Goal: Task Accomplishment & Management: Use online tool/utility

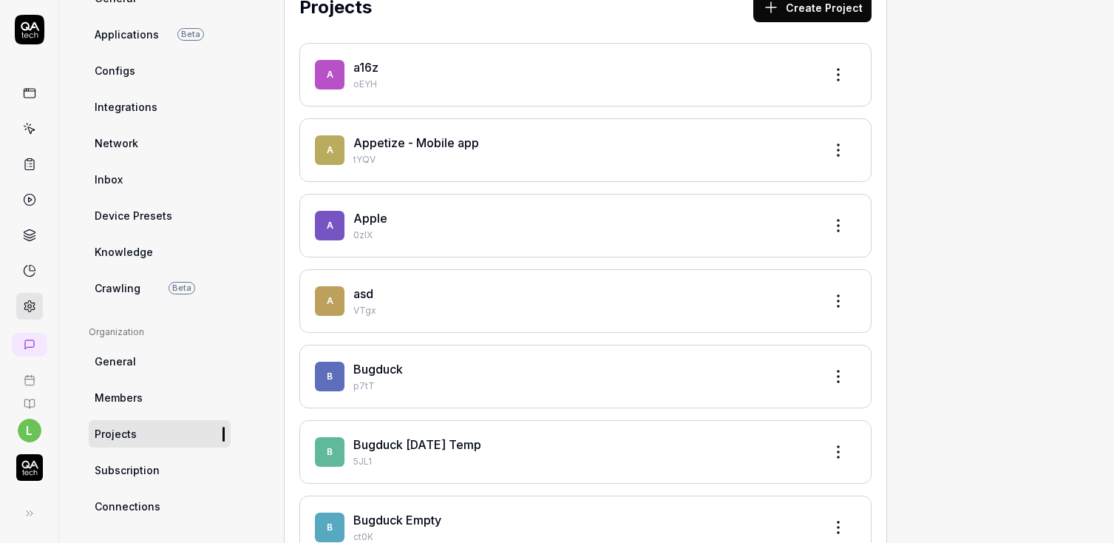
scroll to position [250, 0]
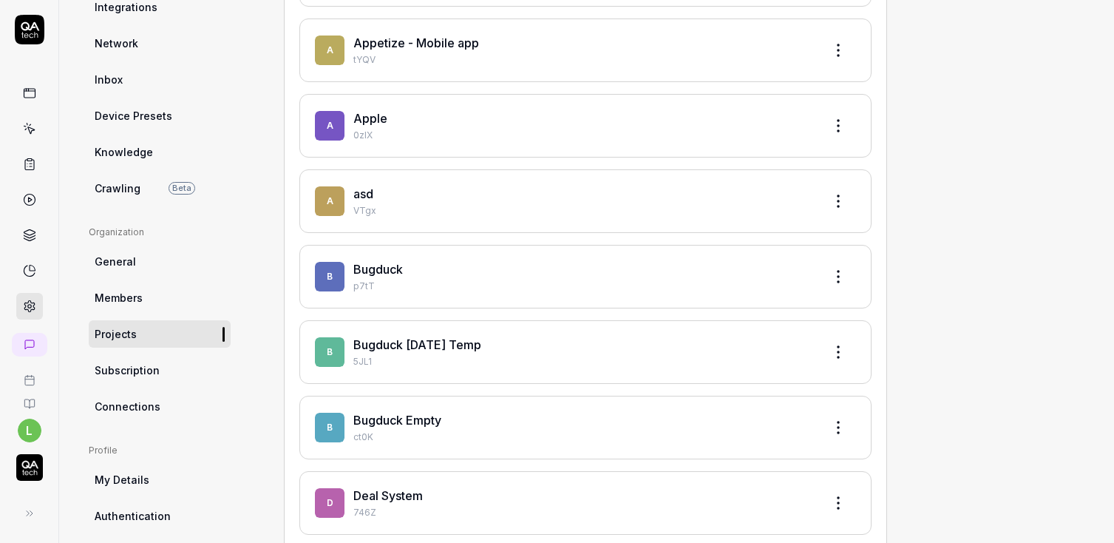
click at [30, 476] on img "button" at bounding box center [29, 467] width 27 height 27
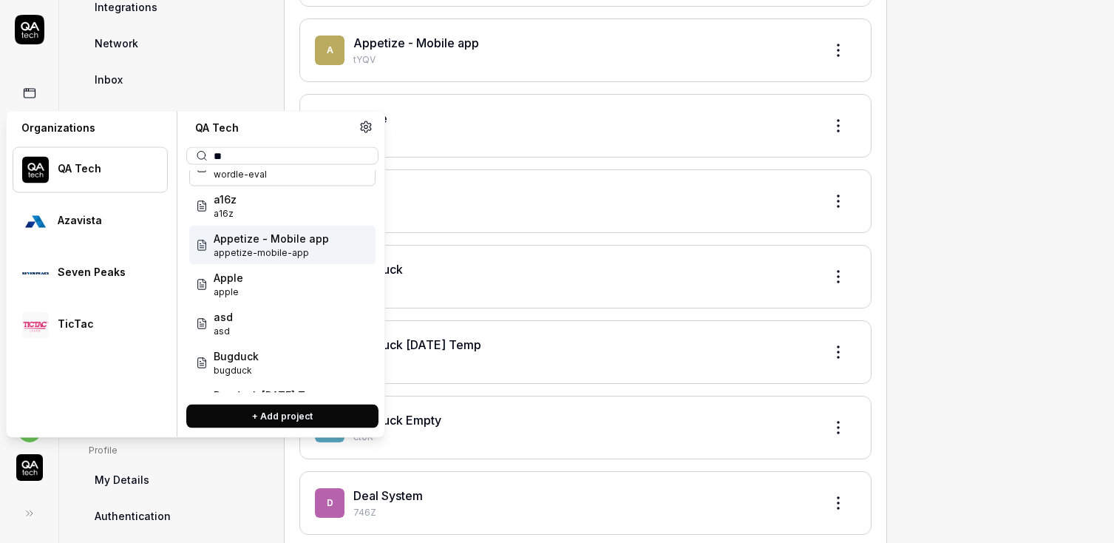
scroll to position [0, 0]
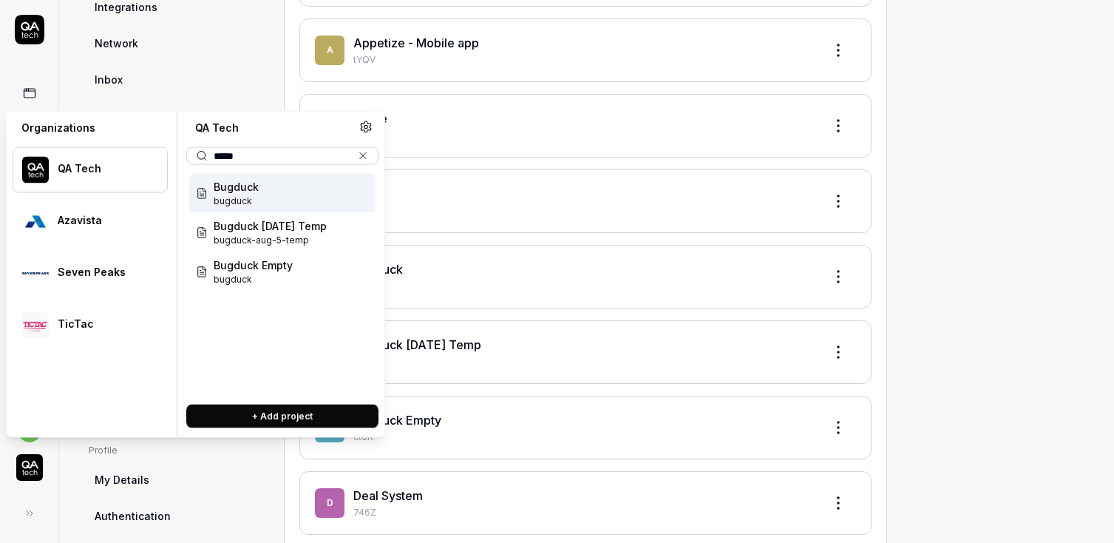
type input "*****"
click at [239, 186] on span "Bugduck" at bounding box center [236, 187] width 45 height 16
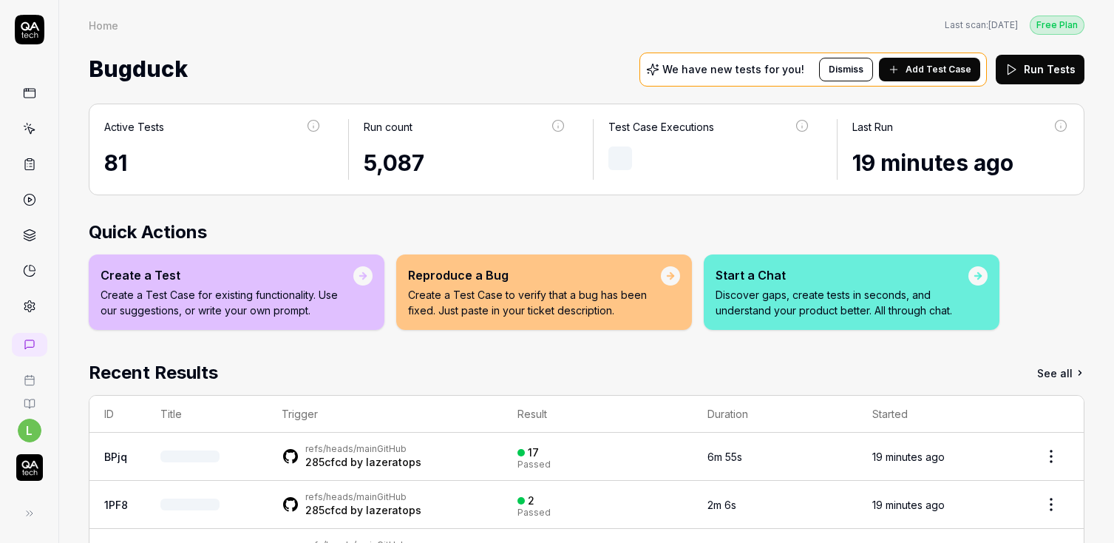
click at [38, 302] on link at bounding box center [29, 306] width 27 height 27
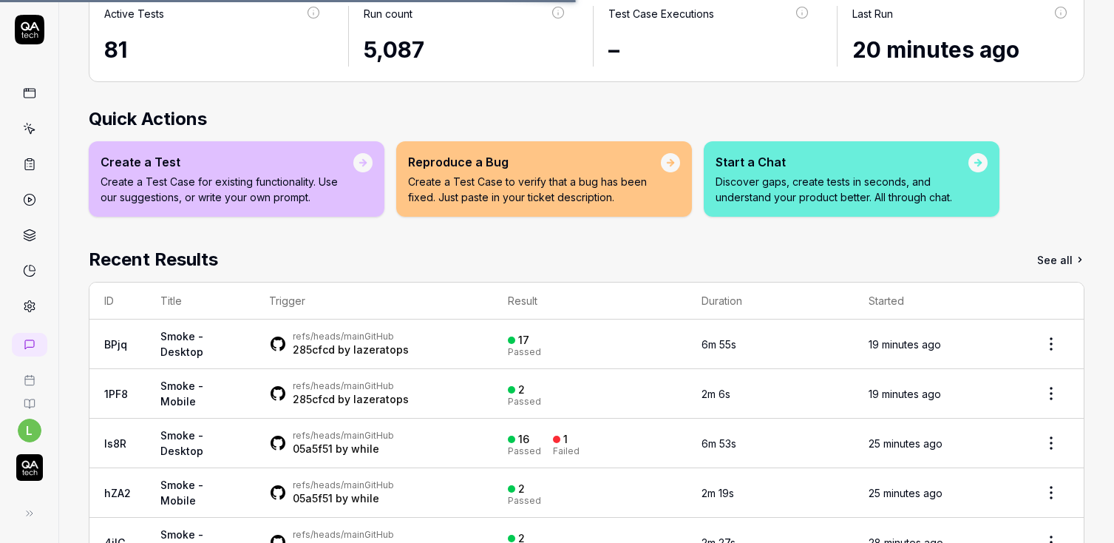
scroll to position [159, 0]
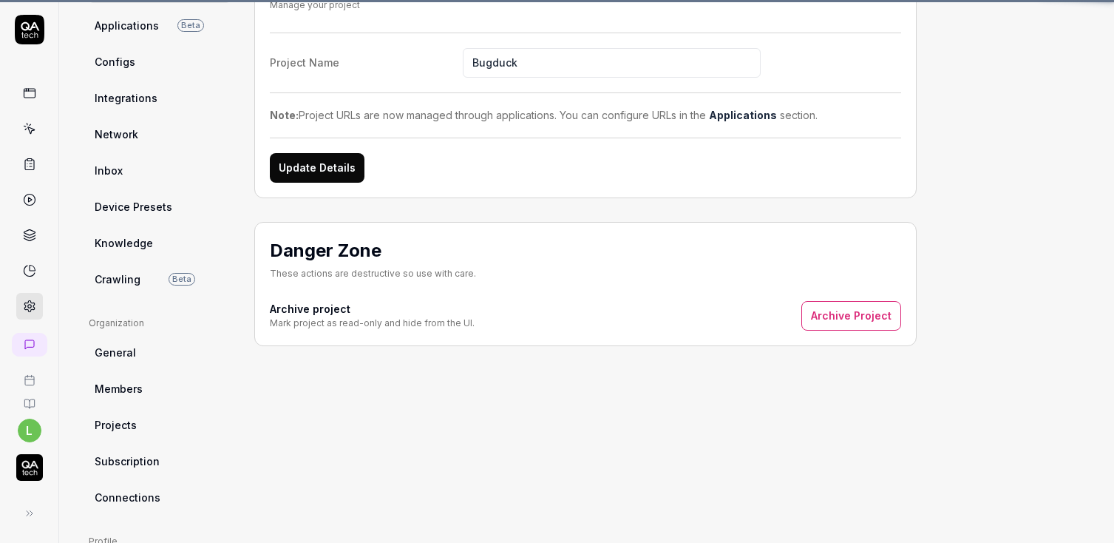
scroll to position [112, 0]
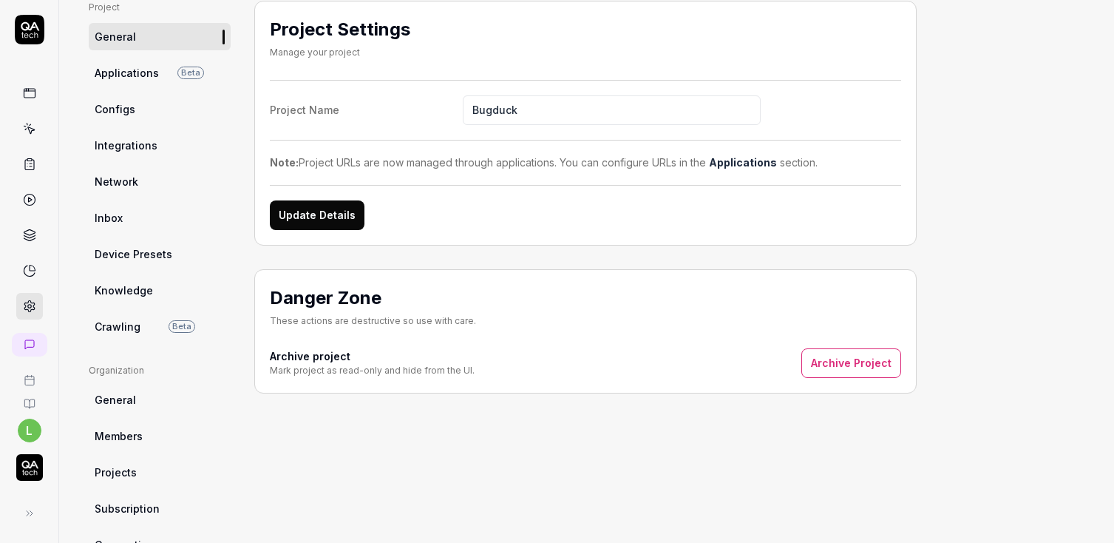
click at [324, 219] on button "Update Details" at bounding box center [317, 215] width 95 height 30
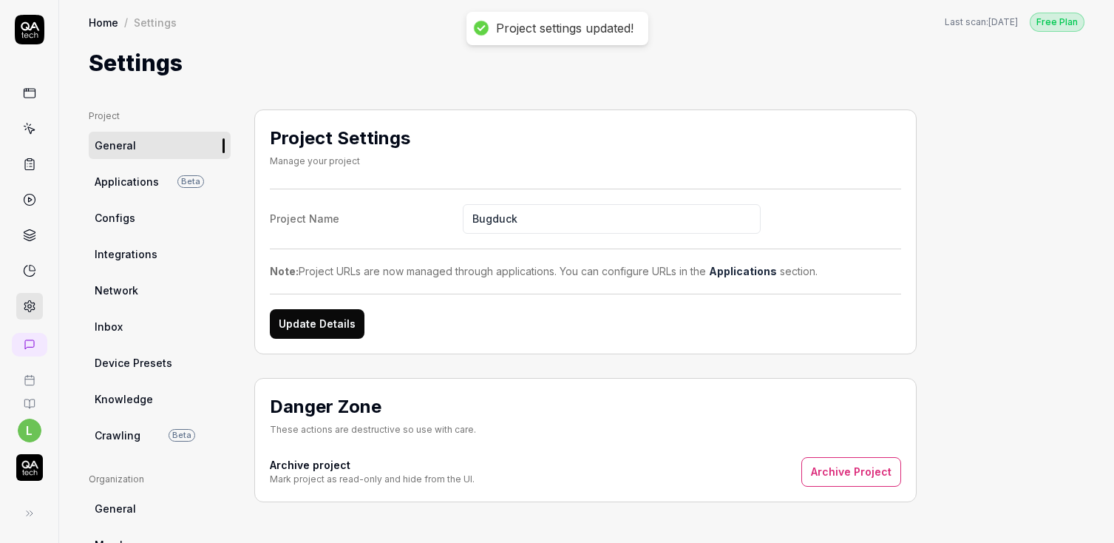
scroll to position [0, 0]
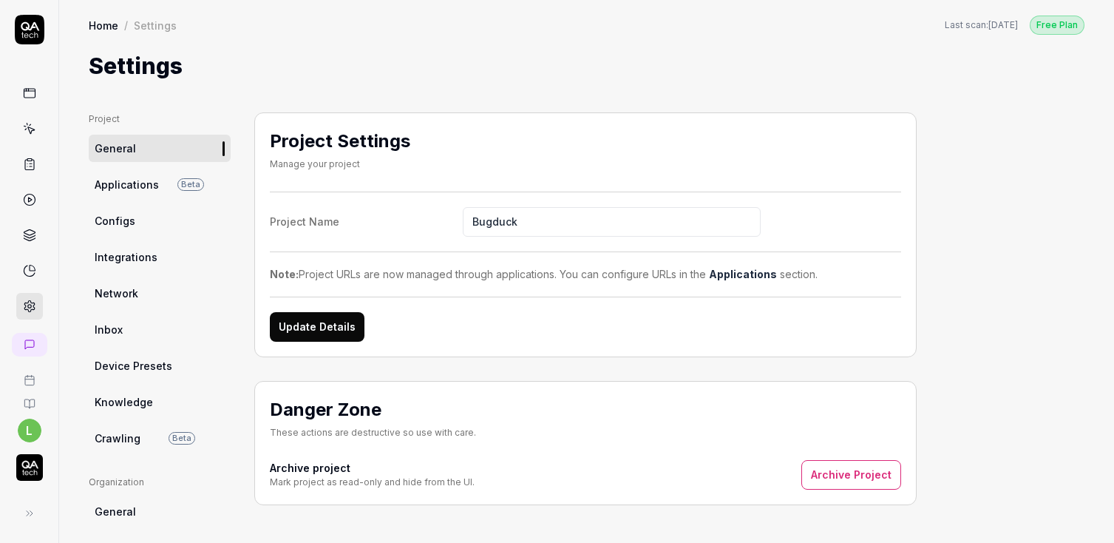
click at [136, 207] on link "Configs" at bounding box center [160, 220] width 142 height 27
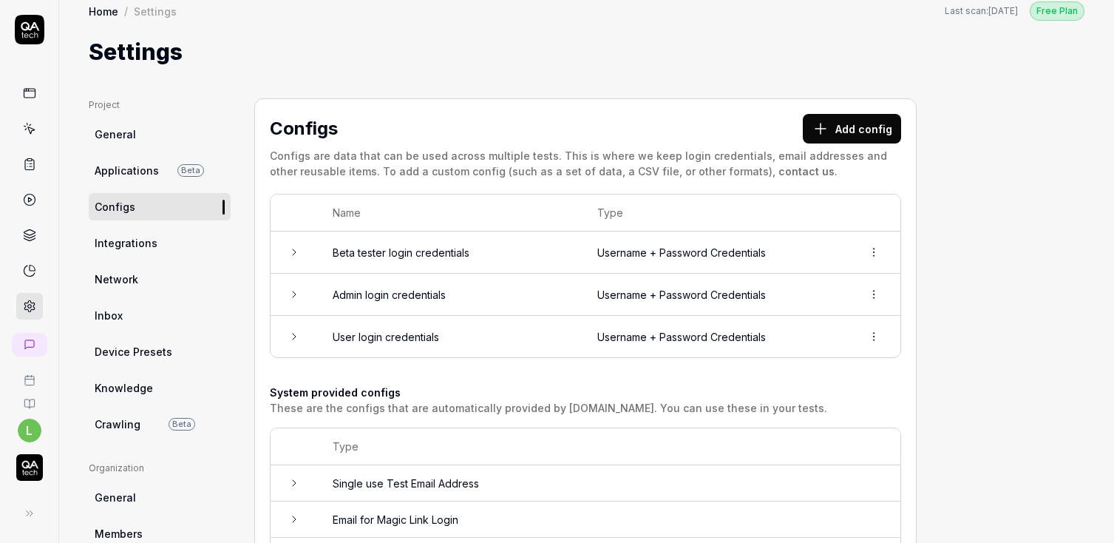
scroll to position [20, 0]
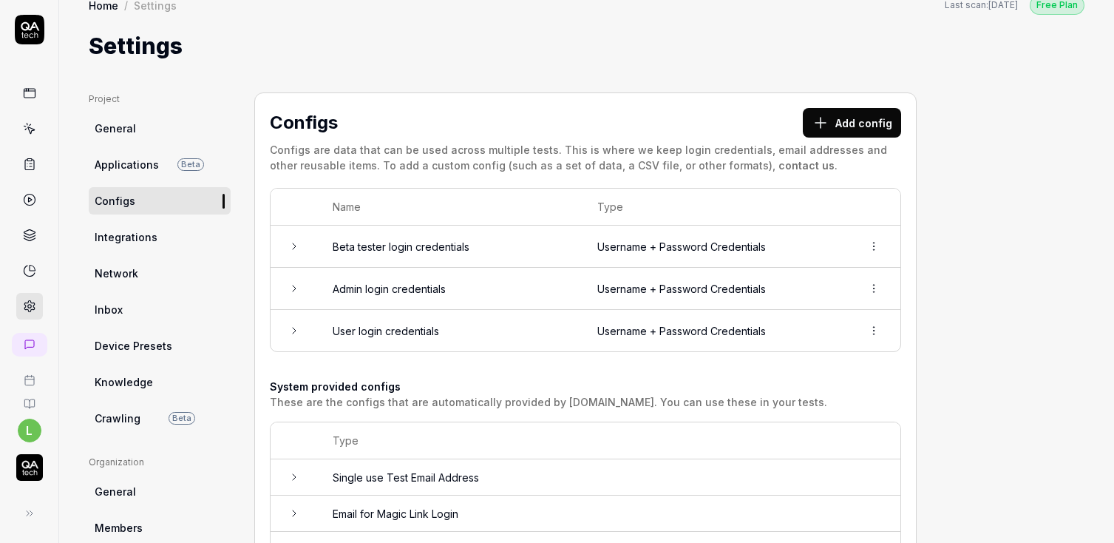
click at [374, 330] on td "User login credentials" at bounding box center [450, 330] width 265 height 41
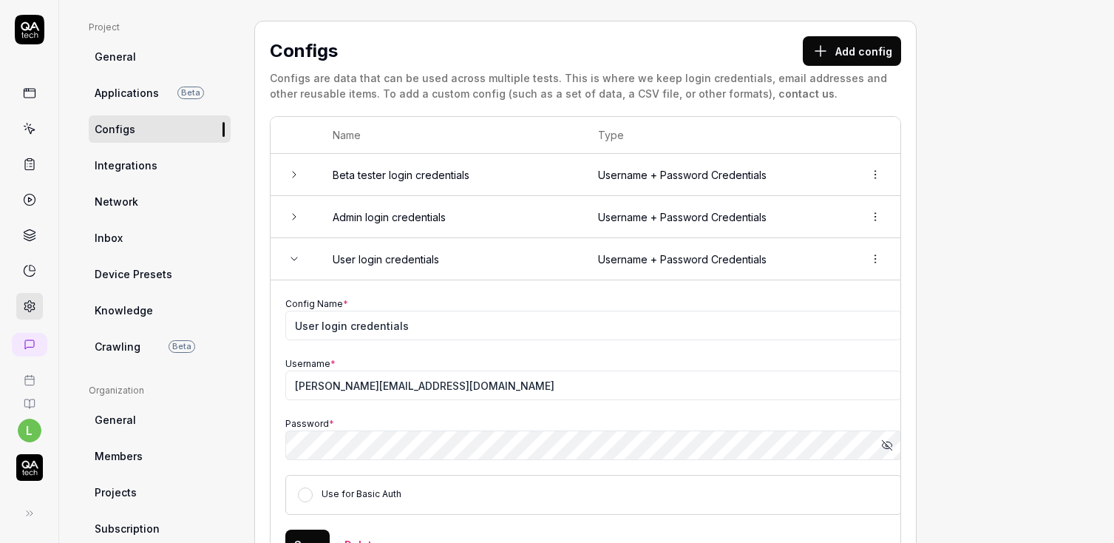
scroll to position [132, 0]
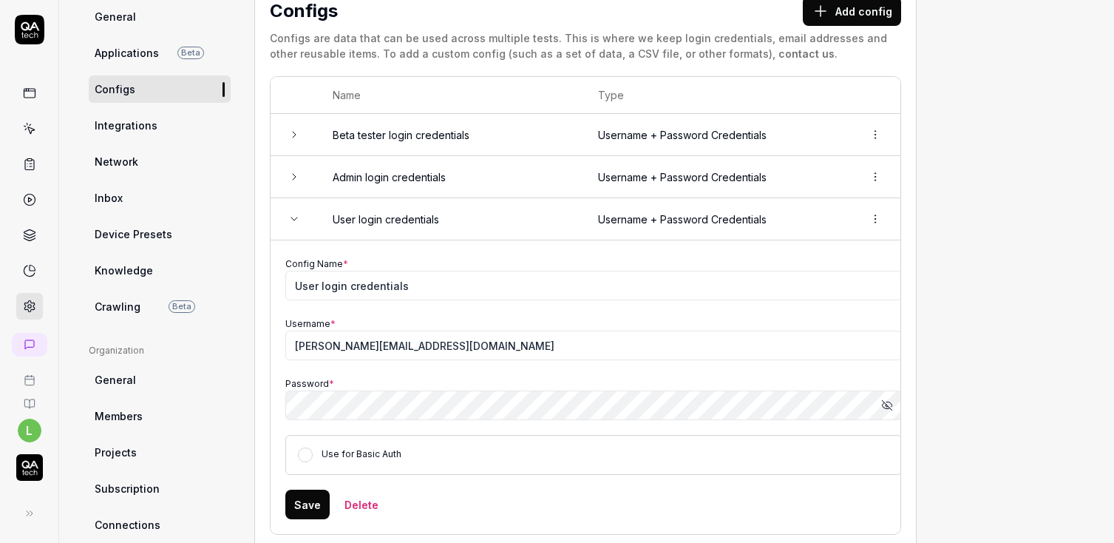
click at [887, 401] on icon "button" at bounding box center [889, 403] width 6 height 5
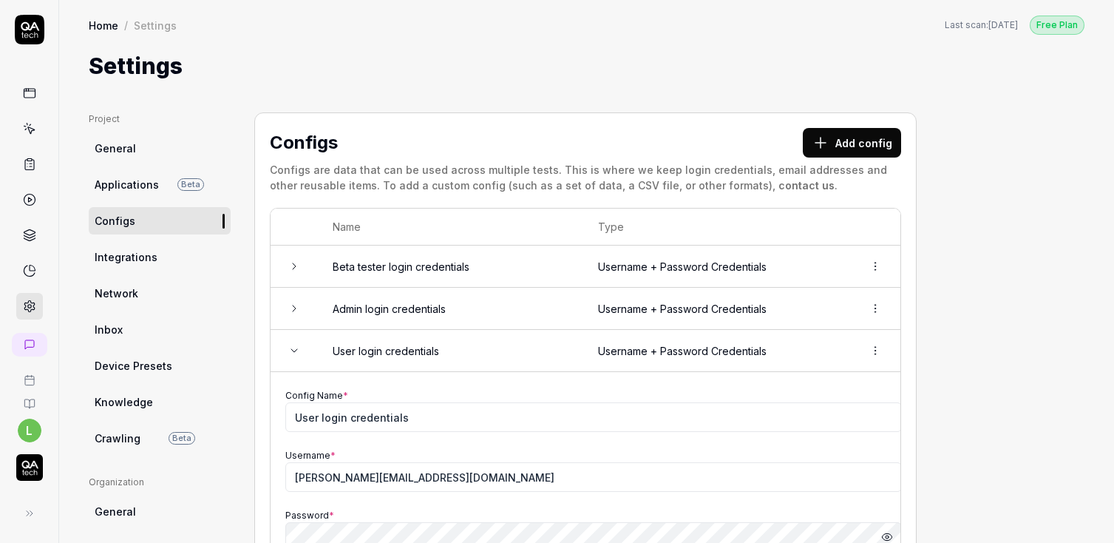
scroll to position [13, 0]
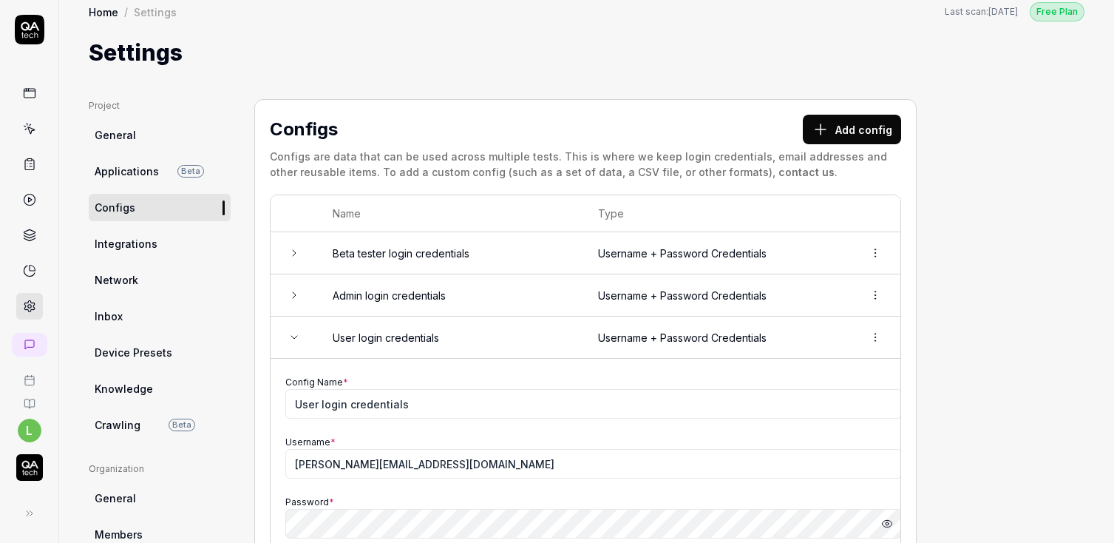
click at [147, 171] on span "Applications" at bounding box center [127, 171] width 64 height 16
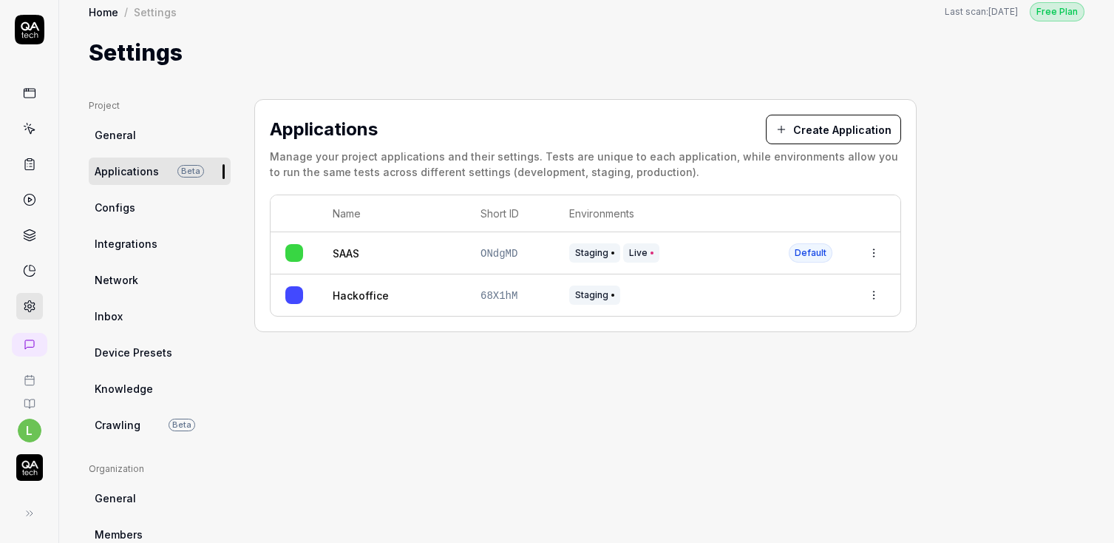
click at [315, 259] on td at bounding box center [294, 253] width 47 height 42
click at [877, 250] on html "l Home / Settings Free Plan Home / Settings Last scan: Yesterday Free Plan Sett…" at bounding box center [557, 271] width 1114 height 543
click at [757, 353] on span "Edit" at bounding box center [756, 350] width 19 height 16
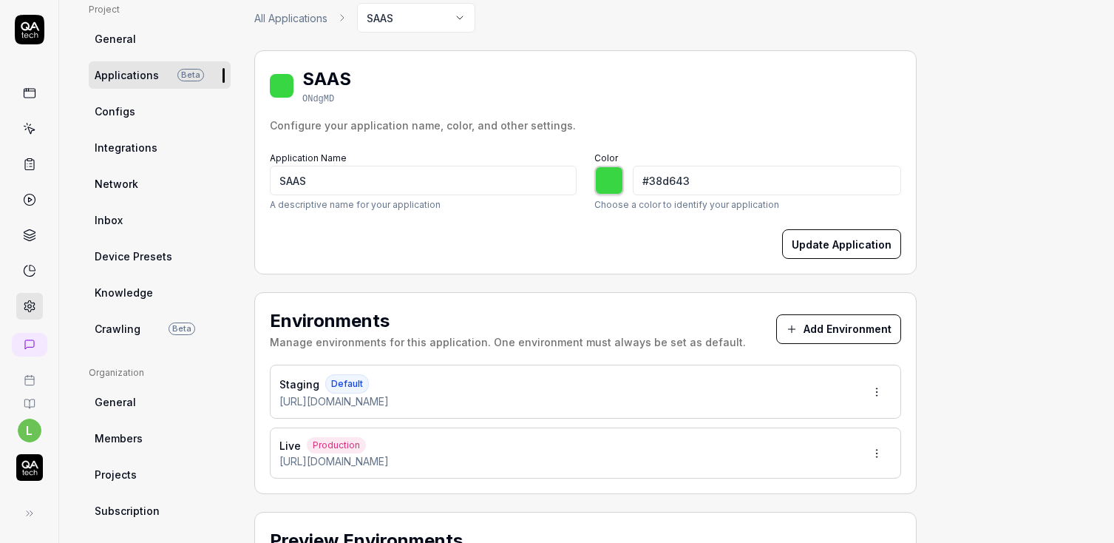
scroll to position [67, 0]
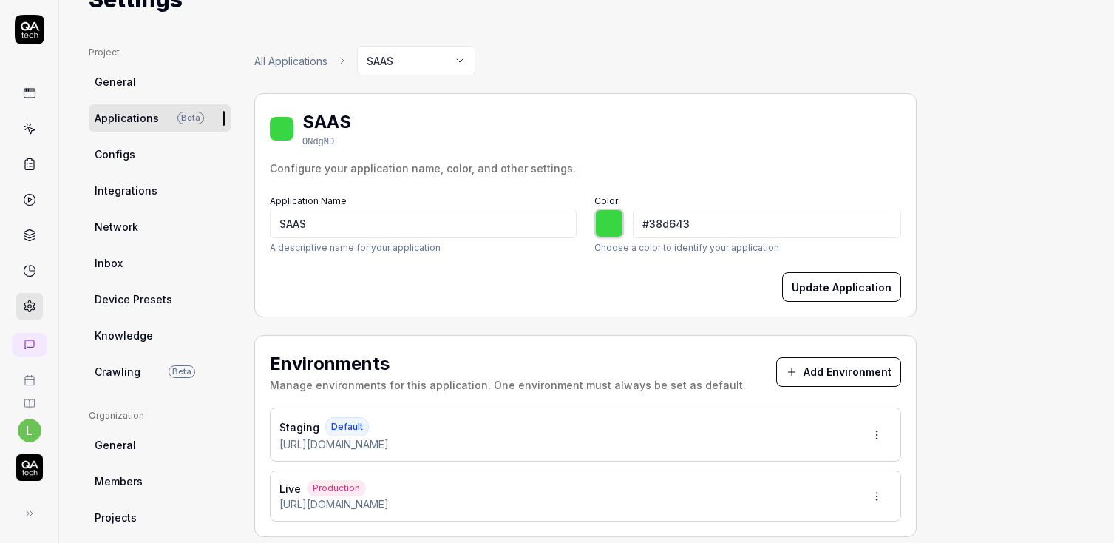
click at [117, 156] on span "Configs" at bounding box center [115, 154] width 41 height 16
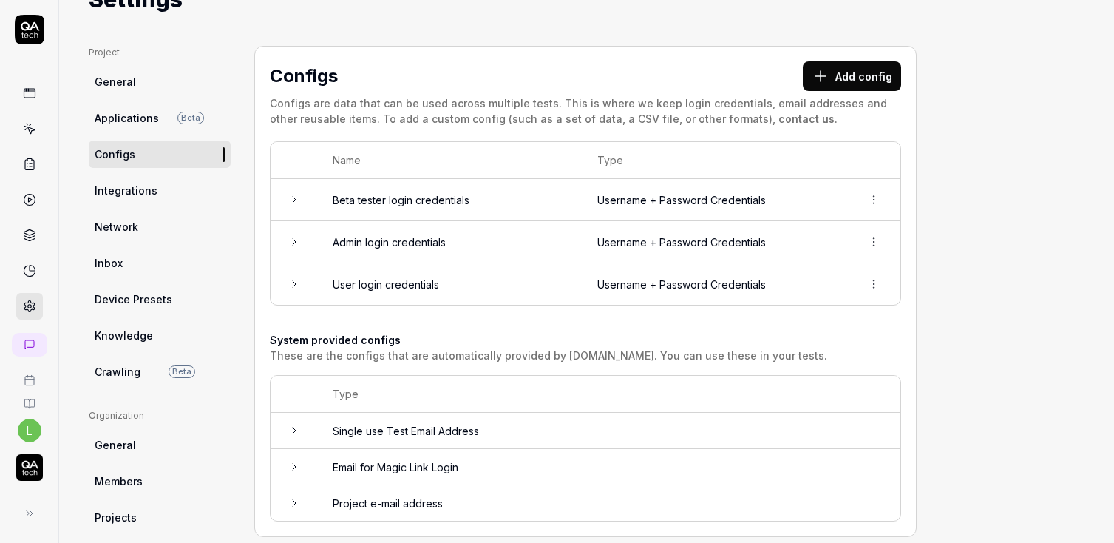
click at [295, 281] on icon at bounding box center [294, 284] width 12 height 12
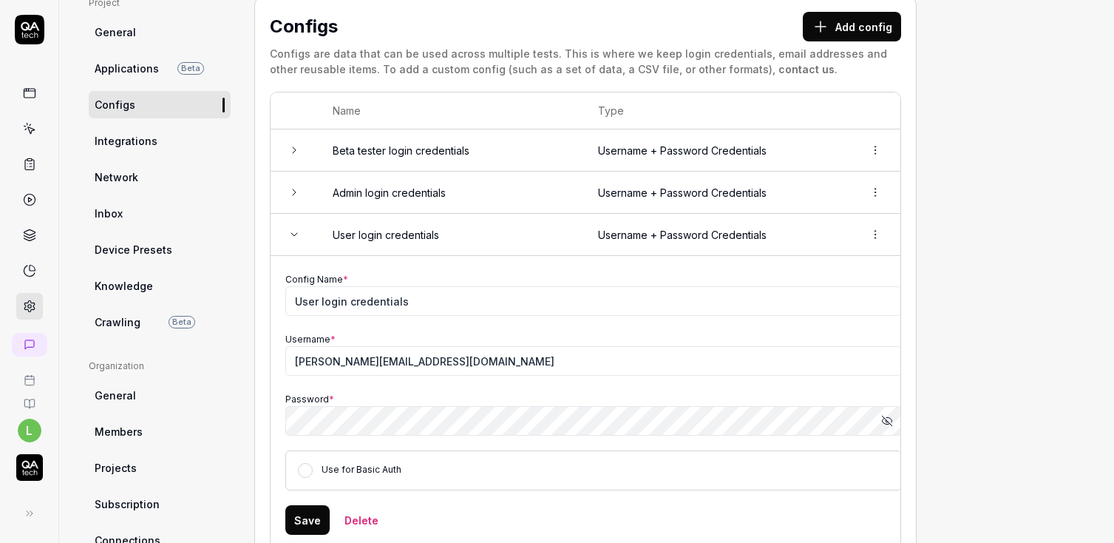
scroll to position [136, 0]
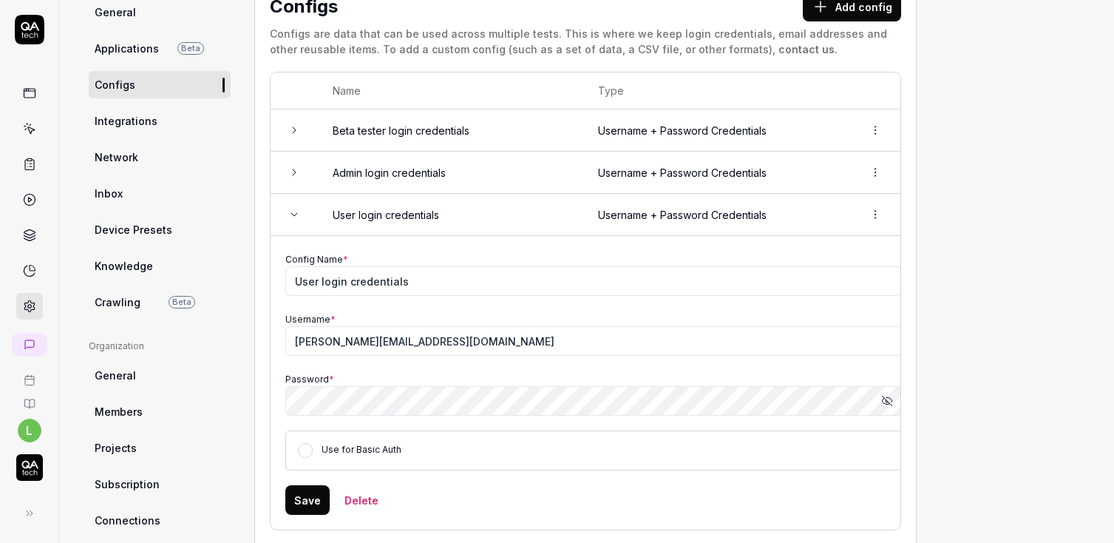
click at [893, 397] on button "Show password" at bounding box center [887, 401] width 30 height 30
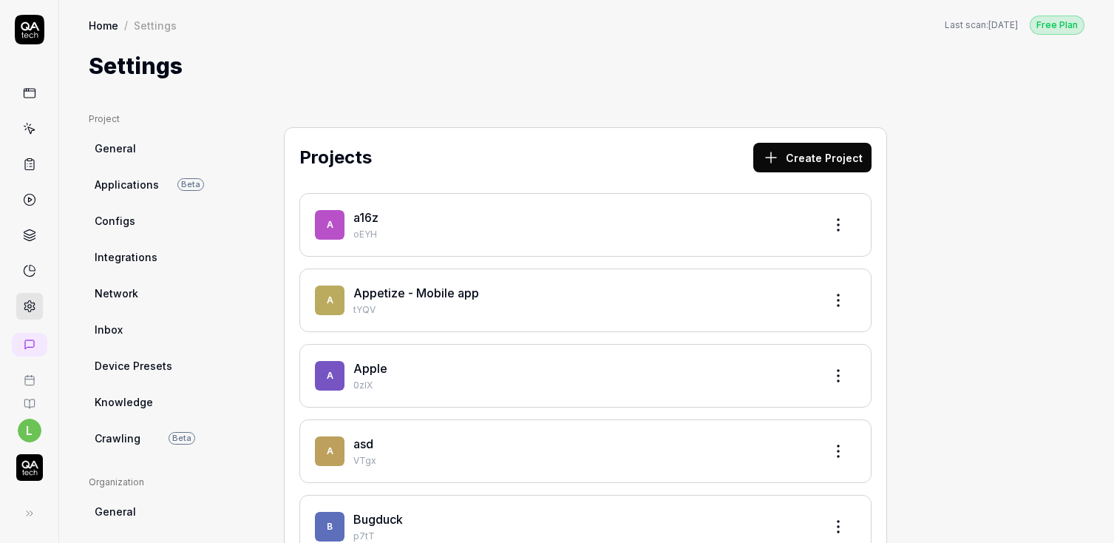
click at [30, 466] on img "button" at bounding box center [29, 467] width 27 height 27
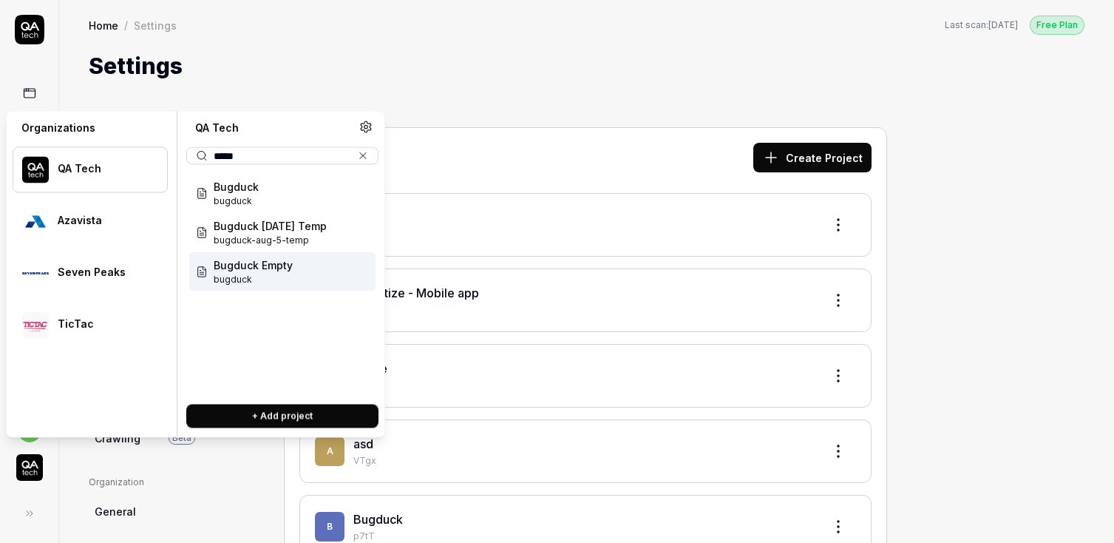
type input "*****"
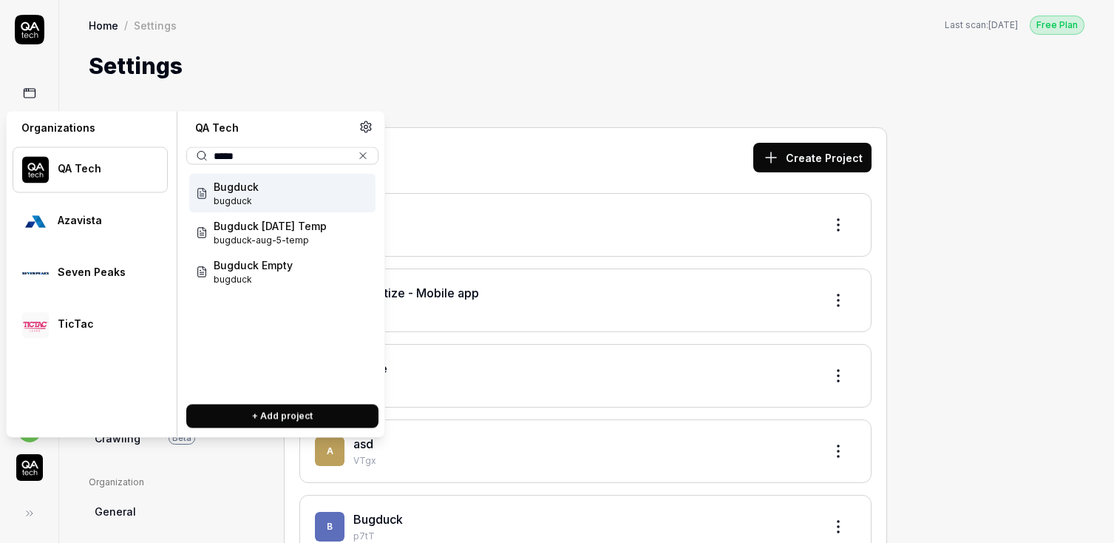
click at [271, 191] on div "Bugduck bugduck" at bounding box center [282, 193] width 186 height 39
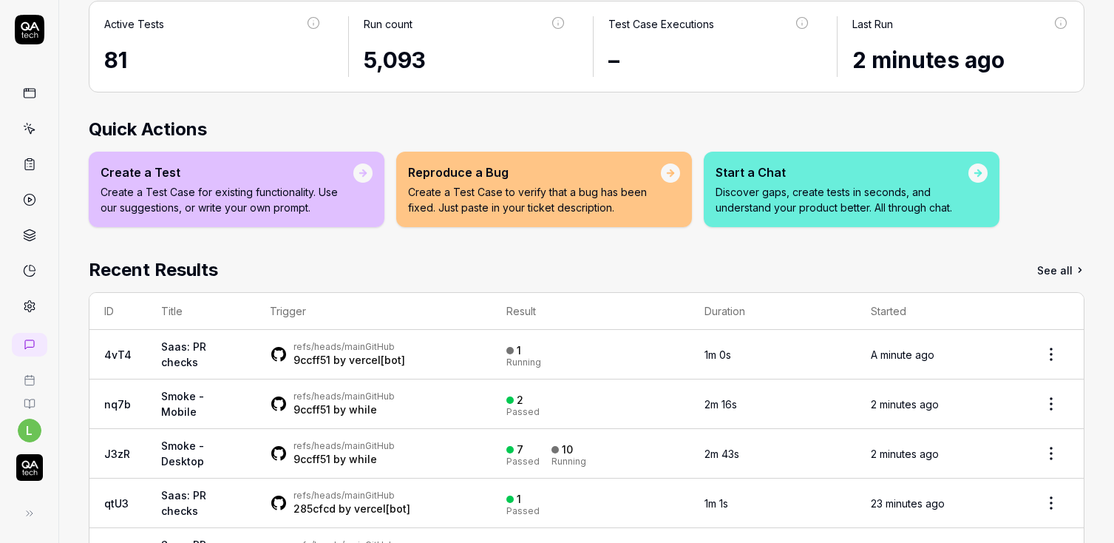
scroll to position [104, 0]
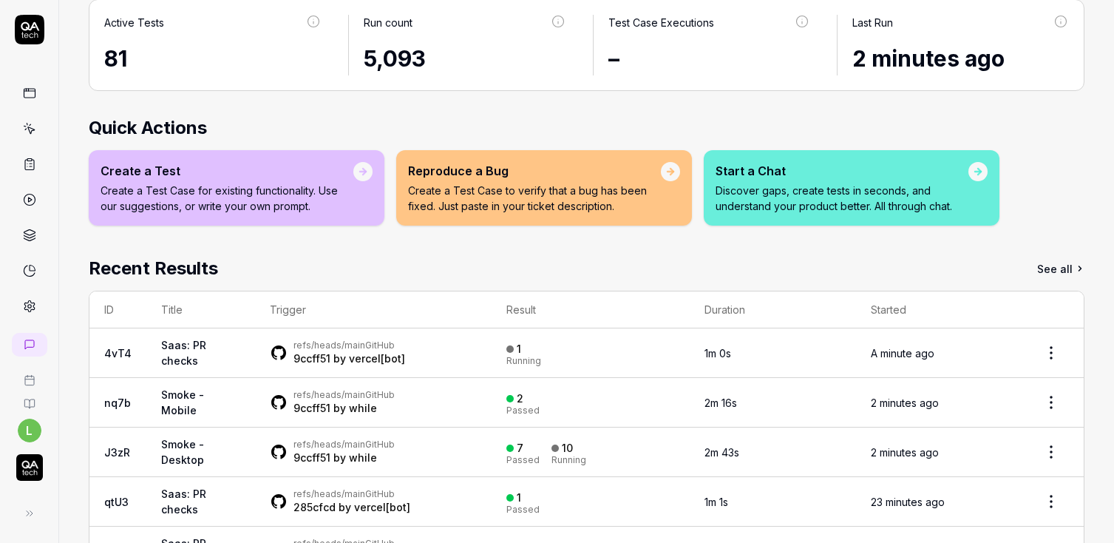
click at [216, 197] on p "Create a Test Case for existing functionality. Use our suggestions, or write yo…" at bounding box center [227, 198] width 253 height 31
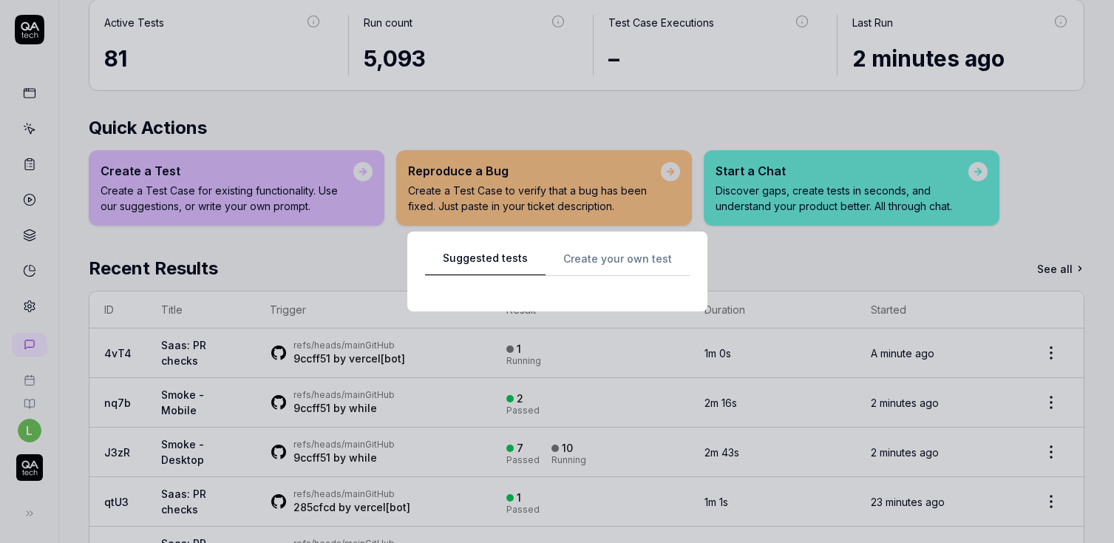
scroll to position [0, 0]
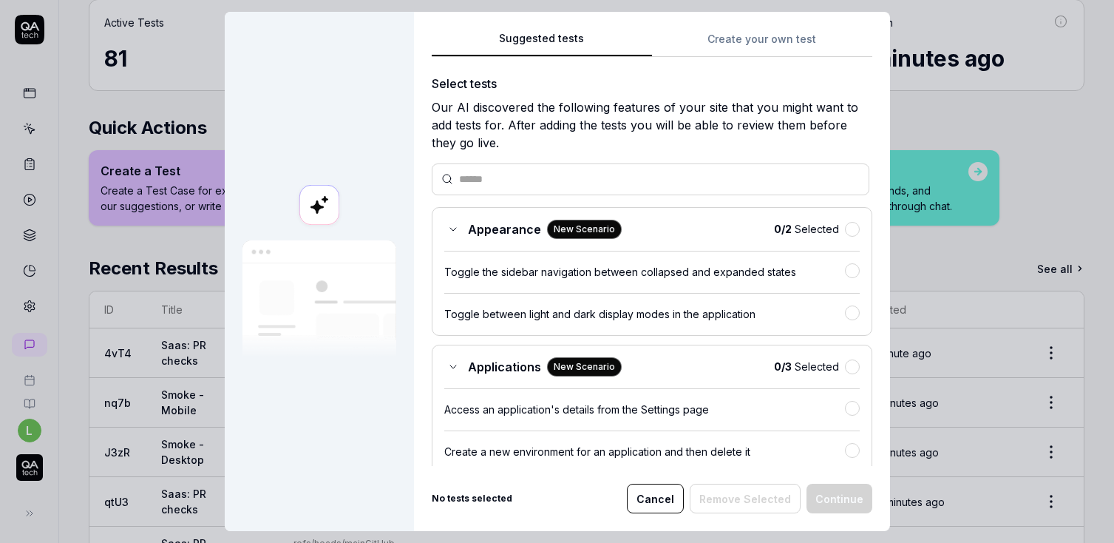
click at [663, 503] on button "Cancel" at bounding box center [655, 498] width 57 height 30
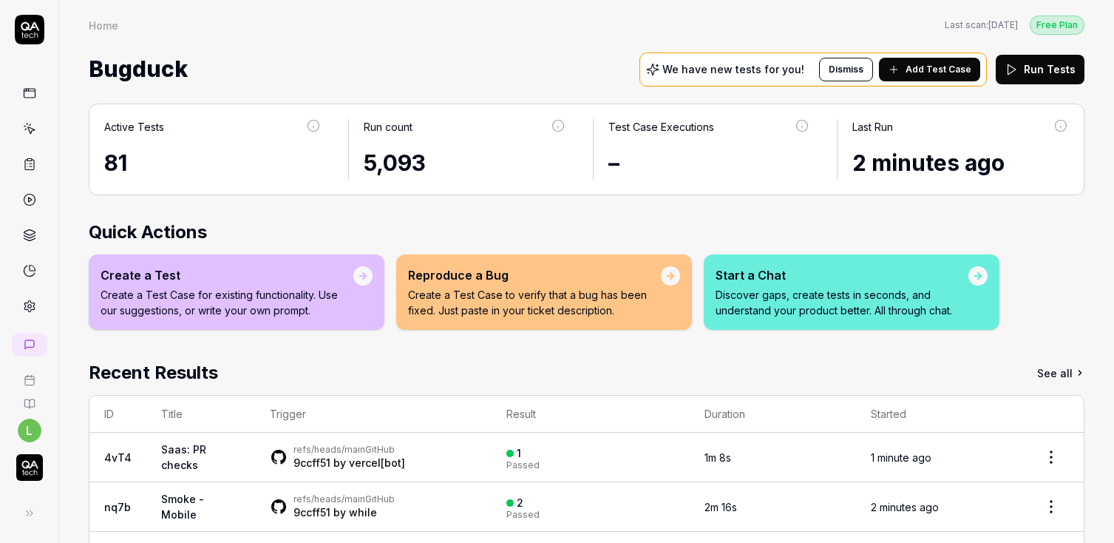
click at [794, 290] on p "Discover gaps, create tests in seconds, and understand your product better. All…" at bounding box center [842, 302] width 253 height 31
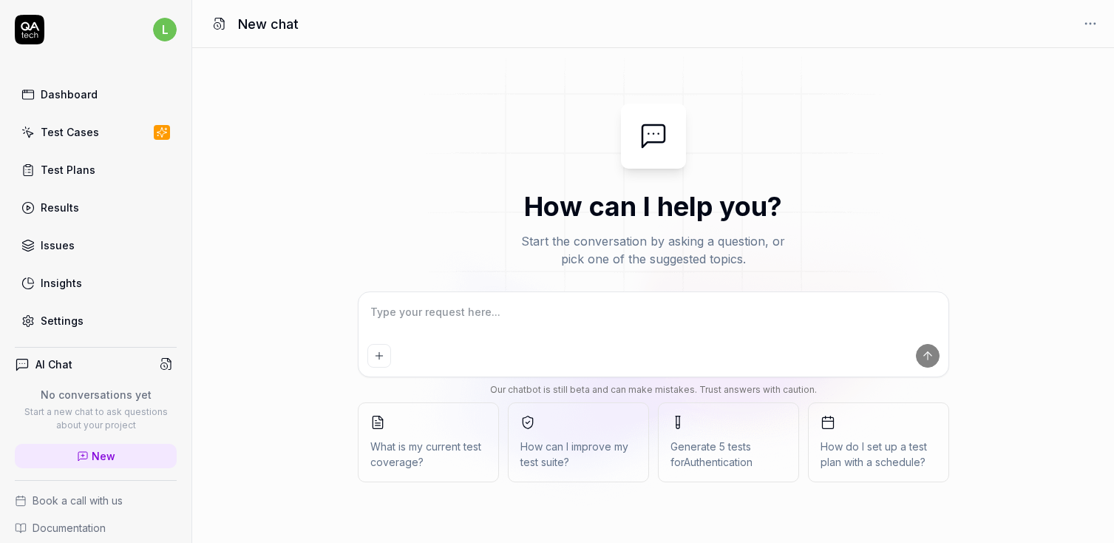
click at [574, 319] on textarea at bounding box center [653, 319] width 572 height 37
type textarea "*"
type textarea "I"
type textarea "*"
type textarea "I"
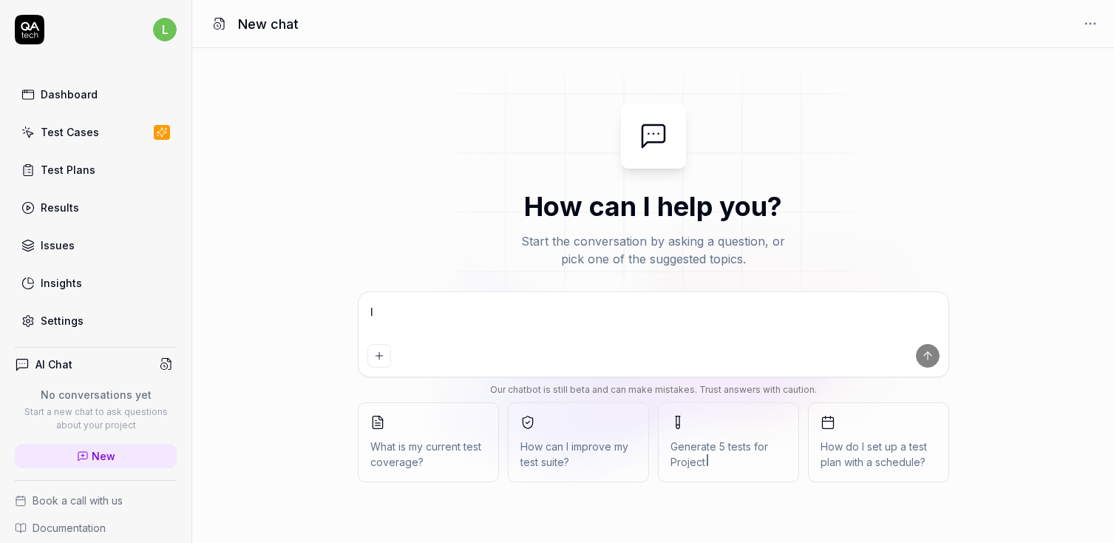
type textarea "*"
type textarea "I w"
type textarea "*"
type textarea "I wa"
type textarea "*"
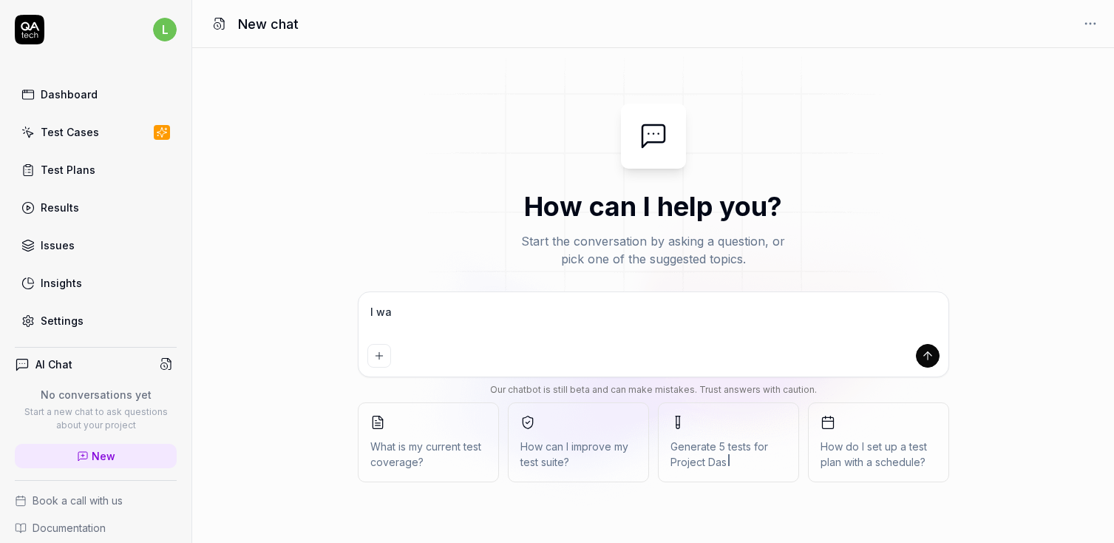
type textarea "I wan"
type textarea "*"
type textarea "I want"
type textarea "*"
type textarea "I want"
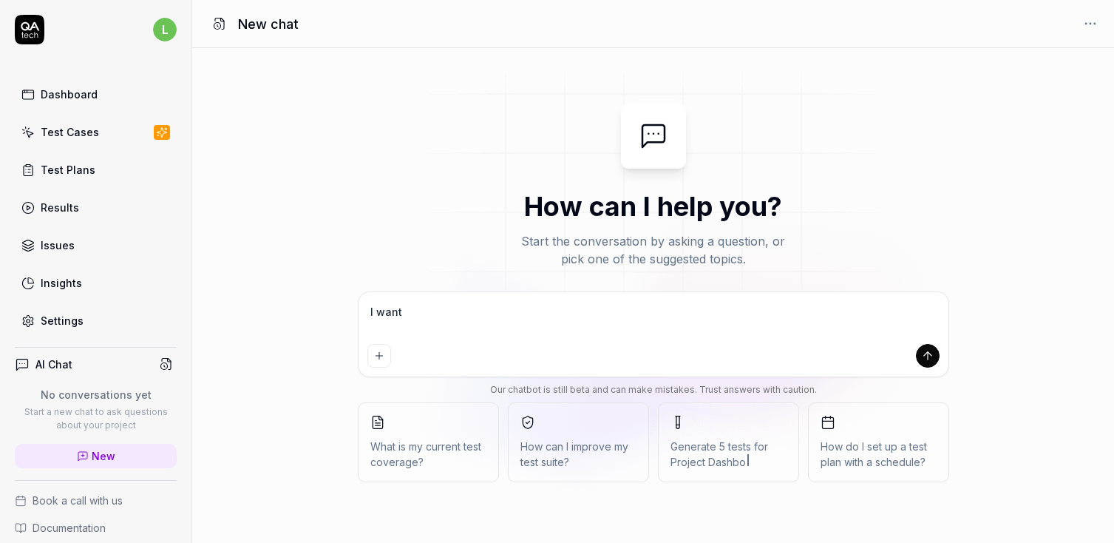
type textarea "*"
type textarea "I want t"
type textarea "*"
type textarea "I want to"
type textarea "*"
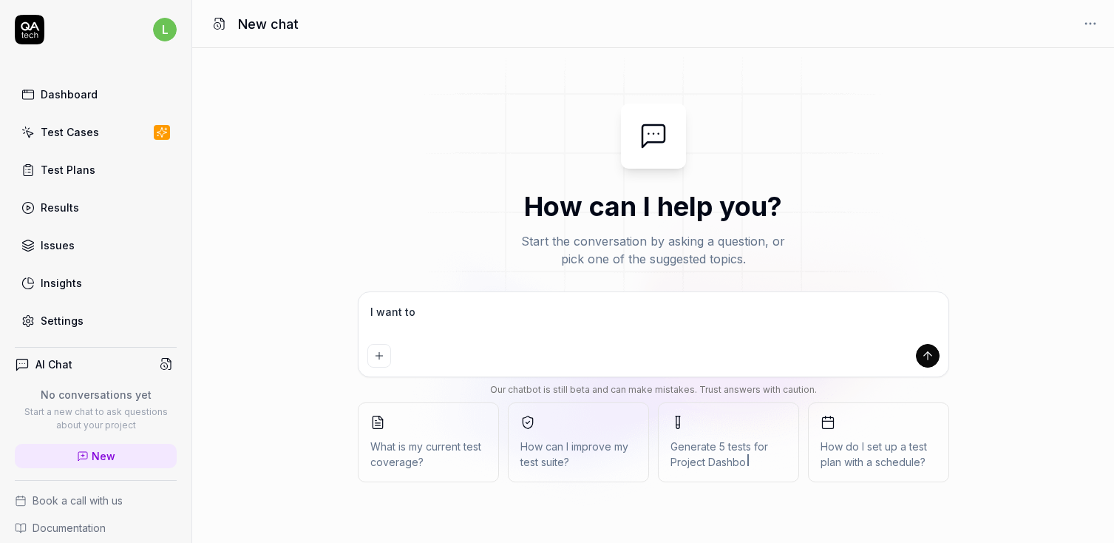
type textarea "I want to"
type textarea "*"
type textarea "I want to t"
type textarea "*"
type textarea "I want to tes"
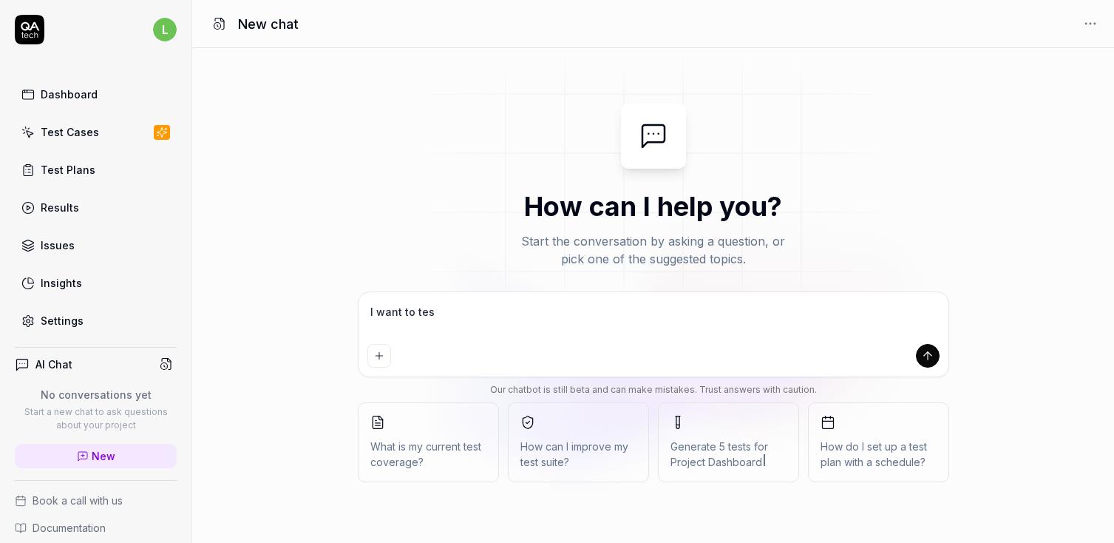
type textarea "*"
type textarea "I want to test"
type textarea "*"
type textarea "I want to test"
type textarea "*"
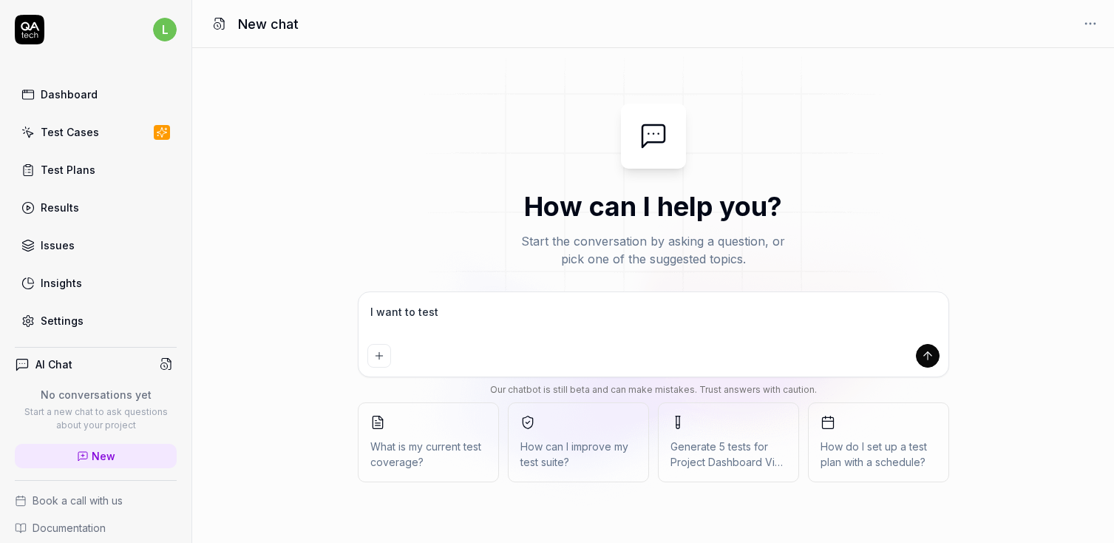
type textarea "I want to test s"
type textarea "*"
type textarea "I want to test st"
type textarea "*"
type textarea "I want to test sto"
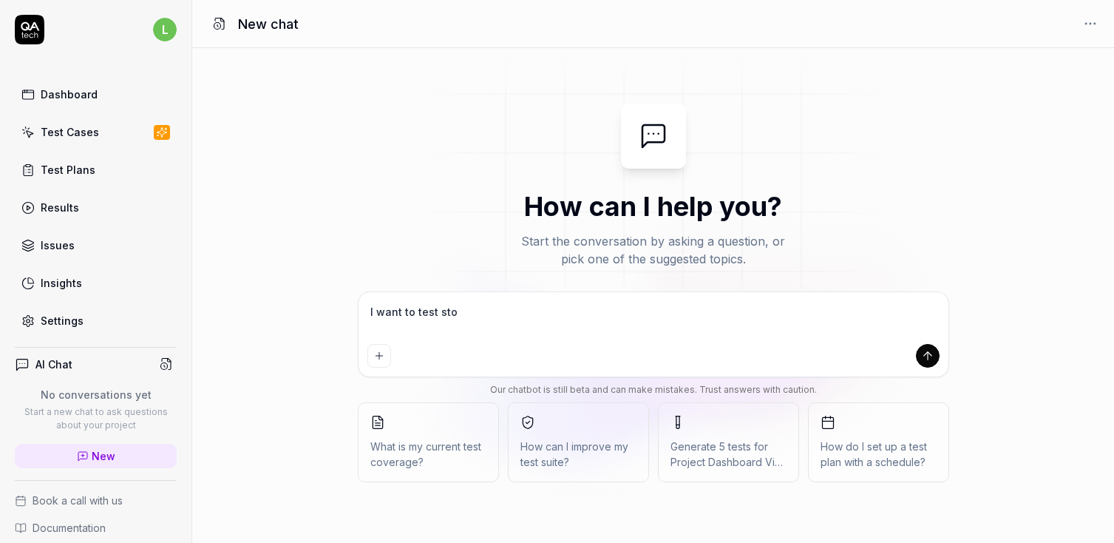
type textarea "*"
type textarea "I want to test stop"
type textarea "*"
type textarea "I want to test stopp"
type textarea "*"
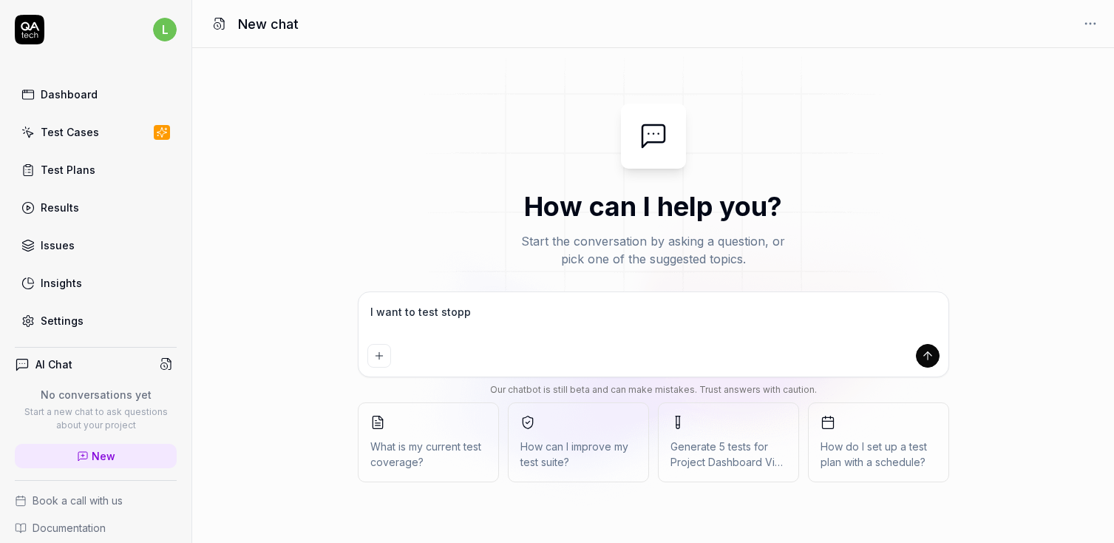
type textarea "I want to test stoppi"
type textarea "*"
type textarea "I want to test stoppin"
type textarea "*"
type textarea "I want to test stopping"
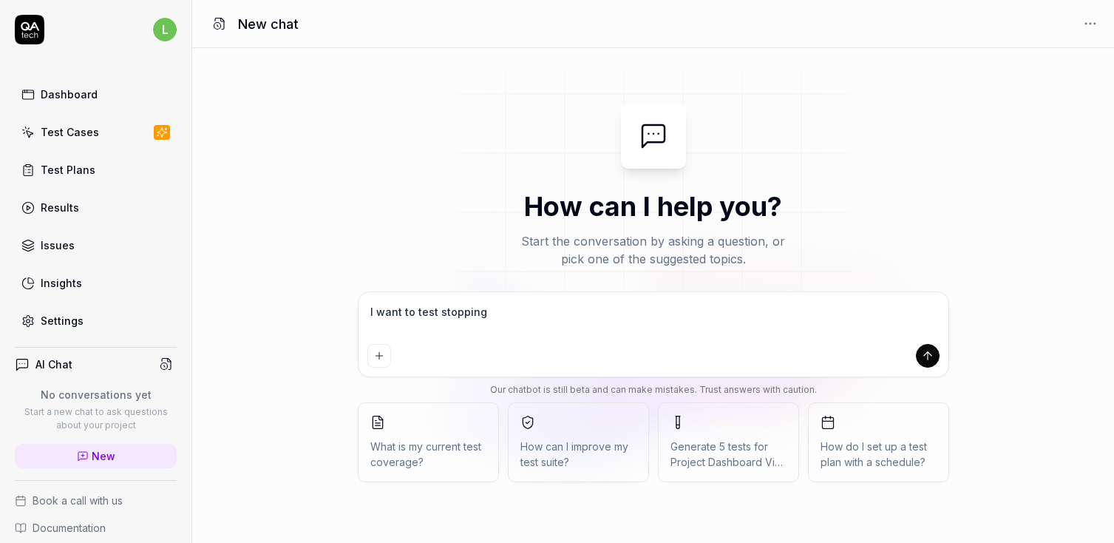
type textarea "*"
type textarea "I"
type textarea "*"
type textarea "I"
type textarea "*"
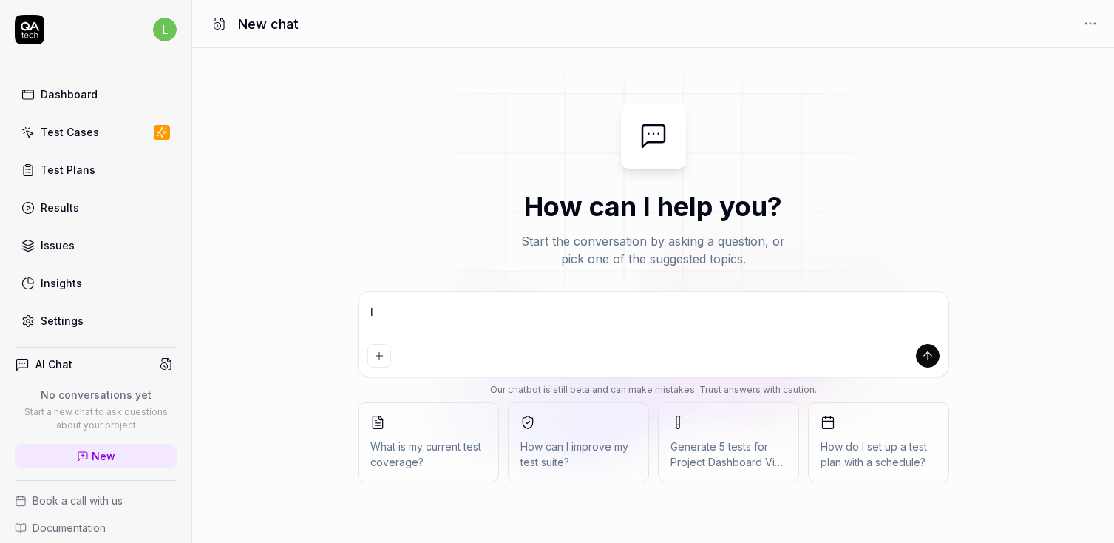
type textarea "I w"
type textarea "*"
type textarea "I wan"
type textarea "*"
type textarea "I want"
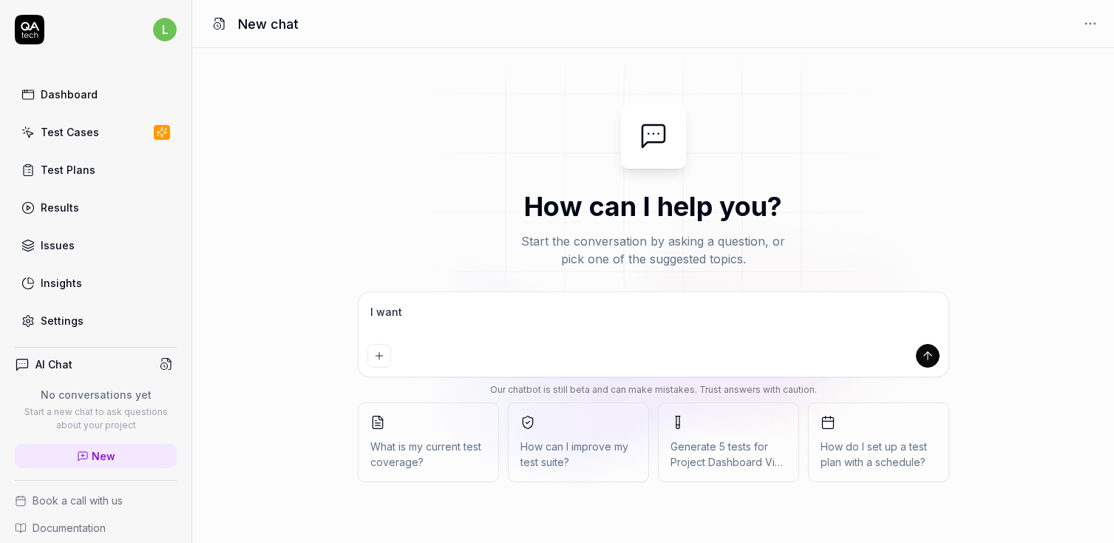
type textarea "*"
type textarea "I want a"
type textarea "*"
type textarea "I want aC"
type textarea "*"
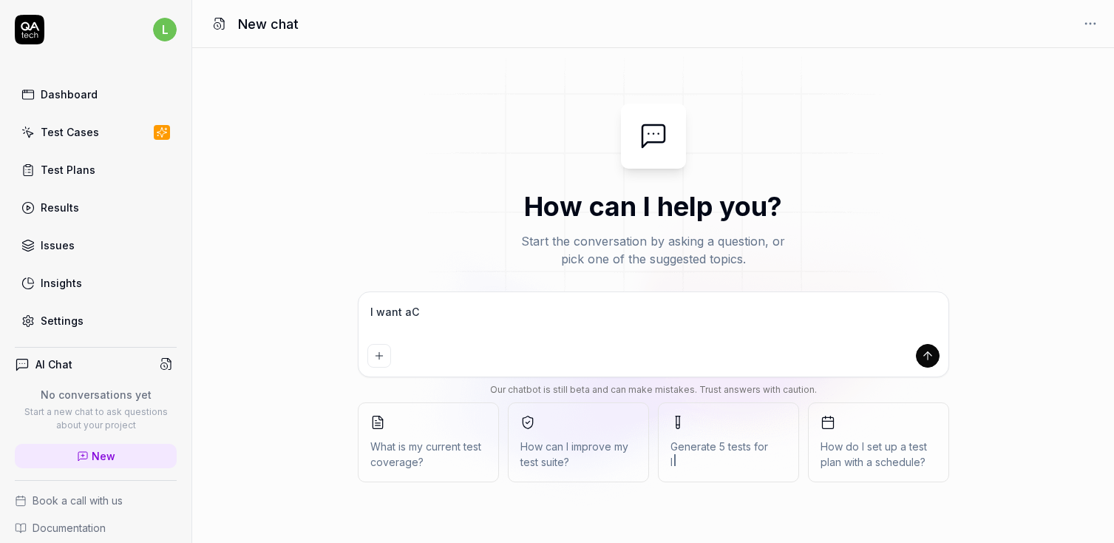
type textarea "C"
type textarea "*"
type textarea "Cr"
type textarea "*"
type textarea "Cre"
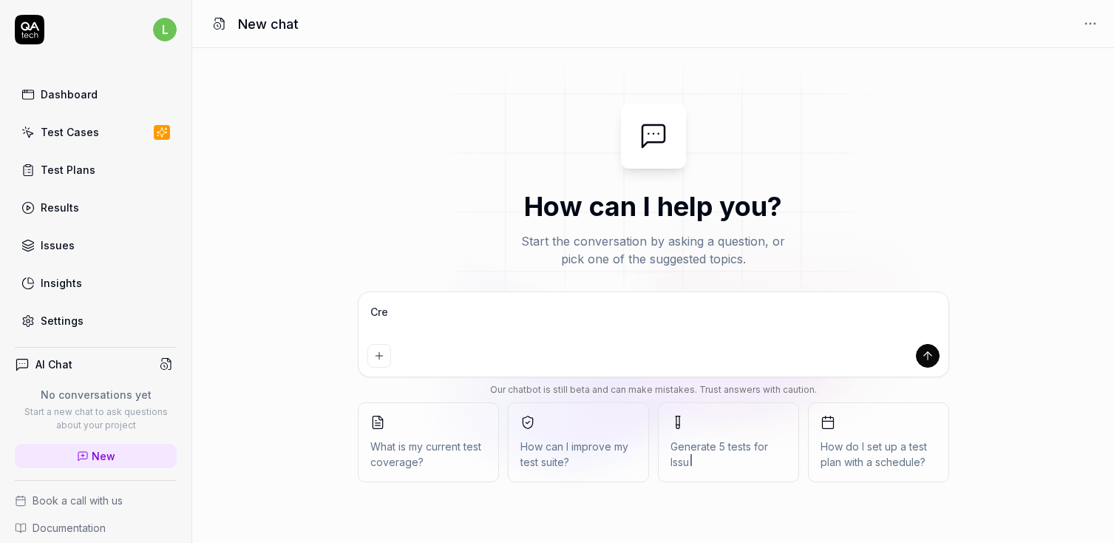
type textarea "*"
type textarea "Creat"
type textarea "*"
type textarea "Create"
type textarea "*"
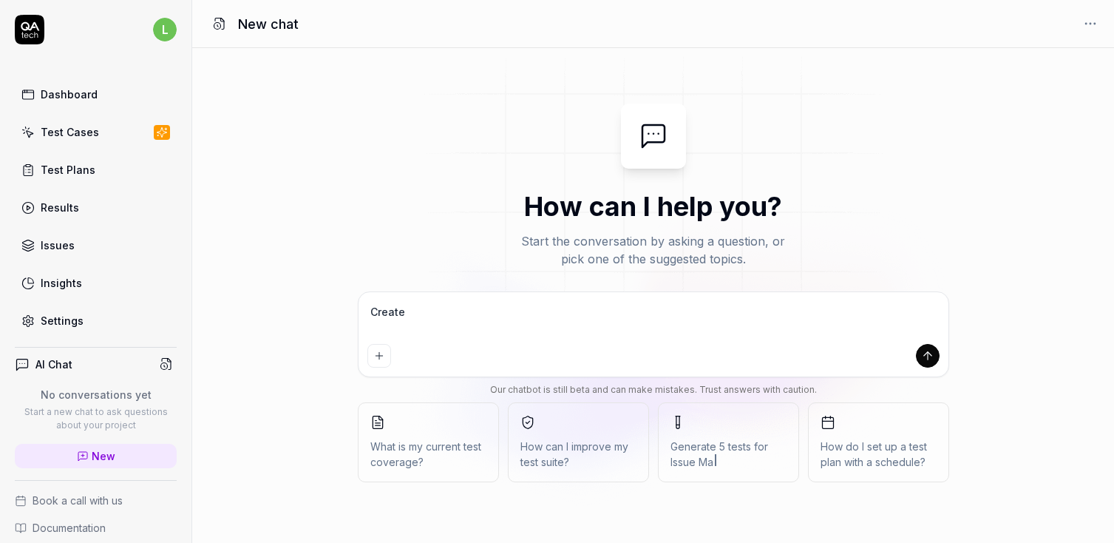
type textarea "Create"
type textarea "*"
type textarea "Create s"
type textarea "*"
type textarea "Create so"
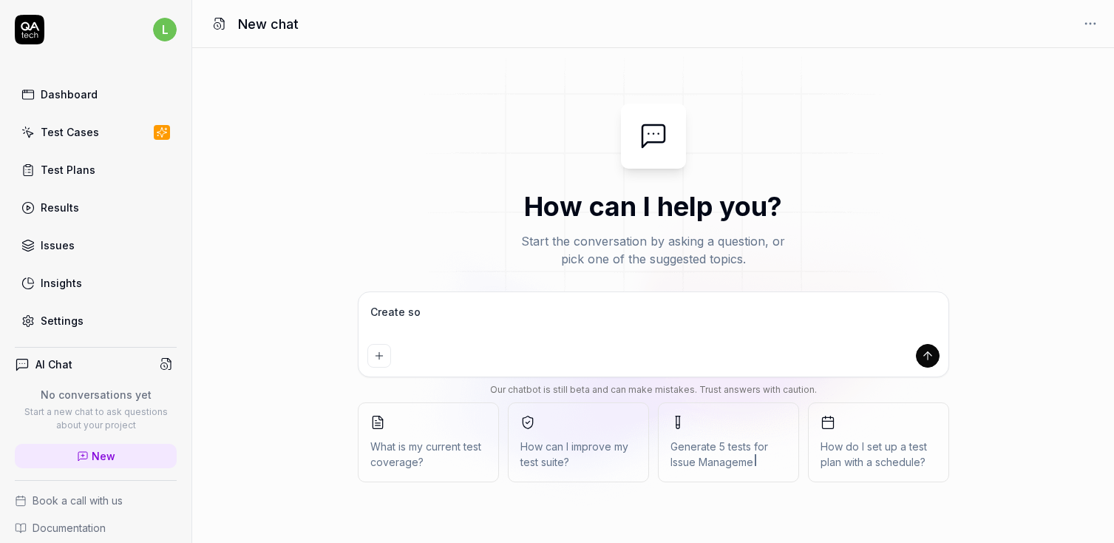
type textarea "*"
type textarea "Create som"
type textarea "*"
type textarea "Create some"
type textarea "*"
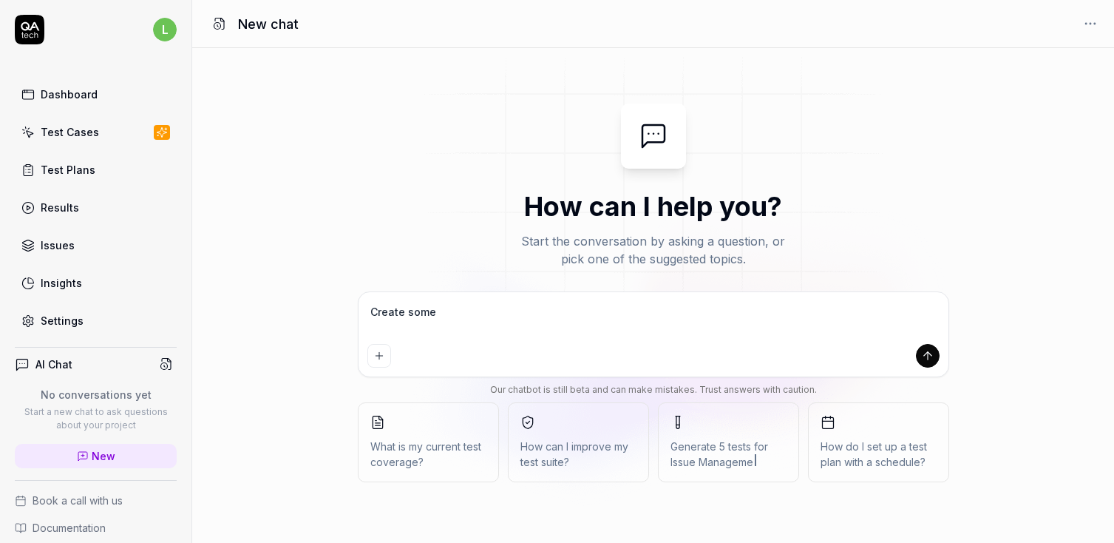
type textarea "Create some"
type textarea "*"
type textarea "Create some te"
type textarea "*"
type textarea "Create some tes"
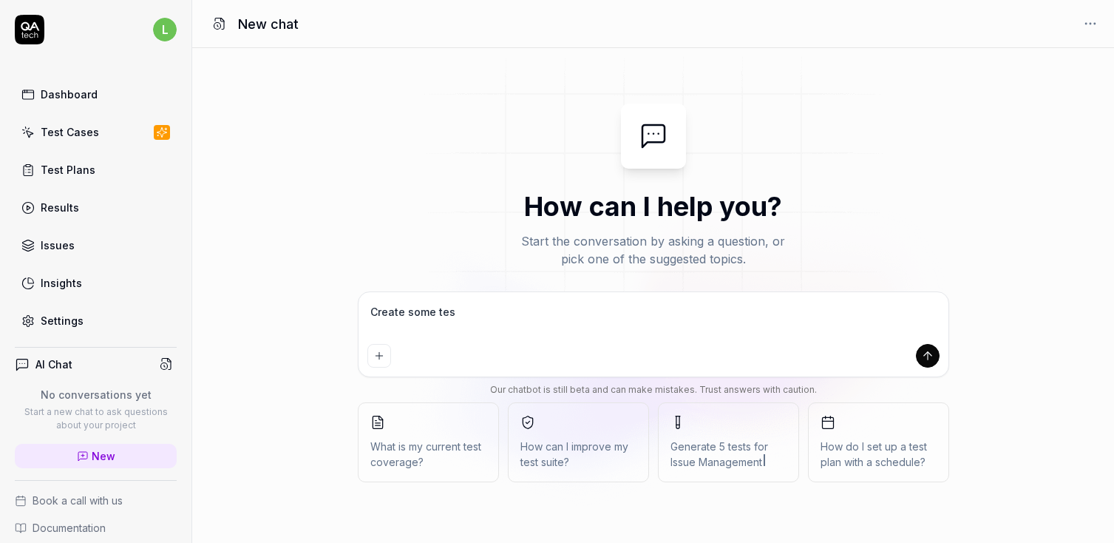
type textarea "*"
type textarea "Create some test"
type textarea "*"
type textarea "Create some tests"
type textarea "*"
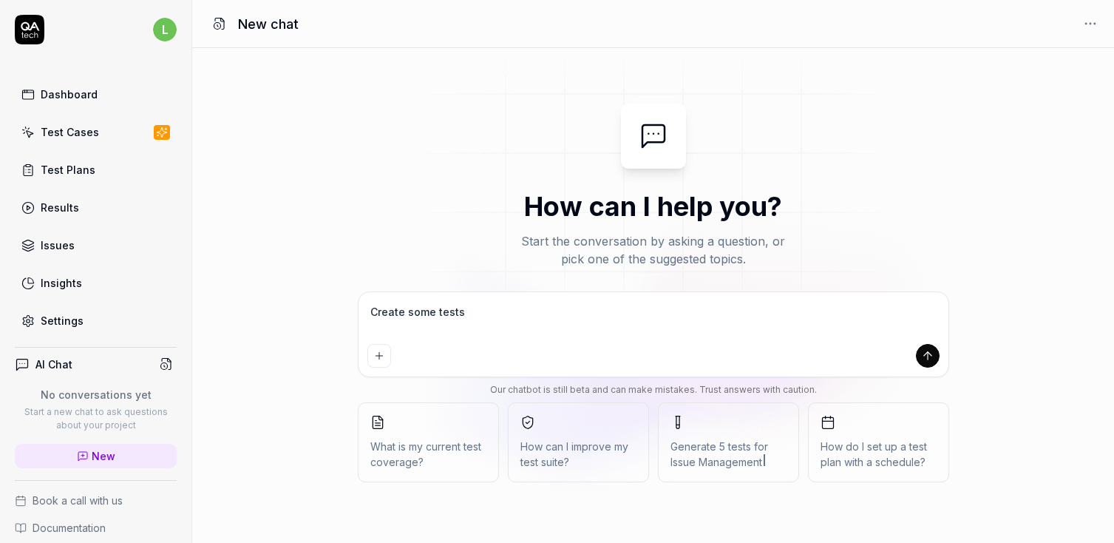
type textarea "Create some tests"
type textarea "*"
type textarea "Create some tests fo"
type textarea "*"
type textarea "Create some tests for"
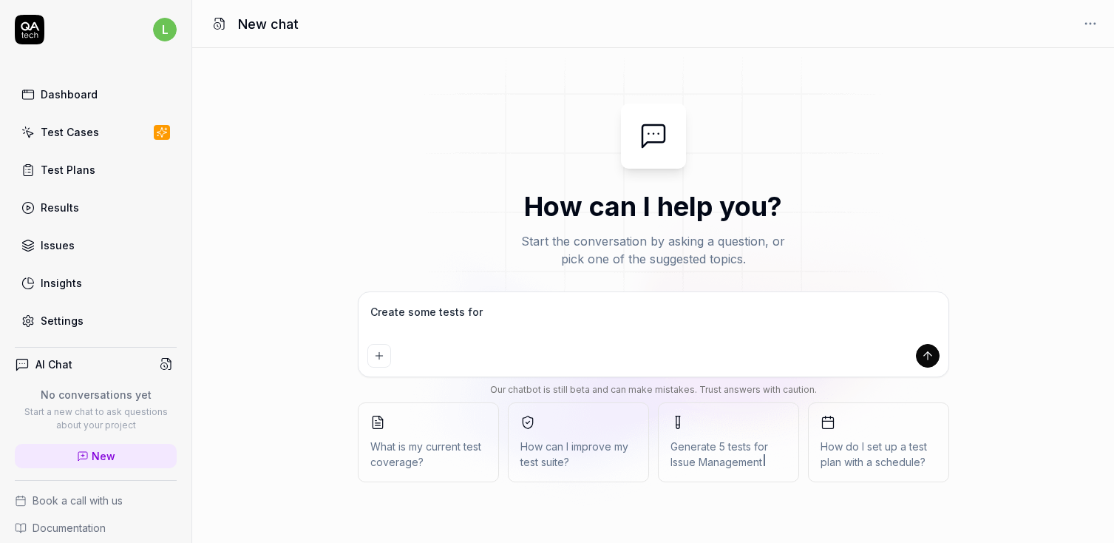
type textarea "*"
type textarea "Create some tests for"
type textarea "*"
type textarea "Create some tests for th"
type textarea "*"
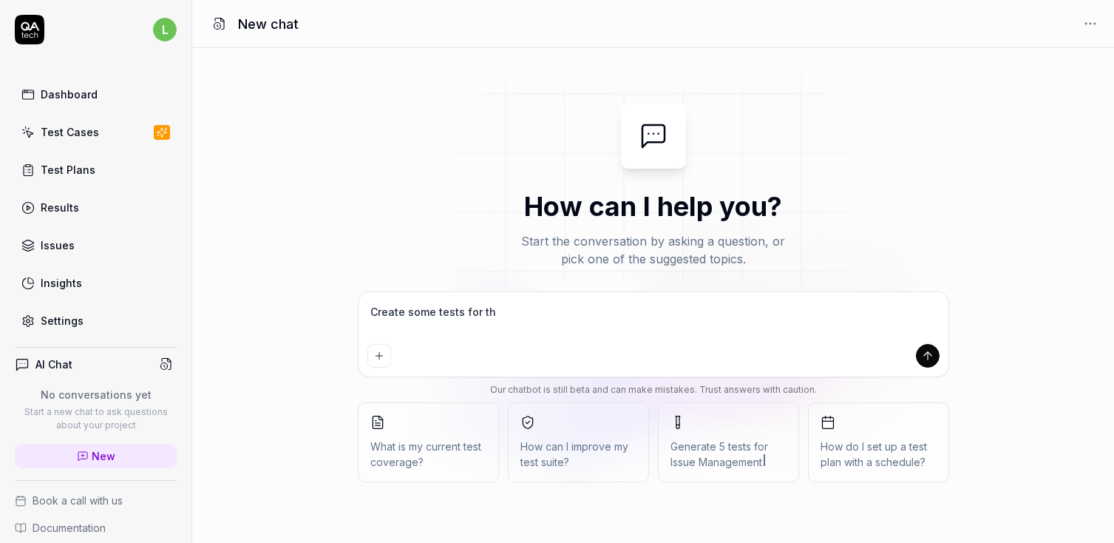
type textarea "Create some tests for the"
type textarea "*"
type textarea "Create some tests for the"
type textarea "*"
type textarea "Create some tests for the fo"
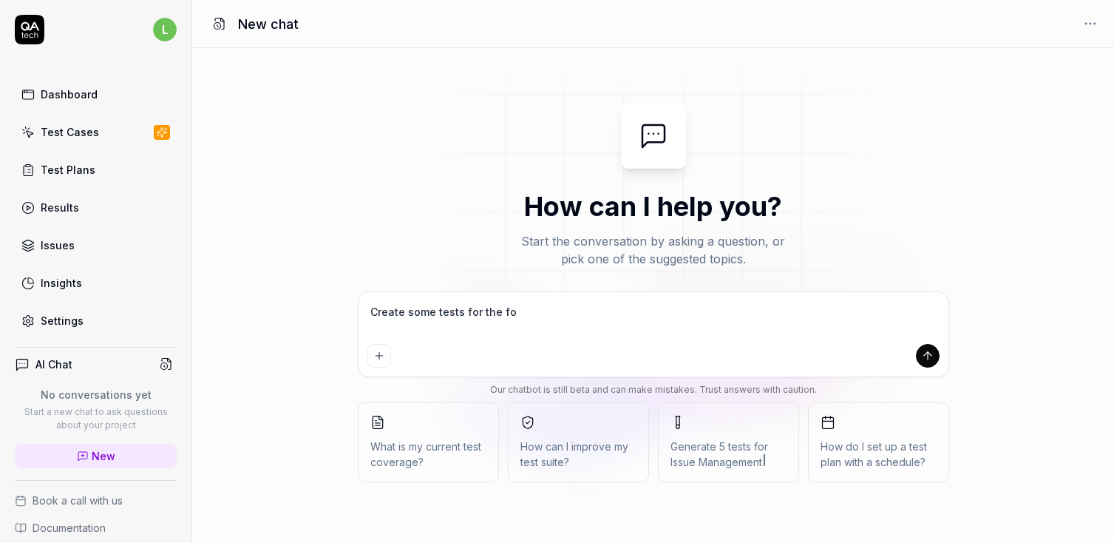
type textarea "*"
type textarea "Create some tests for the fol"
type textarea "*"
type textarea "Create some tests for the foll"
type textarea "*"
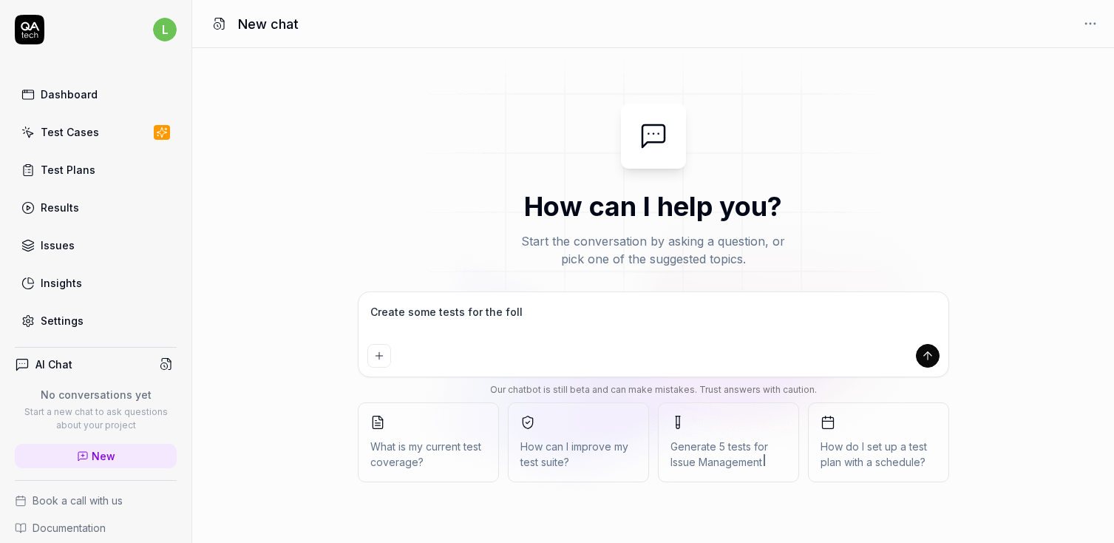
type textarea "Create some tests for the follo"
type textarea "*"
type textarea "Create some tests for the follow"
type textarea "*"
type textarea "Create some tests for the followi"
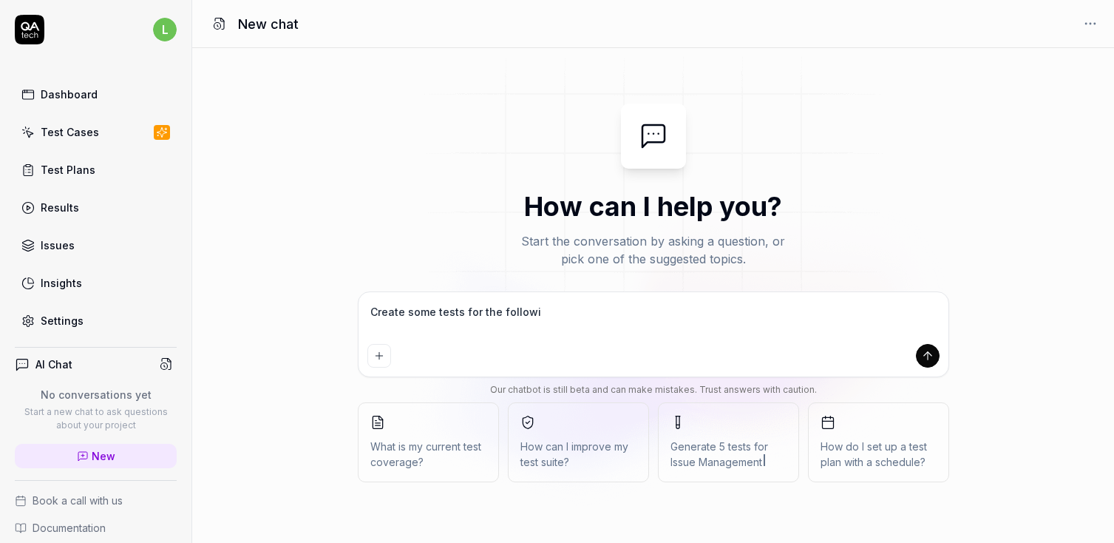
type textarea "*"
type textarea "Create some tests for the followin"
type textarea "*"
type textarea "Create some tests for the following"
type textarea "*"
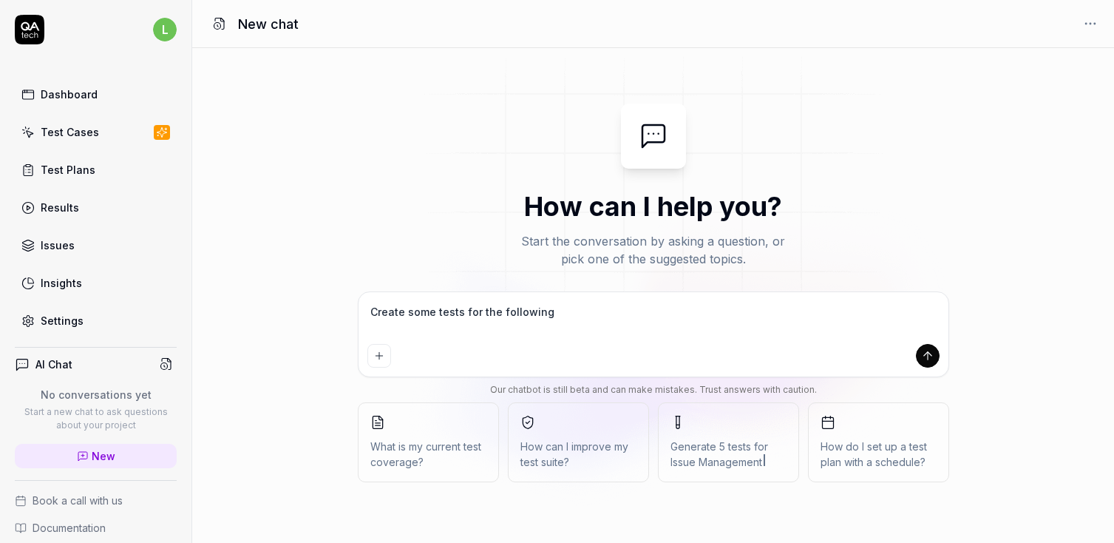
type textarea "Create some tests for the following"
type textarea "*"
type textarea "Create some tests for the following f"
type textarea "*"
type textarea "Create some tests for the following fo"
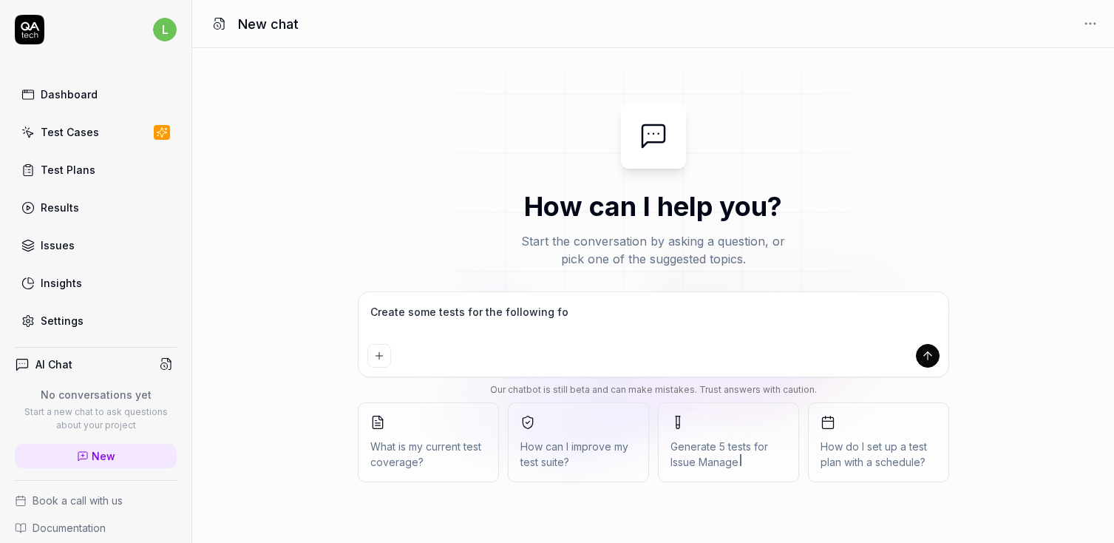
type textarea "*"
type textarea "Create some tests for the following for"
type textarea "*"
type textarea "Create some tests for the following for"
type textarea "*"
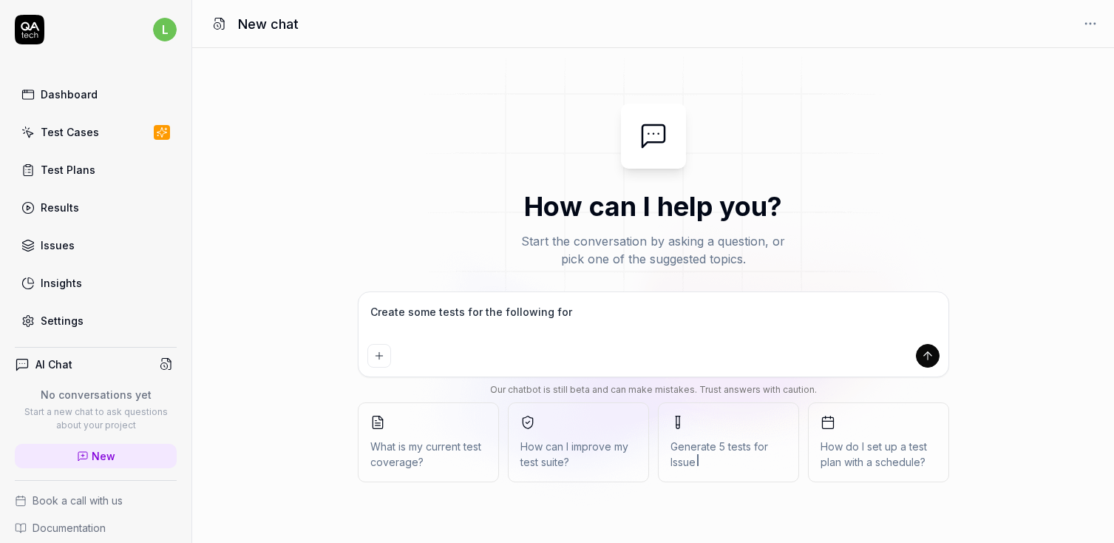
type textarea "Create some tests for the following for m"
type textarea "*"
type textarea "Create some tests for the following for me"
type textarea "*"
type textarea "Create some tests for the following for me:"
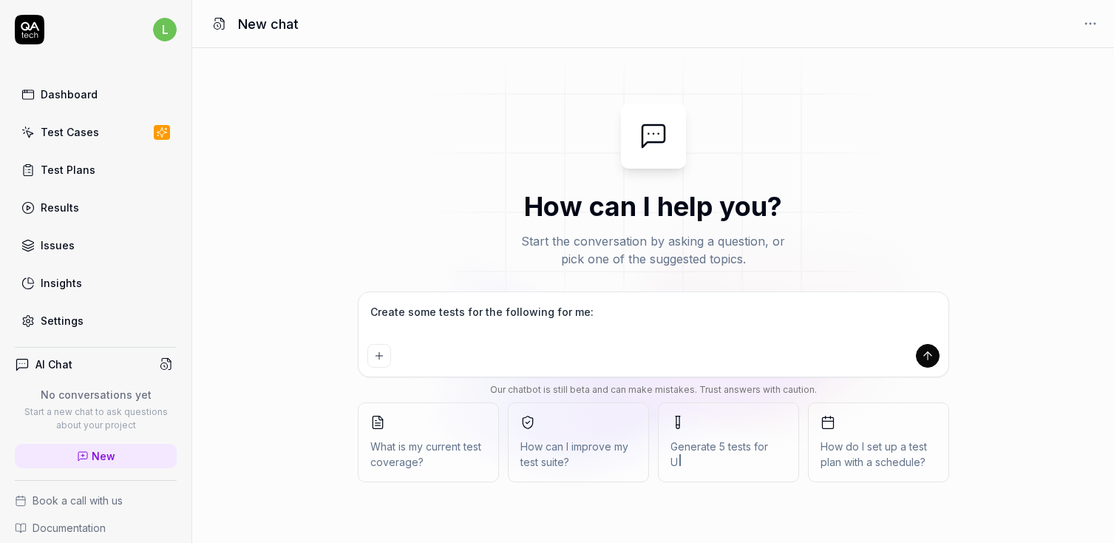
type textarea "*"
type textarea "Create some tests for the following for me:"
type textarea "*"
type textarea "Create some tests for the following for me:"
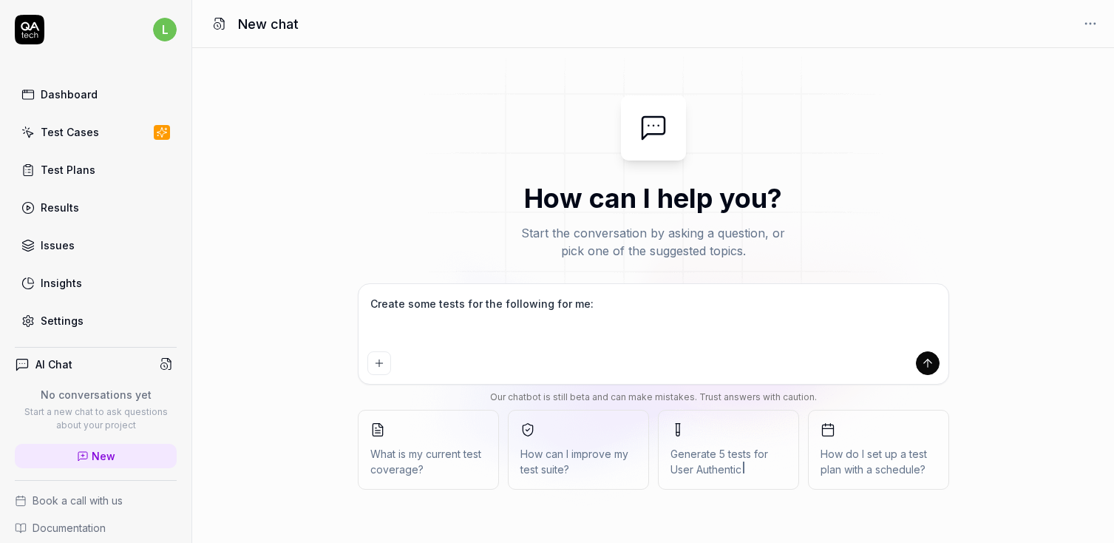
type textarea "*"
type textarea "C"
type textarea "*"
type textarea "Cr"
type textarea "*"
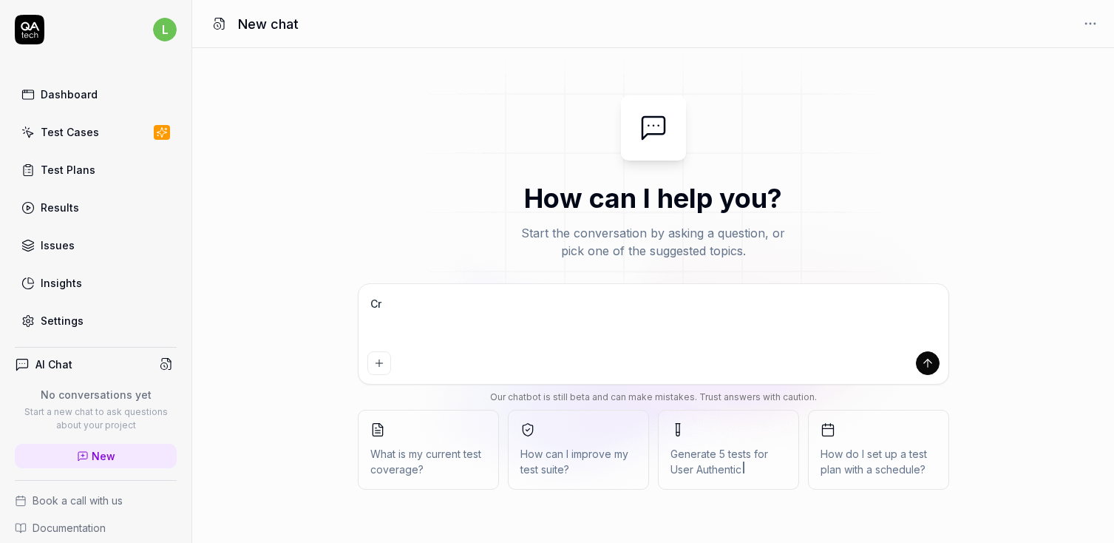
type textarea "Cre"
type textarea "*"
type textarea "Crea"
type textarea "*"
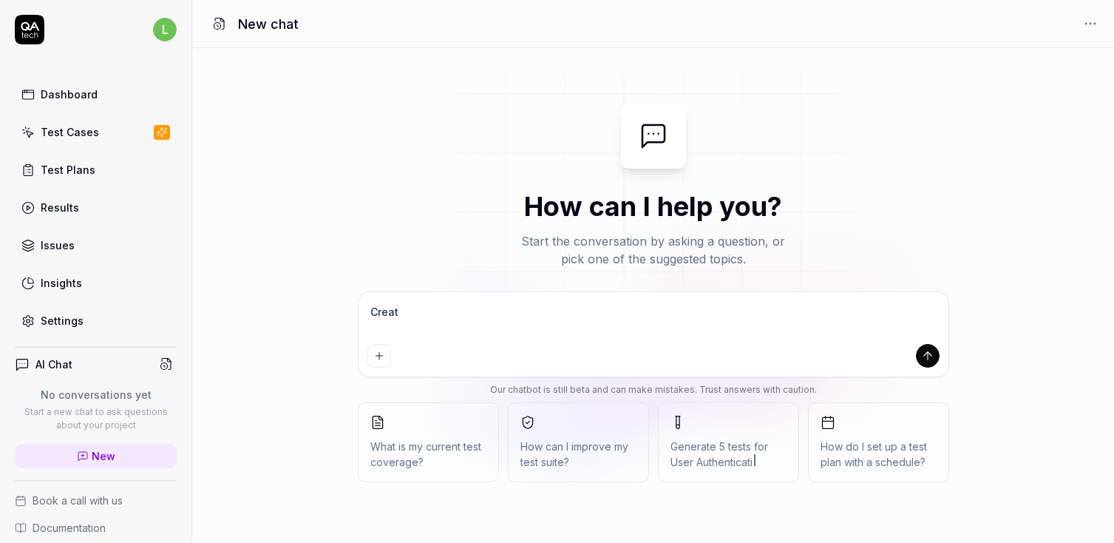
type textarea "Create"
type textarea "*"
type textarea "Create"
type textarea "*"
type textarea "Create s"
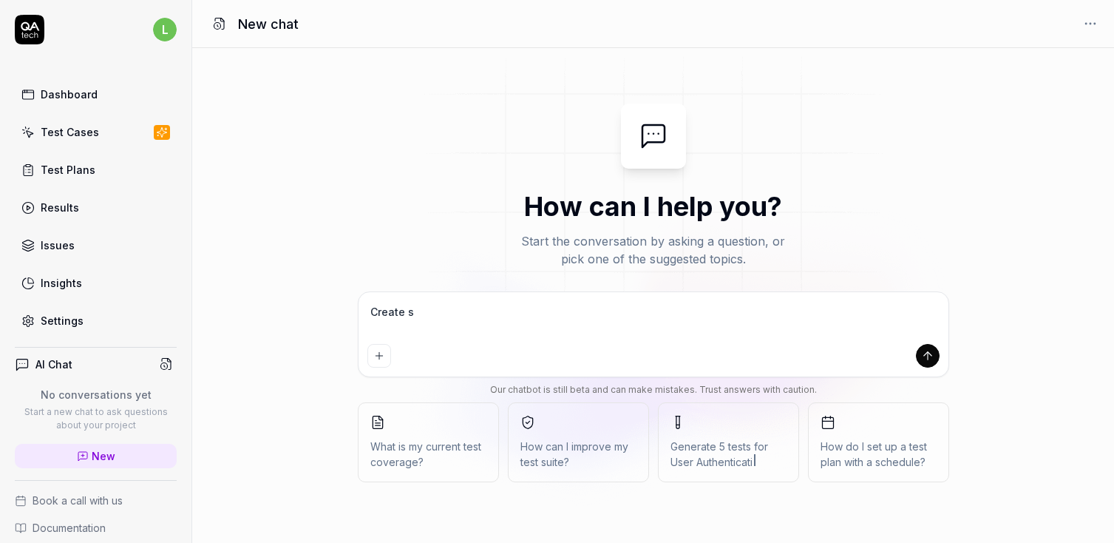
type textarea "*"
type textarea "Create so"
type textarea "*"
type textarea "Create som"
type textarea "*"
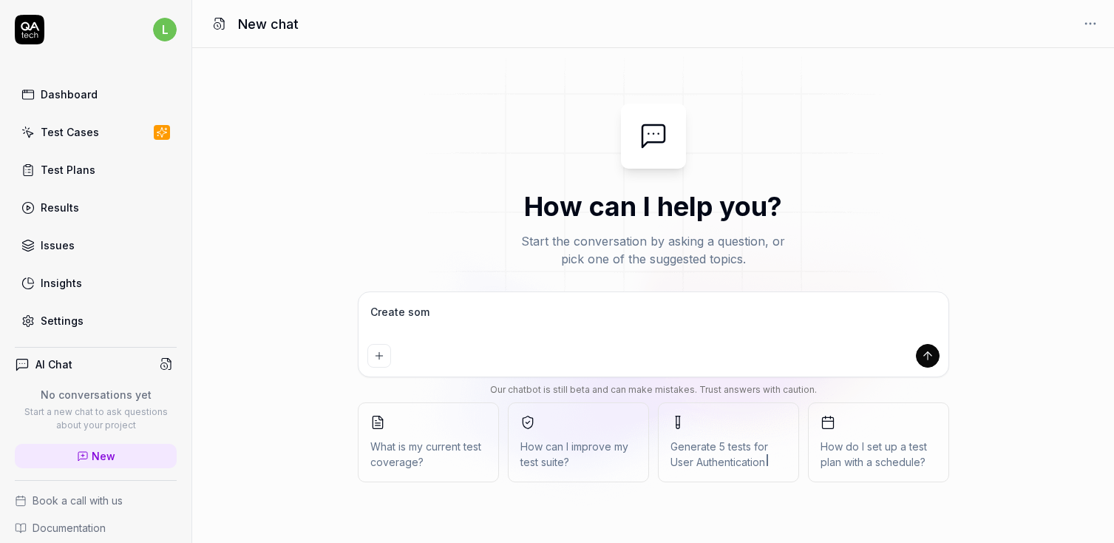
type textarea "Create some"
type textarea "*"
type textarea "Create some"
type textarea "*"
type textarea "Create some t"
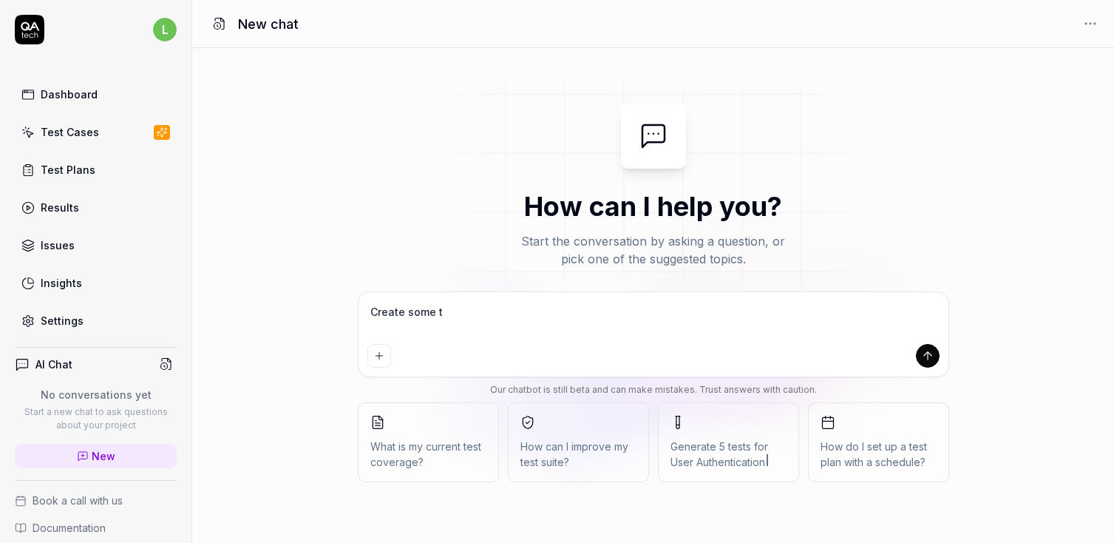
type textarea "*"
type textarea "Create some te"
type textarea "*"
type textarea "Create some test"
type textarea "*"
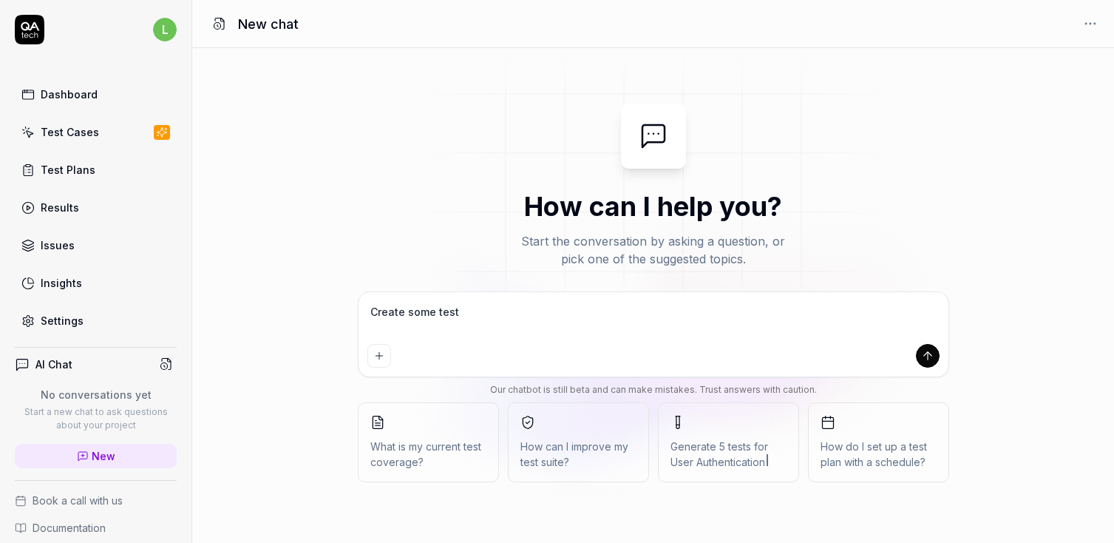
type textarea "Create some tests"
type textarea "*"
type textarea "Create some tests"
type textarea "*"
type textarea "Create some tests a"
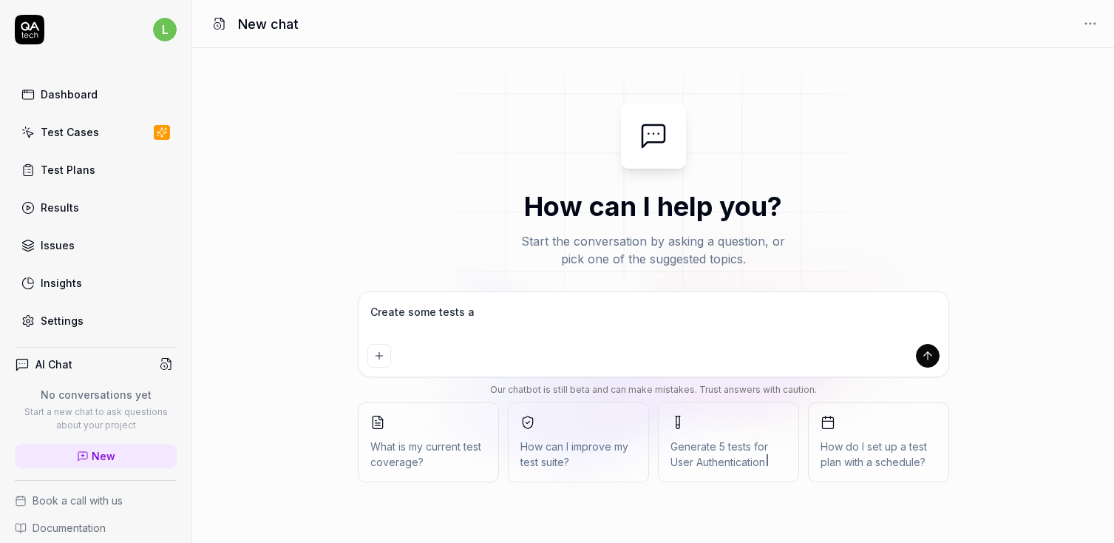
type textarea "*"
type textarea "Create some tests aro"
type textarea "*"
type textarea "Create some tests arou"
type textarea "*"
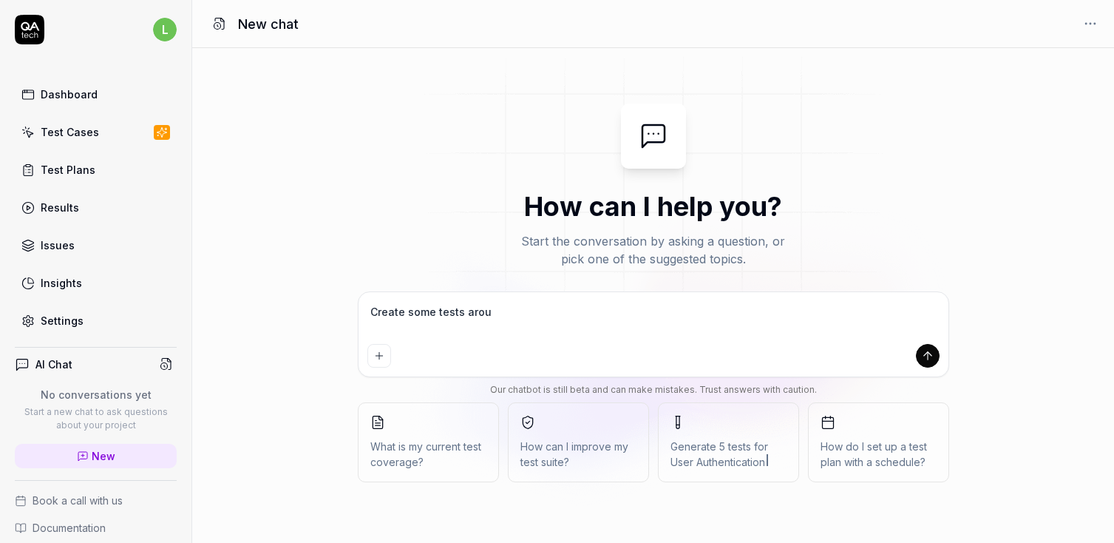
type textarea "Create some tests aroun"
type textarea "*"
type textarea "Create some tests around"
type textarea "*"
type textarea "Create some tests around"
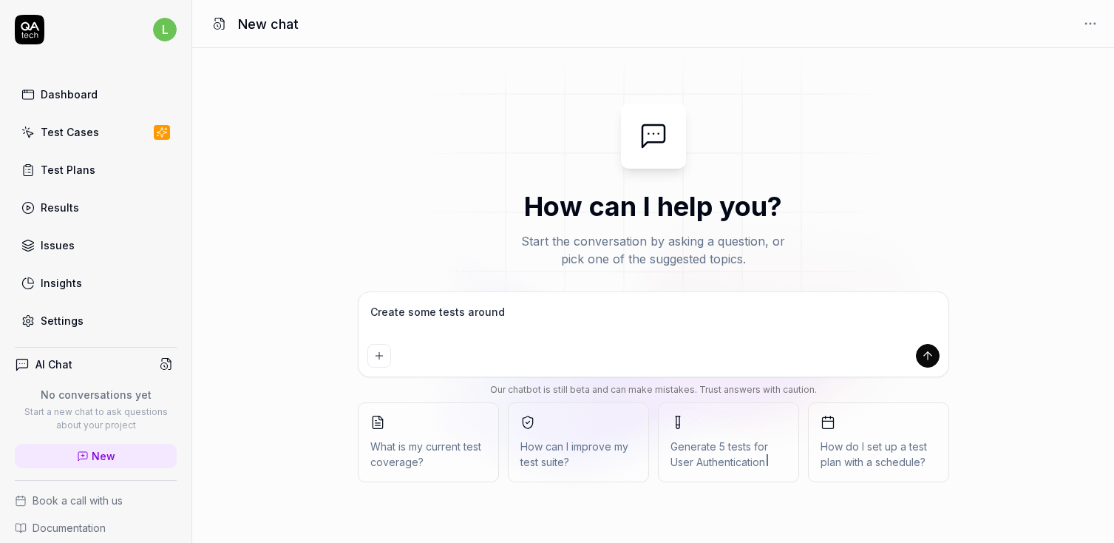
type textarea "*"
type textarea "Create some tests around S"
type textarea "*"
type textarea "Create some tests around ST"
type textarea "*"
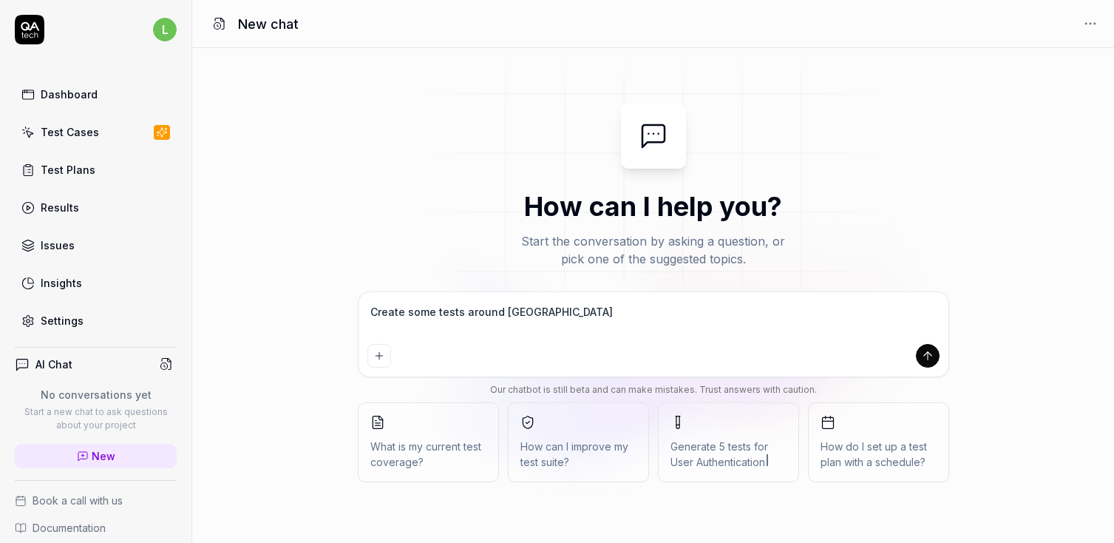
type textarea "Create some tests around STo"
type textarea "*"
type textarea "Create some tests around SToP"
type textarea "*"
type textarea "Create some tests around STo"
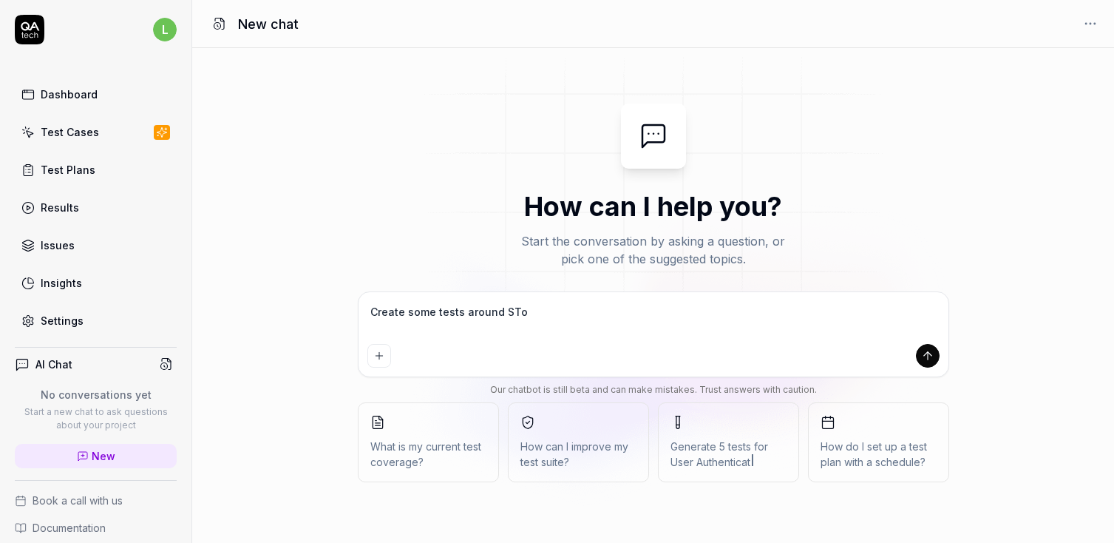
type textarea "*"
type textarea "Create some tests around ST"
type textarea "*"
type textarea "Create some tests around STO"
type textarea "*"
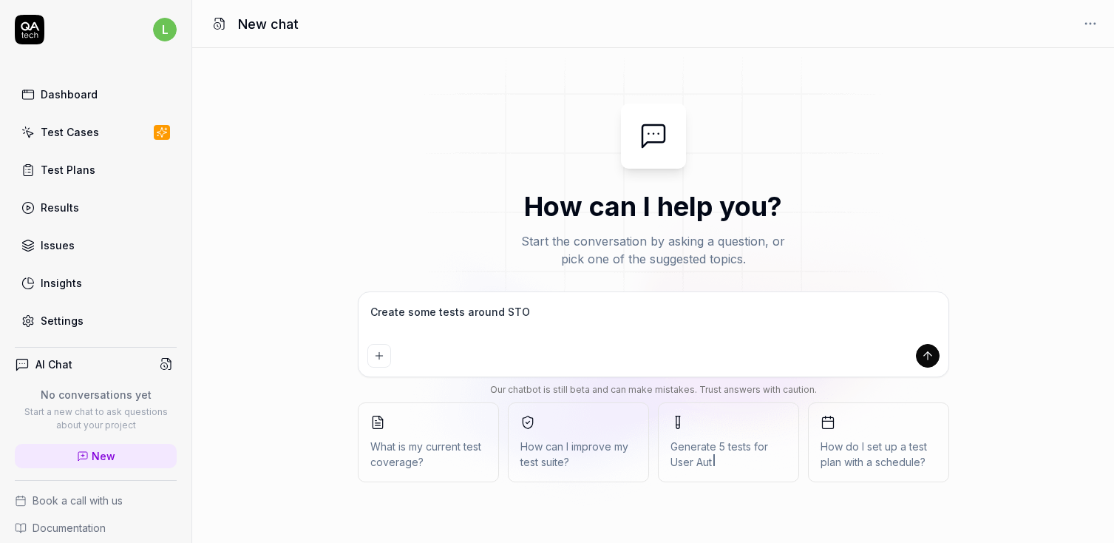
type textarea "Create some tests around STOP"
type textarea "*"
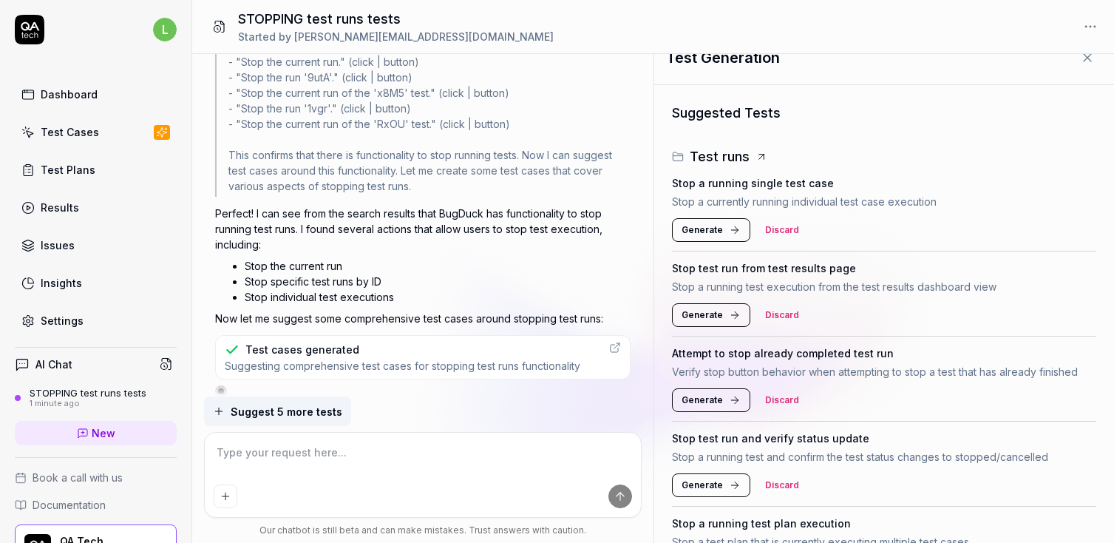
scroll to position [24, 0]
click at [721, 228] on button "Generate" at bounding box center [711, 229] width 78 height 24
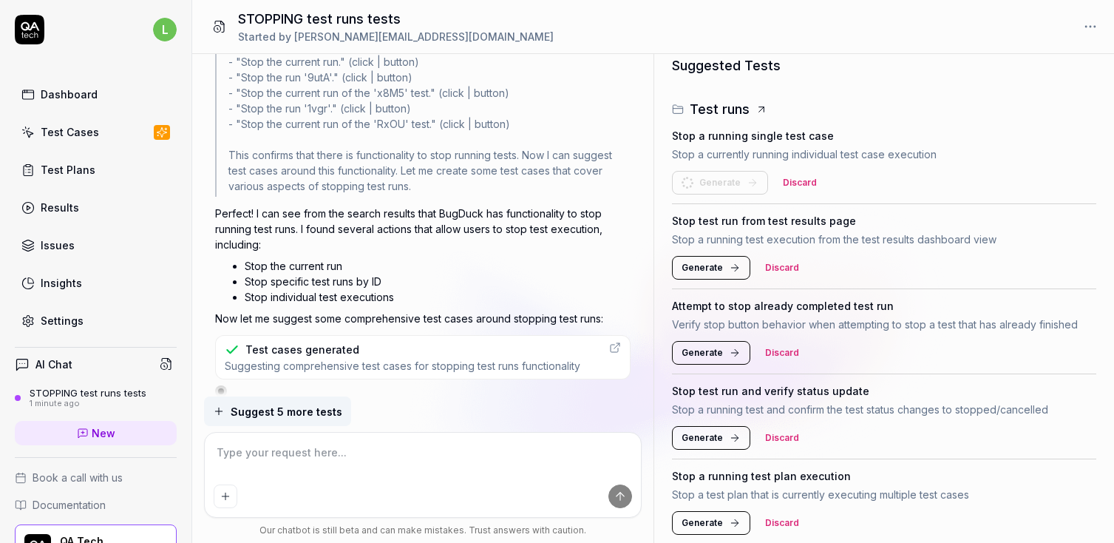
scroll to position [72, 0]
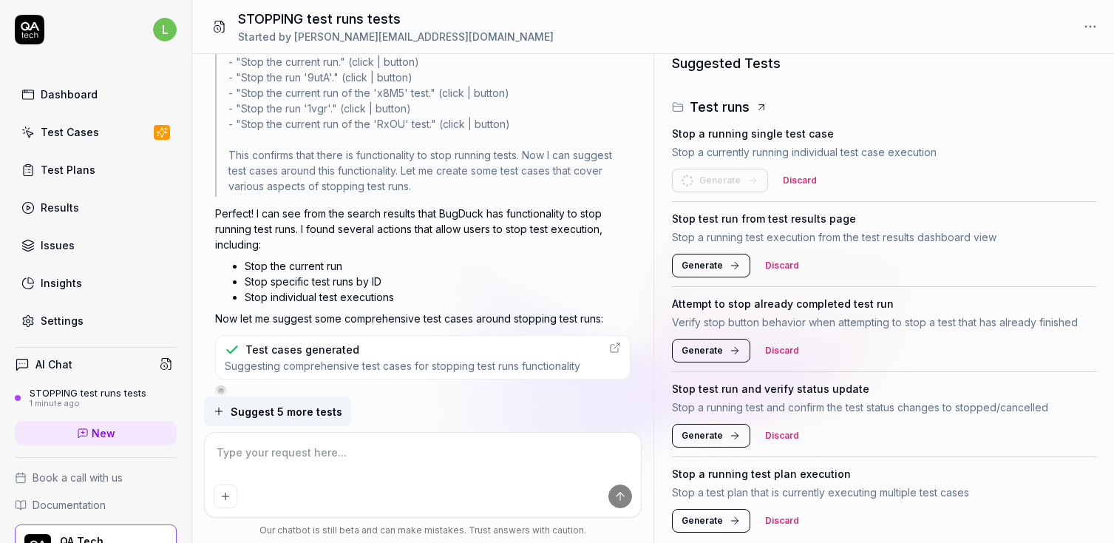
click at [725, 265] on div "Stop test run from test results page Stop a running test execution from the tes…" at bounding box center [884, 244] width 425 height 85
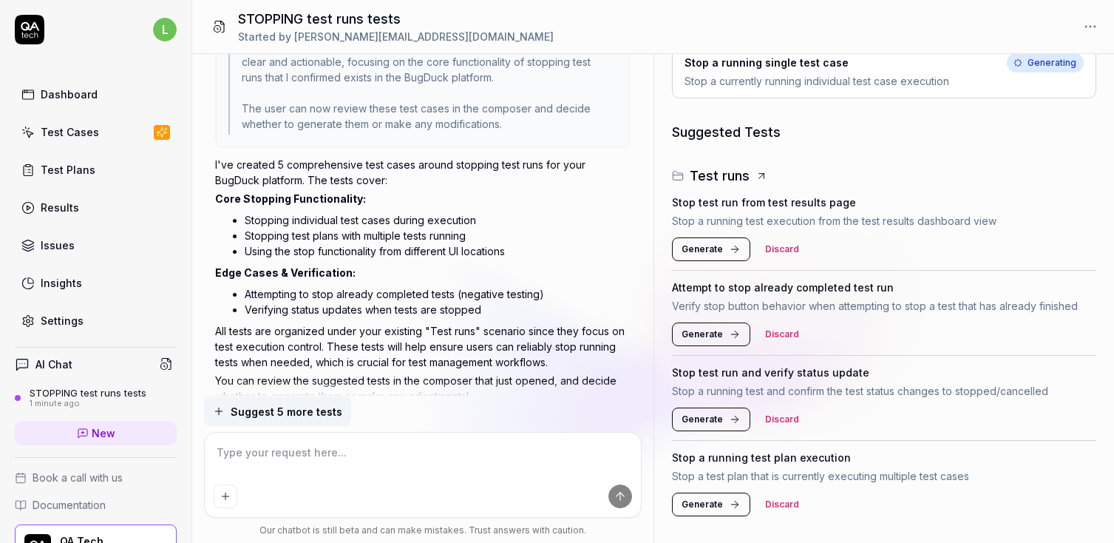
click at [696, 248] on span "Generate" at bounding box center [702, 248] width 41 height 13
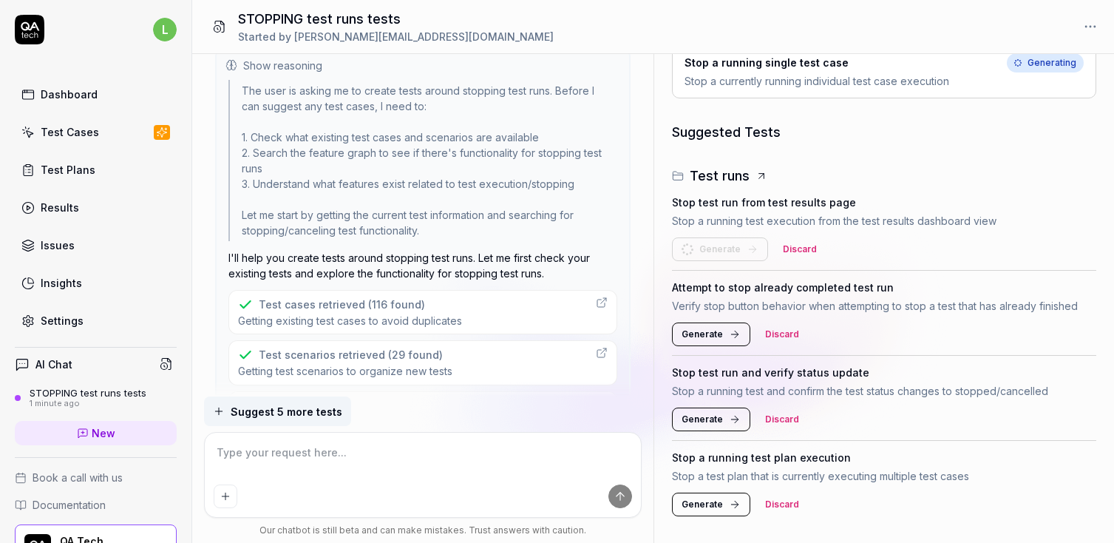
scroll to position [96, 0]
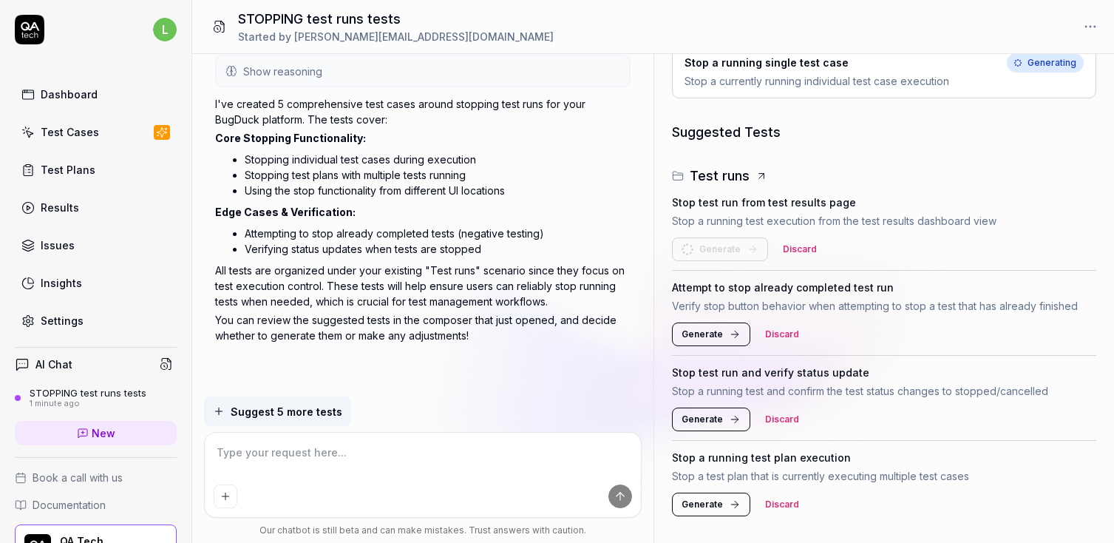
click at [704, 336] on span "Generate" at bounding box center [702, 333] width 41 height 13
click at [710, 333] on span "Generate" at bounding box center [702, 333] width 41 height 13
click at [716, 505] on span "Generate" at bounding box center [702, 503] width 41 height 13
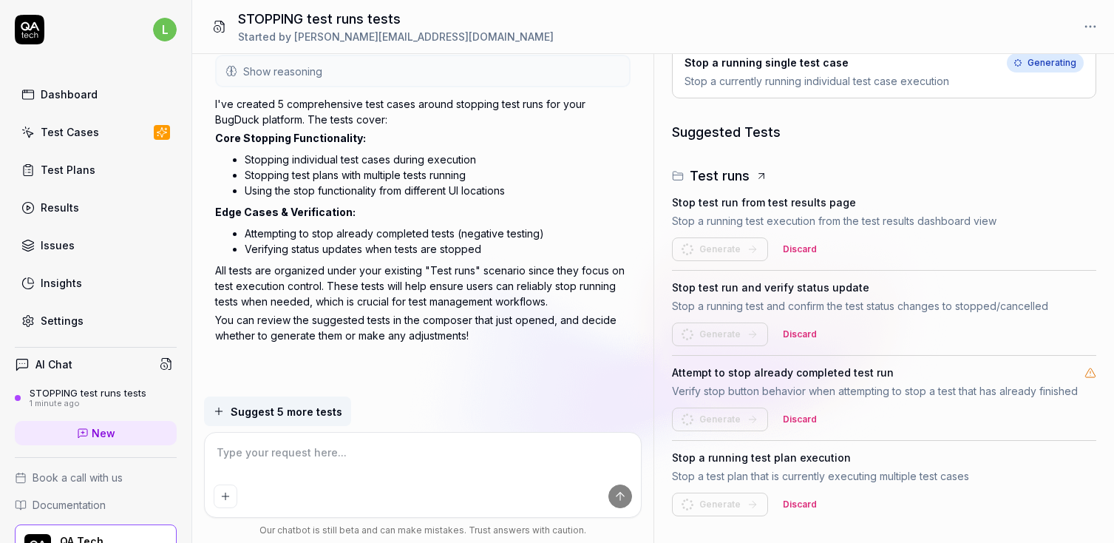
click at [339, 464] on textarea at bounding box center [423, 459] width 418 height 37
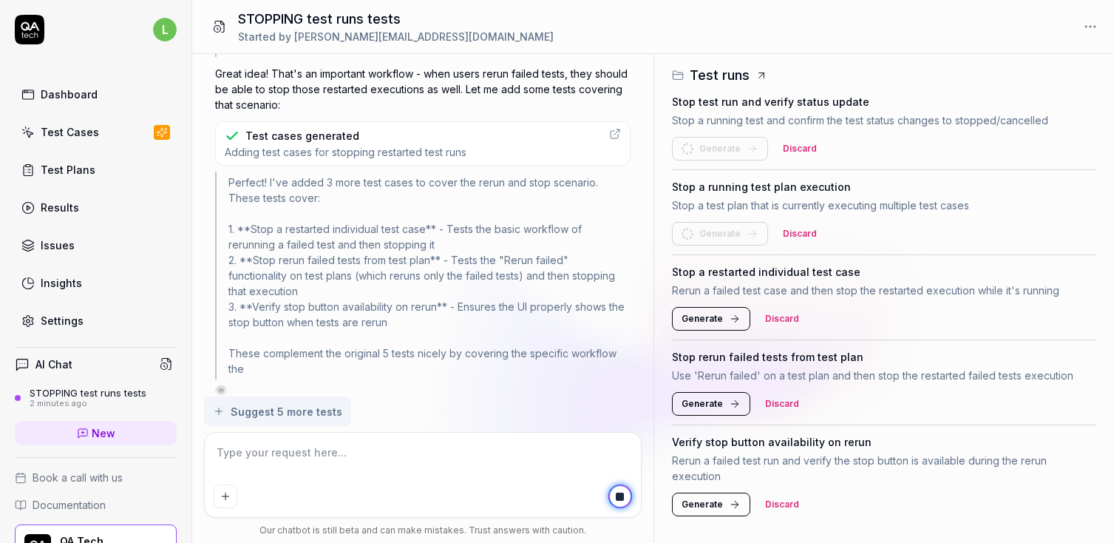
scroll to position [852, 0]
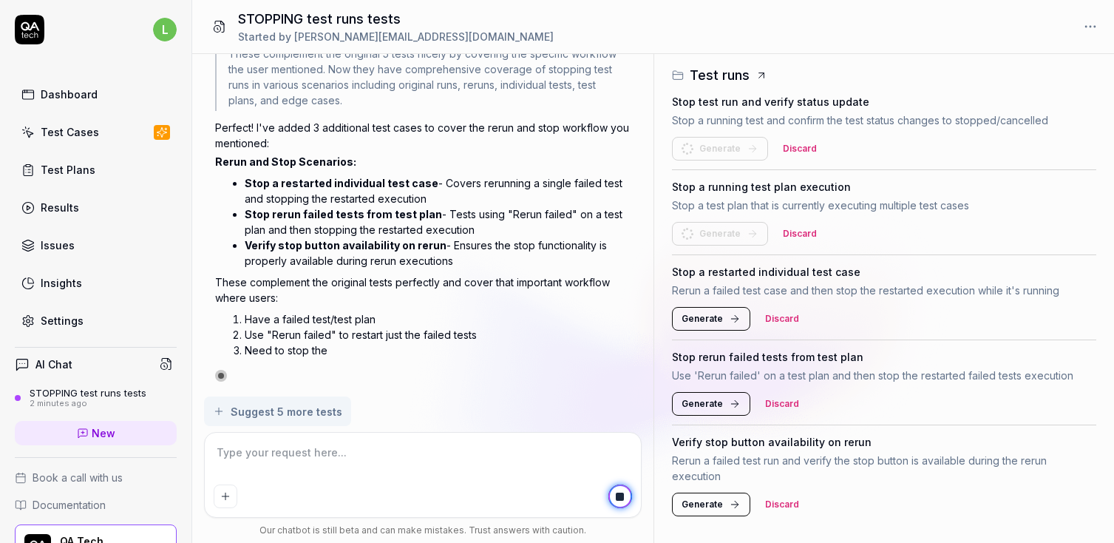
click at [708, 504] on span "Generate" at bounding box center [702, 503] width 41 height 13
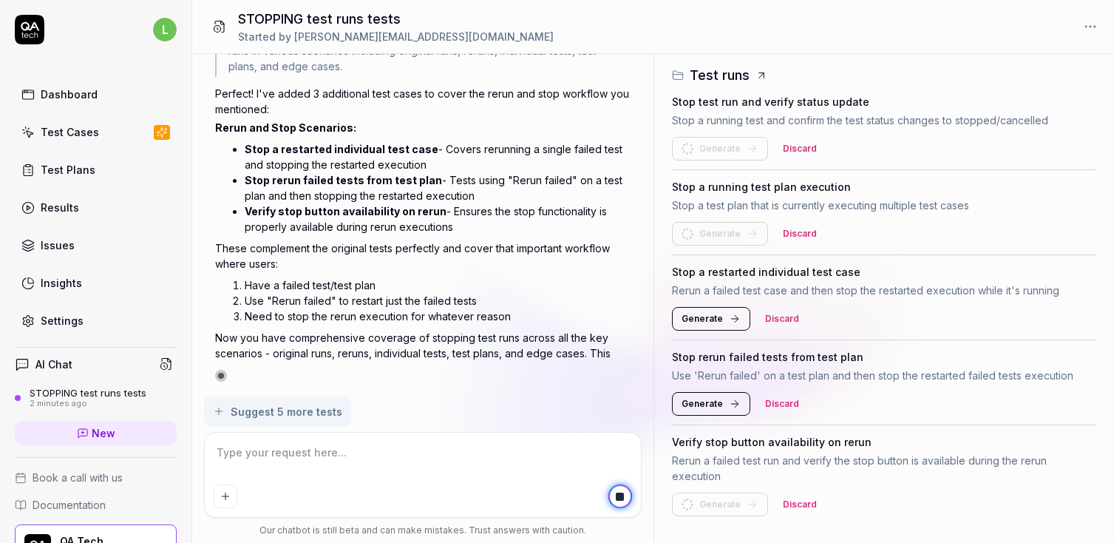
click at [699, 412] on button "Generate" at bounding box center [711, 404] width 78 height 24
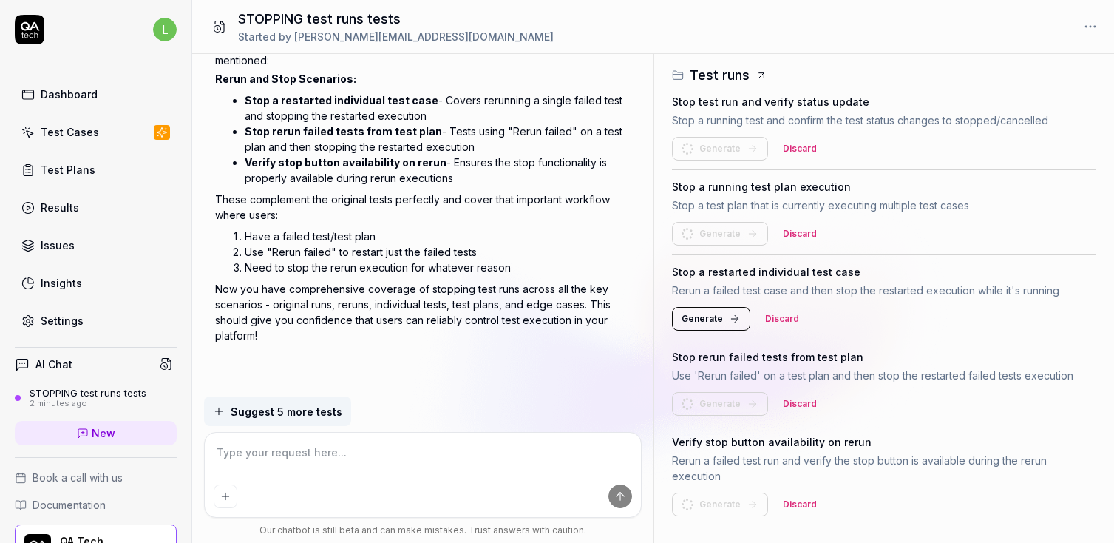
scroll to position [0, 0]
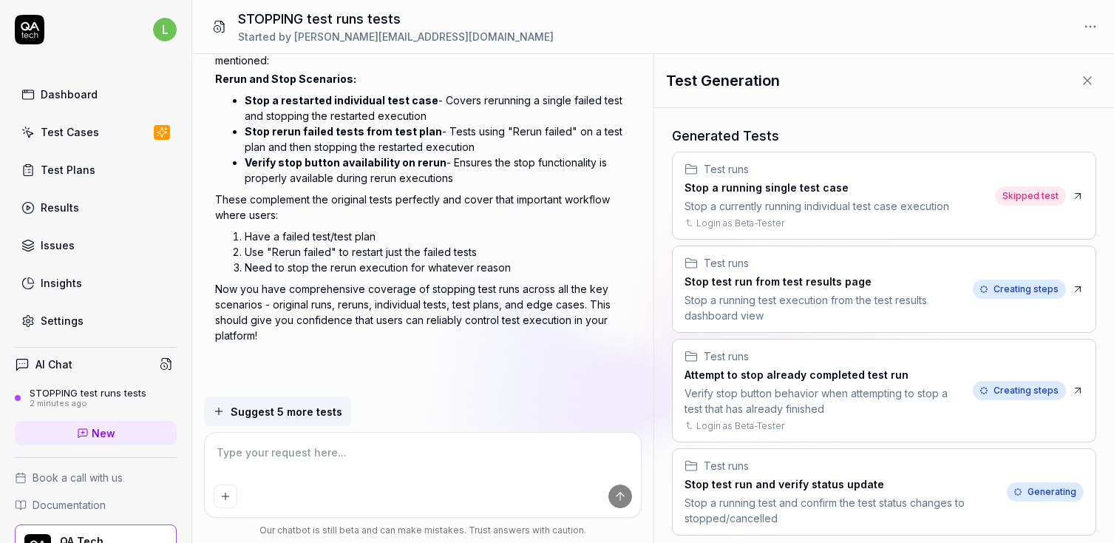
click at [1027, 193] on span "Skipped test" at bounding box center [1030, 195] width 71 height 19
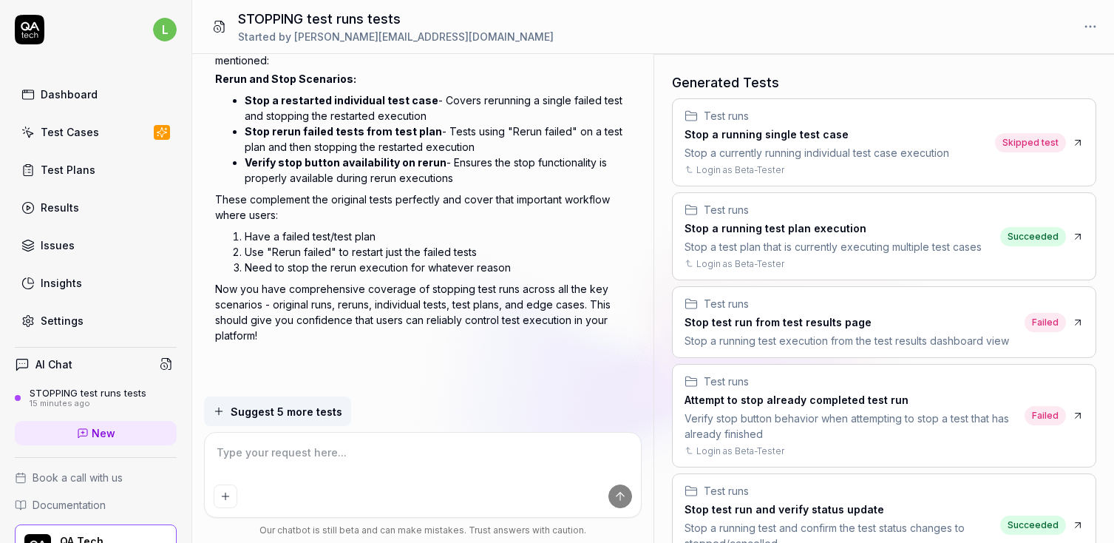
scroll to position [55, 0]
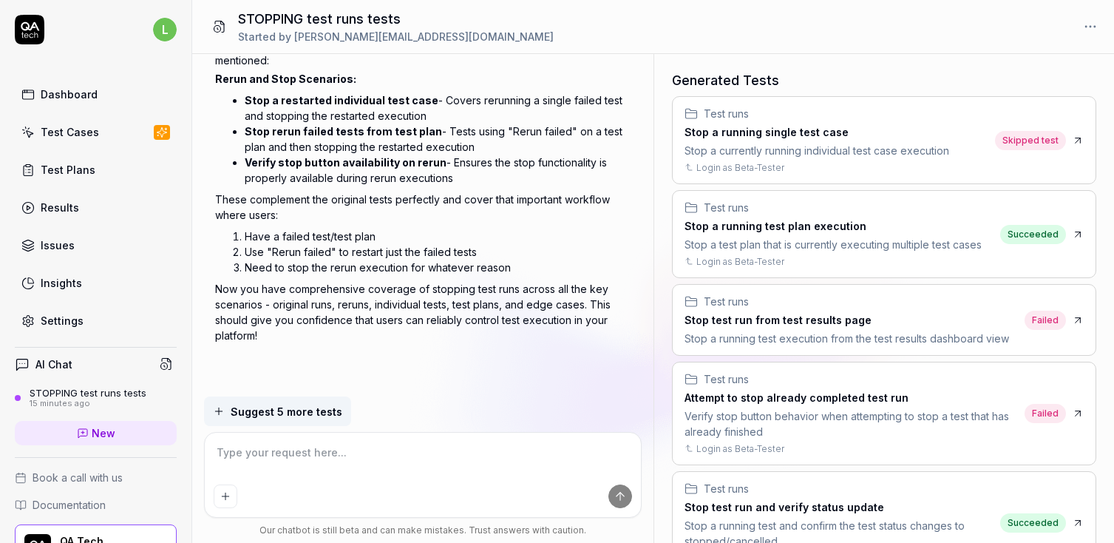
click at [940, 125] on h3 "Stop a running single test case" at bounding box center [816, 132] width 265 height 16
click at [906, 313] on h3 "Stop test run from test results page" at bounding box center [846, 320] width 325 height 16
click at [854, 413] on div "Verify stop button behavior when attempting to stop a test that has already fin…" at bounding box center [851, 423] width 335 height 31
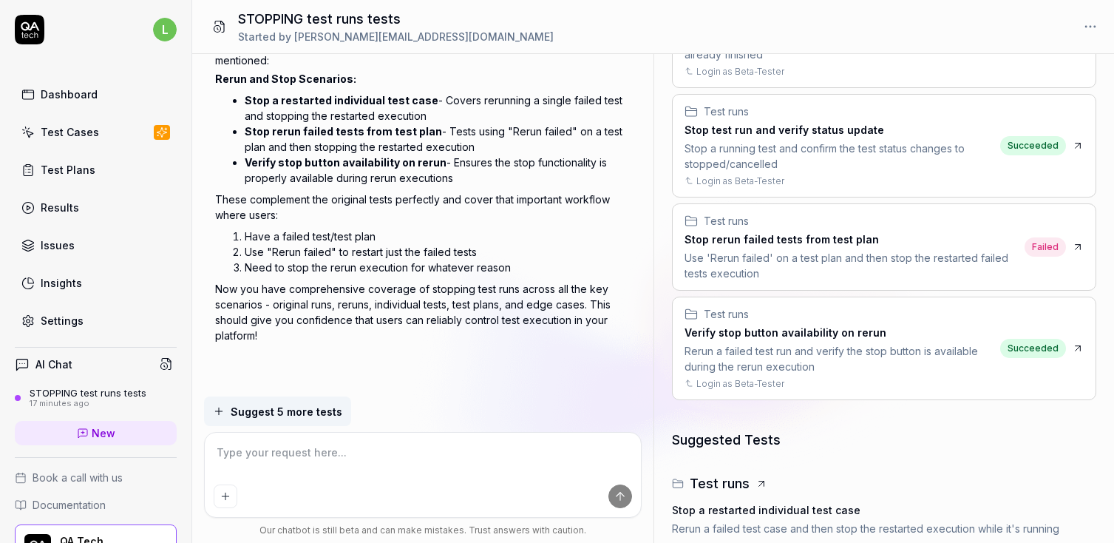
scroll to position [449, 0]
click at [821, 241] on h3 "Stop rerun failed tests from test plan" at bounding box center [851, 239] width 335 height 16
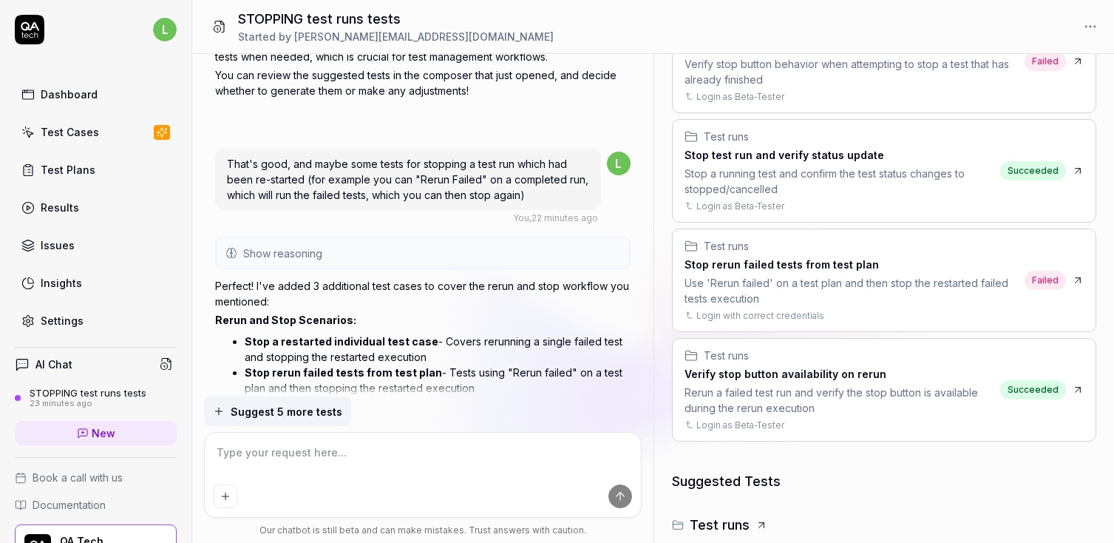
scroll to position [264, 0]
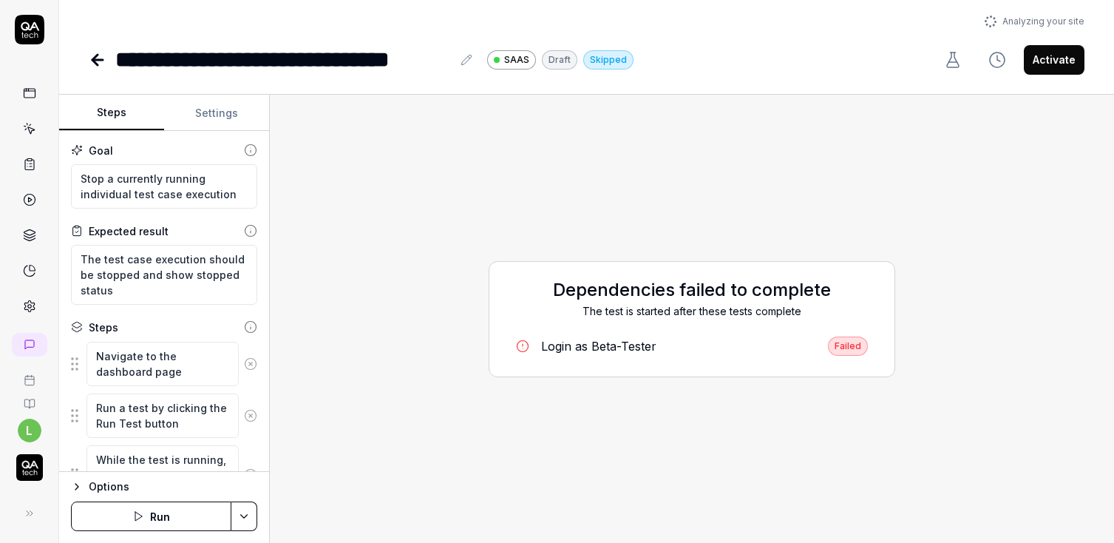
scroll to position [199, 0]
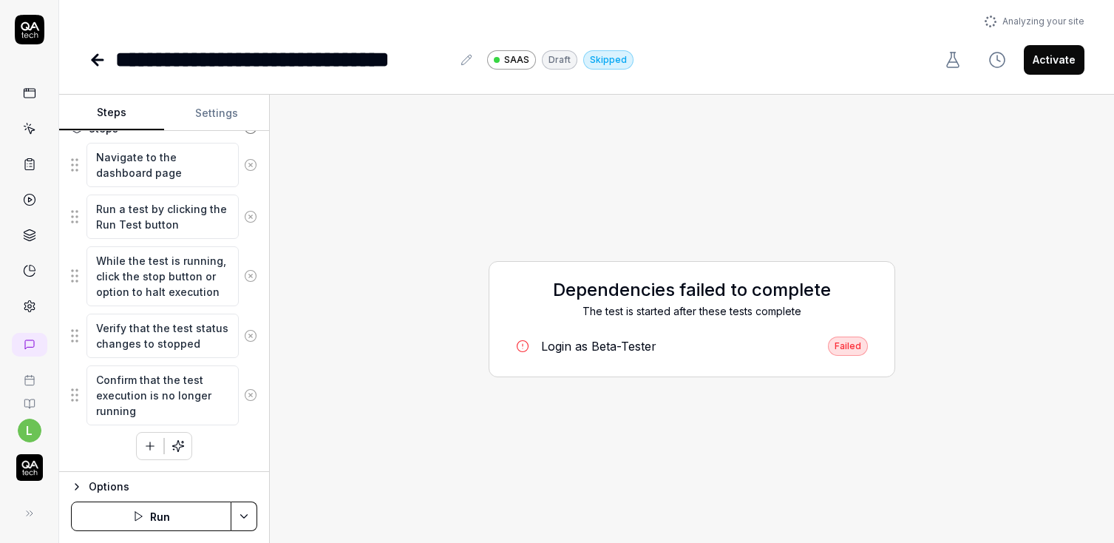
click at [208, 517] on button "Run" at bounding box center [151, 516] width 160 height 30
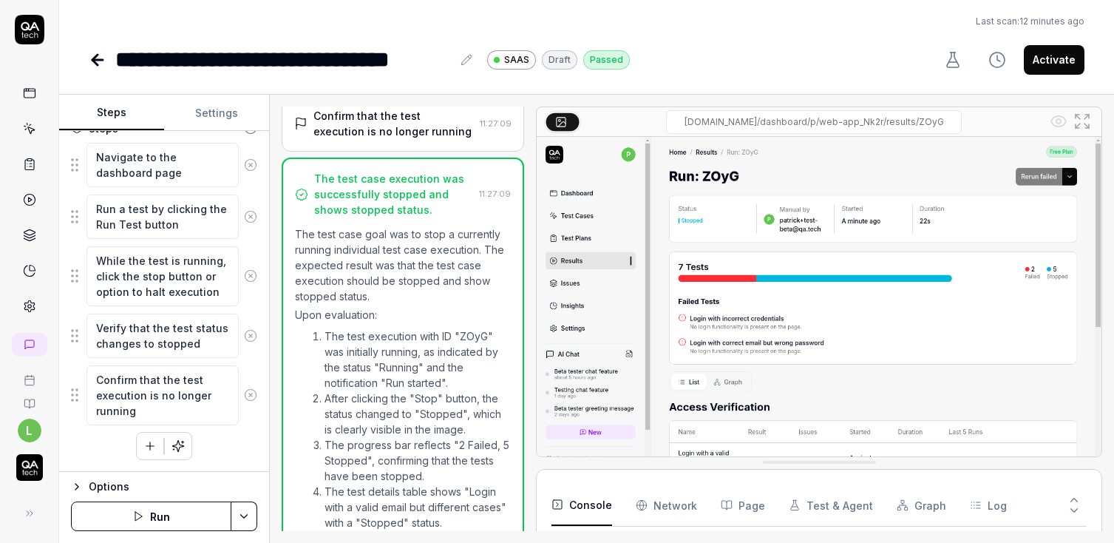
scroll to position [381, 0]
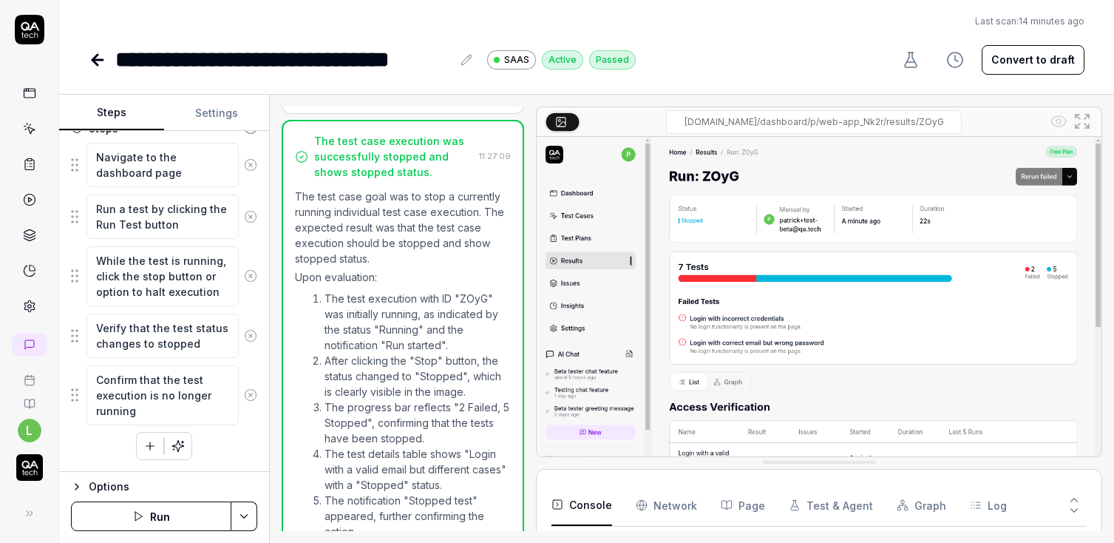
type textarea "*"
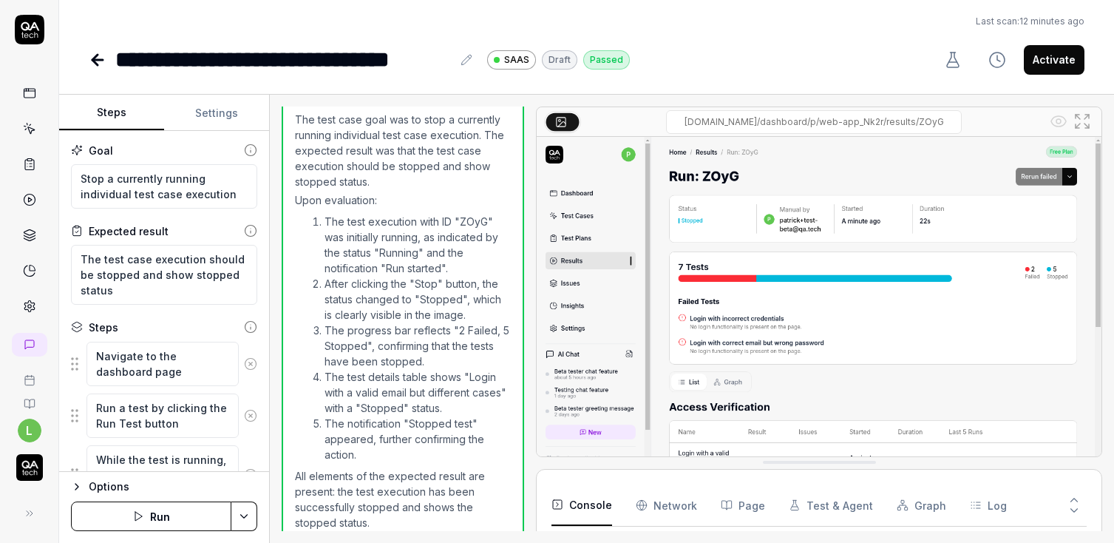
scroll to position [35, 0]
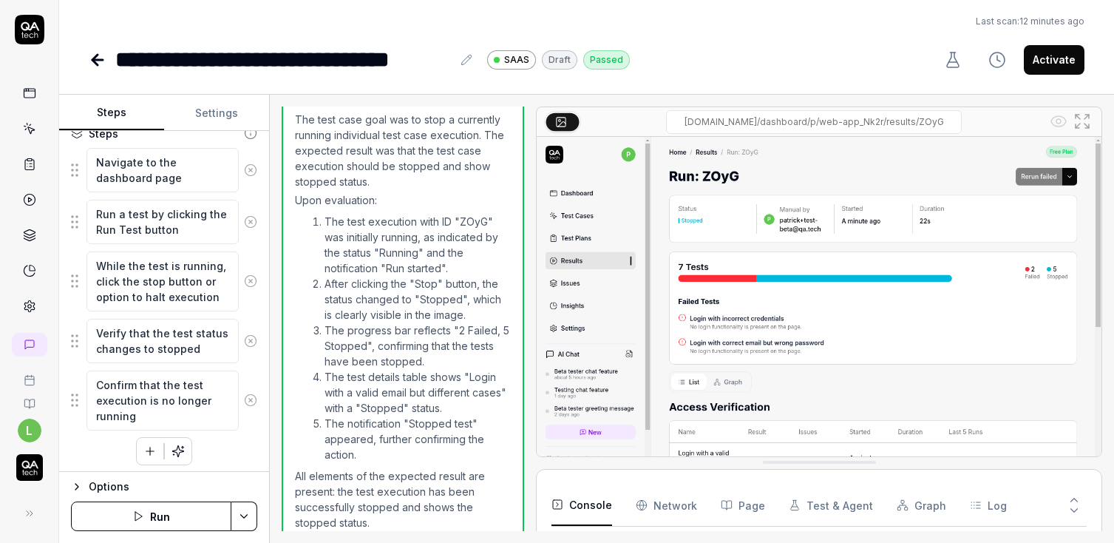
scroll to position [199, 0]
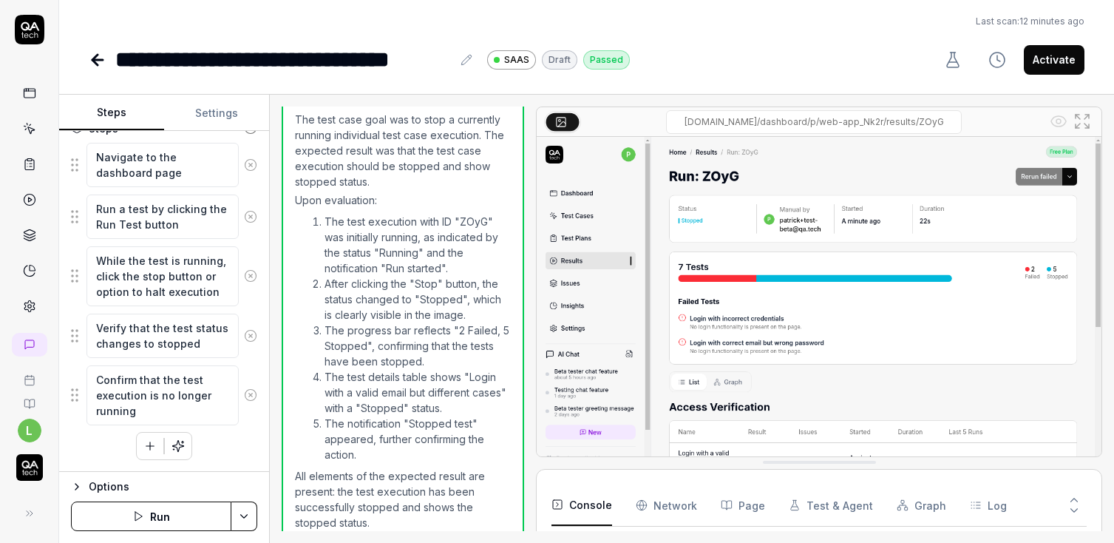
click at [1043, 61] on button "Activate" at bounding box center [1054, 60] width 61 height 30
type textarea "*"
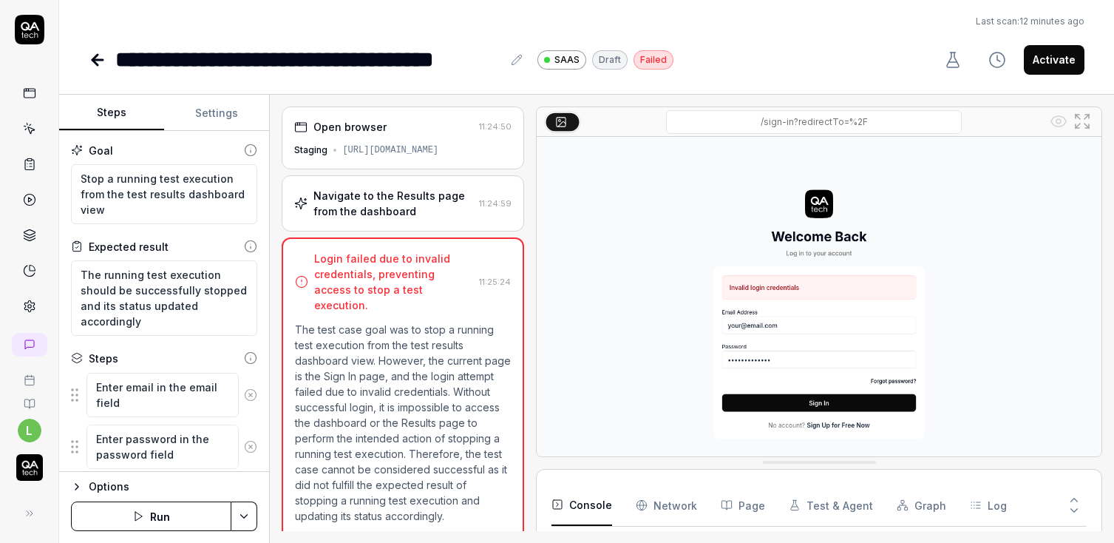
scroll to position [48, 0]
type textarea "*"
click at [215, 118] on button "Settings" at bounding box center [216, 112] width 105 height 35
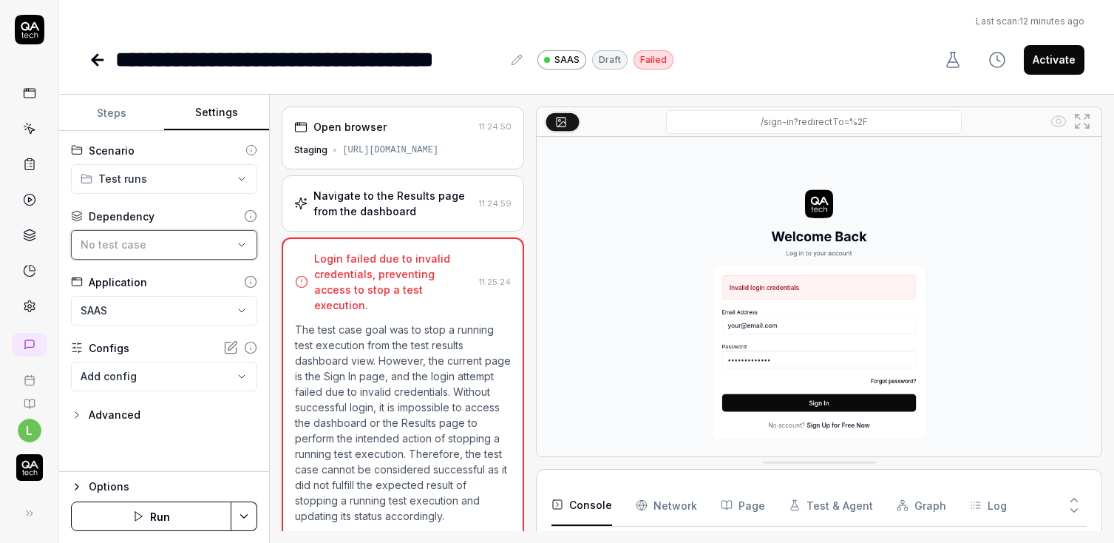
click at [106, 242] on span "No test case" at bounding box center [114, 244] width 66 height 13
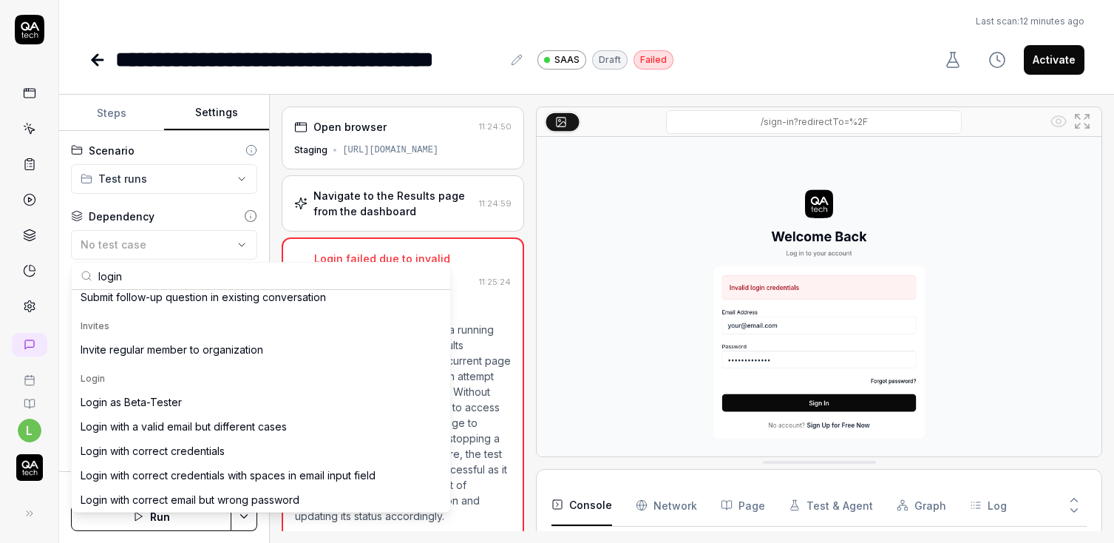
scroll to position [179, 0]
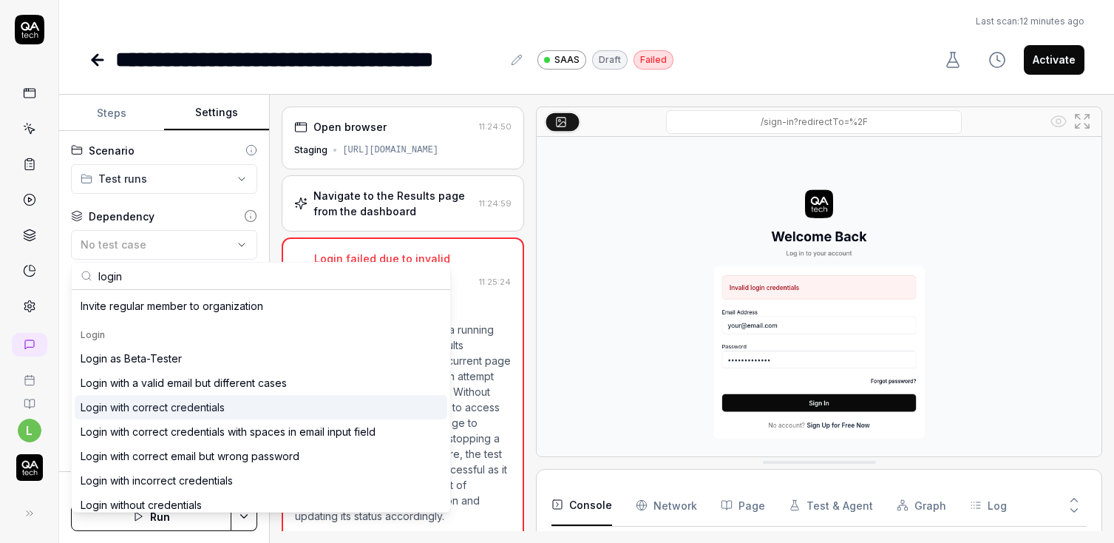
type input "login"
click at [132, 405] on div "Login with correct credentials" at bounding box center [153, 407] width 144 height 16
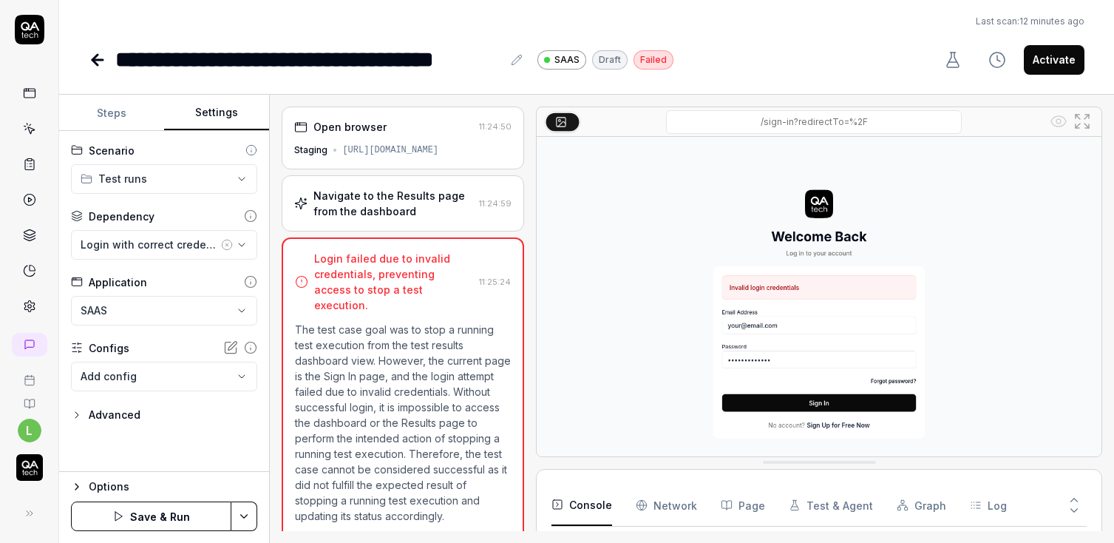
click at [187, 515] on button "Save & Run" at bounding box center [151, 516] width 160 height 30
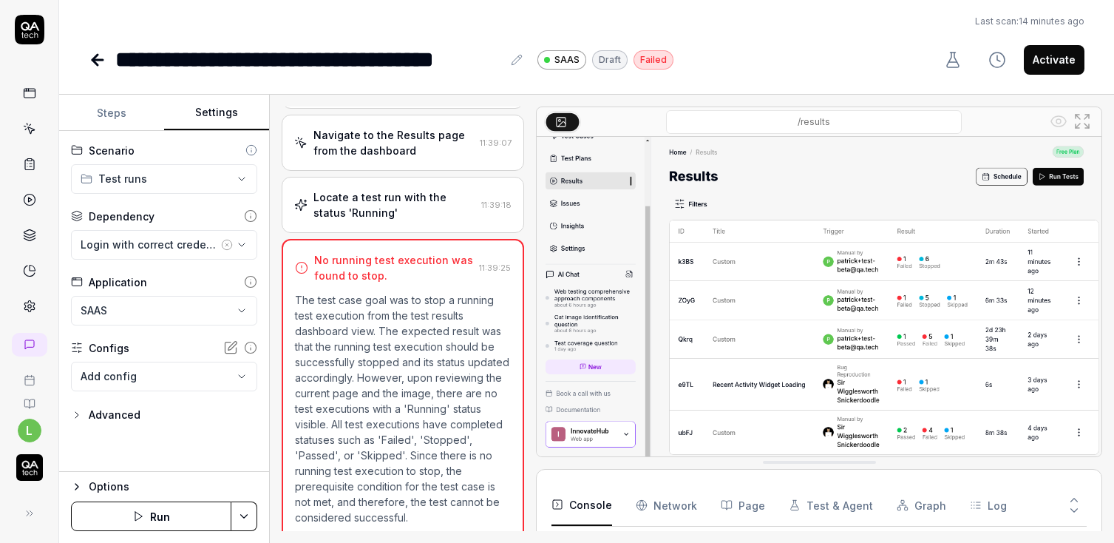
scroll to position [71, 0]
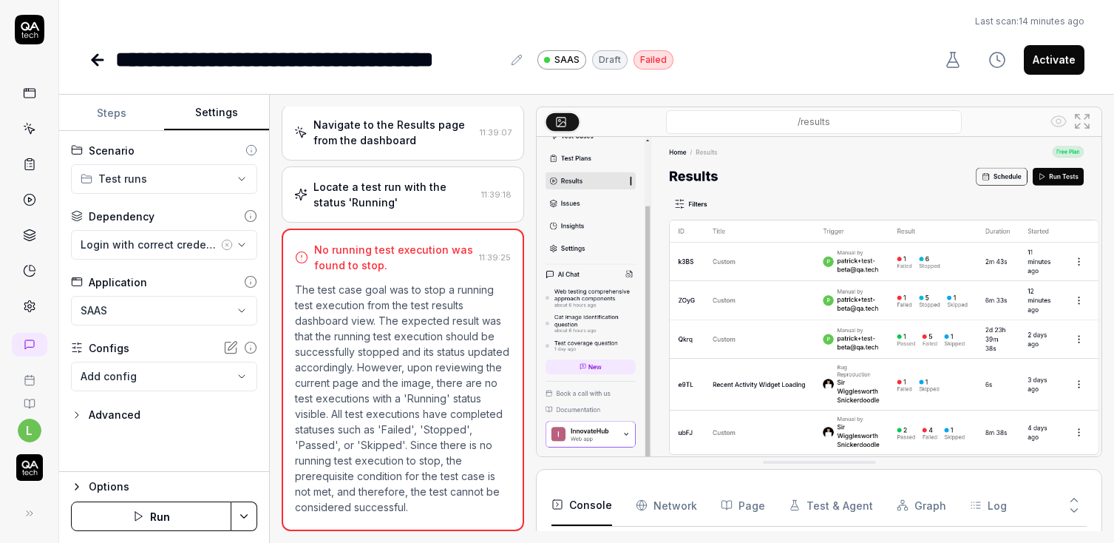
click at [136, 117] on button "Steps" at bounding box center [111, 112] width 105 height 35
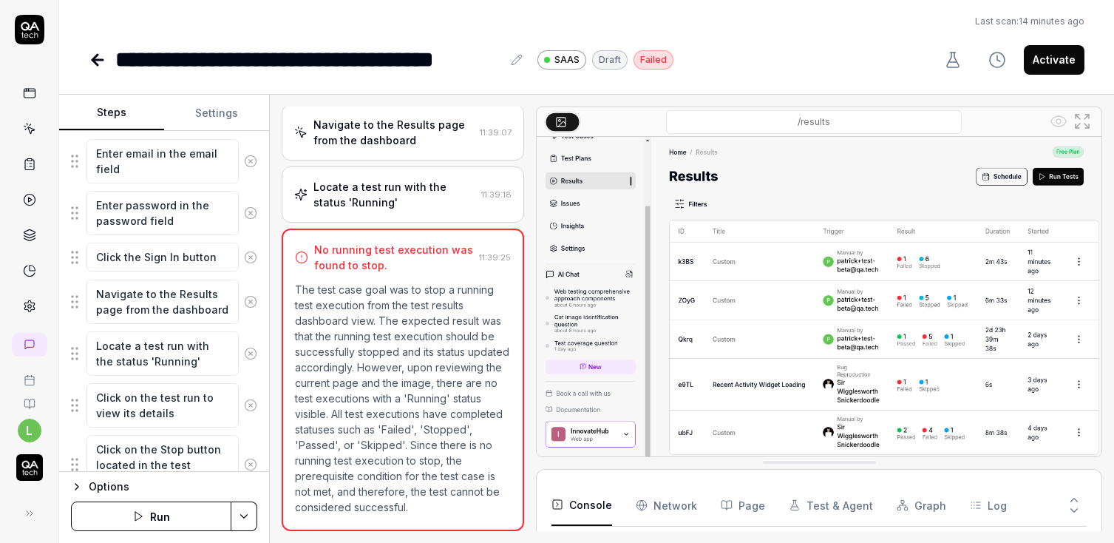
scroll to position [257, 0]
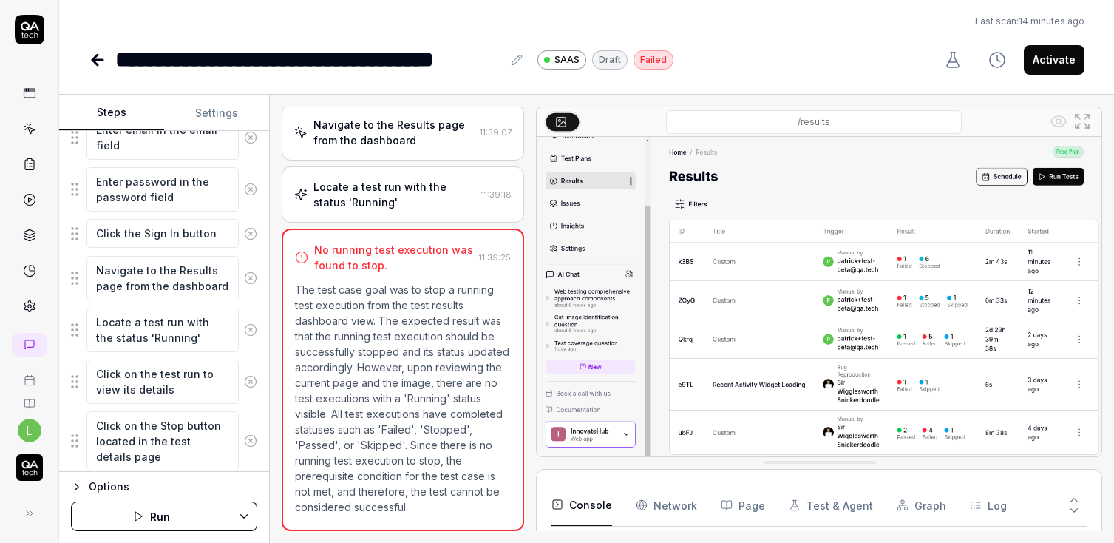
click at [213, 109] on button "Settings" at bounding box center [216, 112] width 105 height 35
type textarea "*"
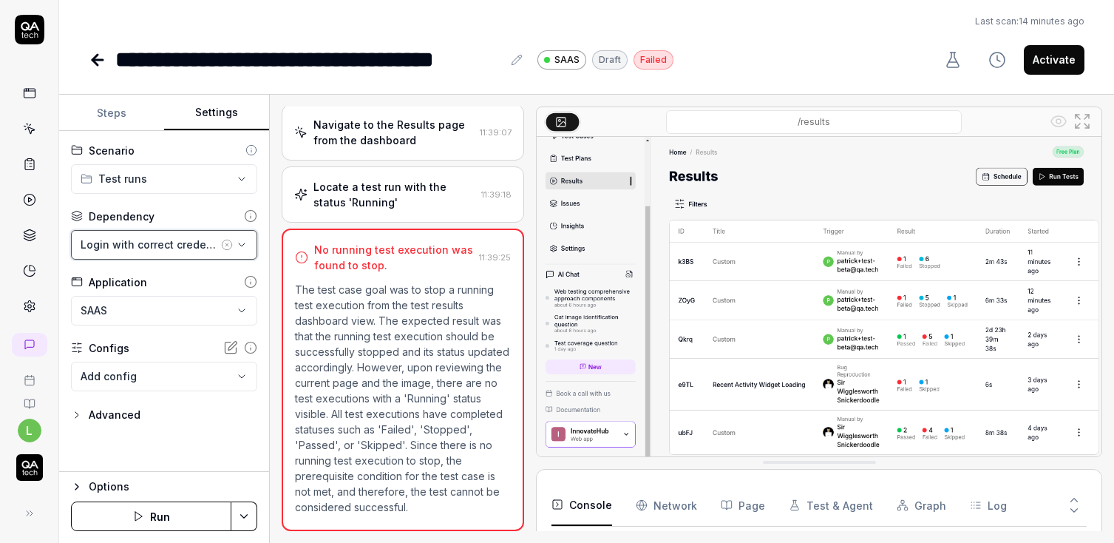
click at [166, 242] on div "Login with correct credentials" at bounding box center [149, 245] width 137 height 16
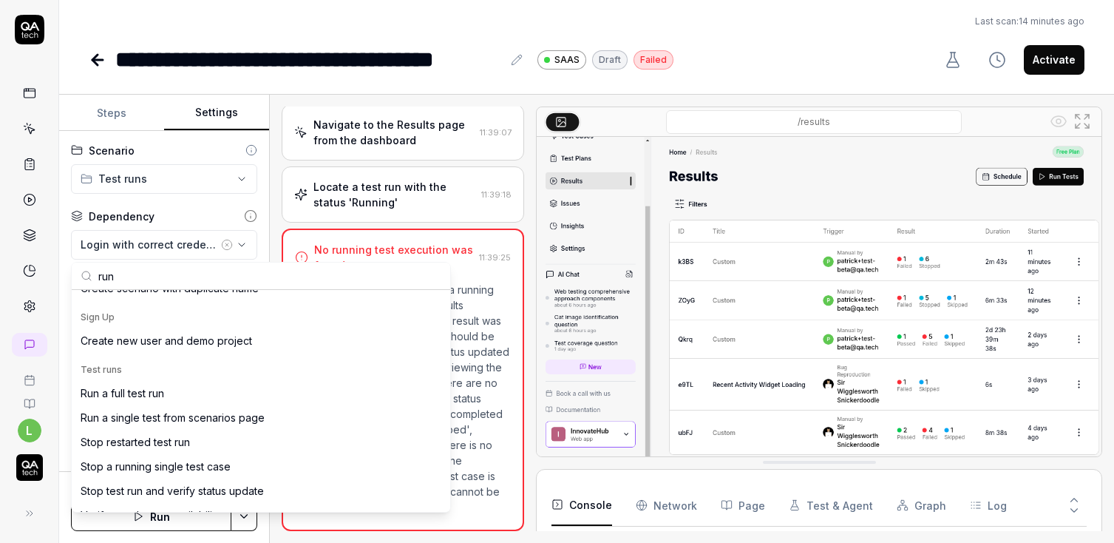
scroll to position [592, 0]
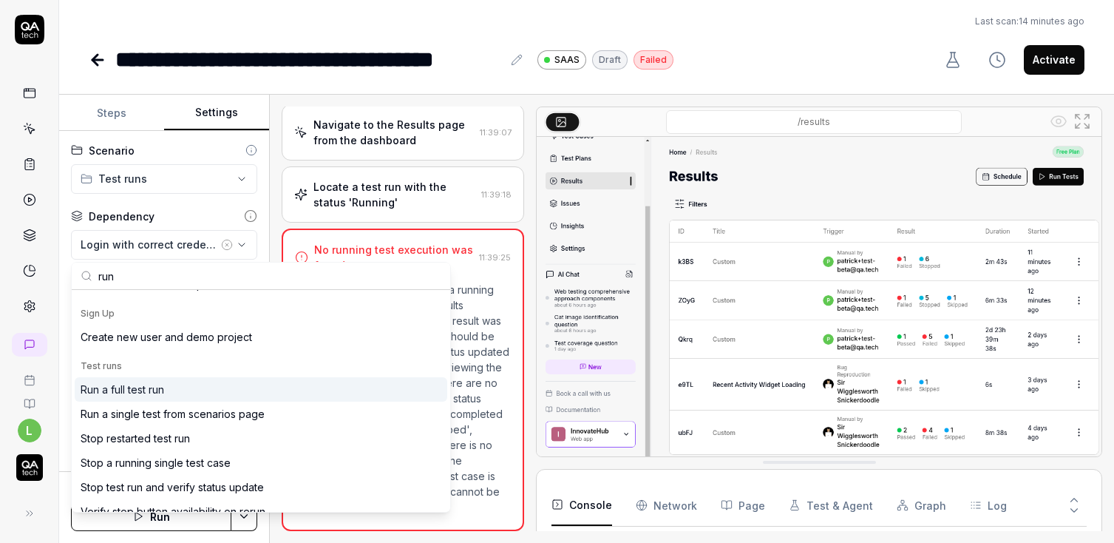
type input "run"
click at [138, 393] on div "Run a full test run" at bounding box center [123, 389] width 84 height 16
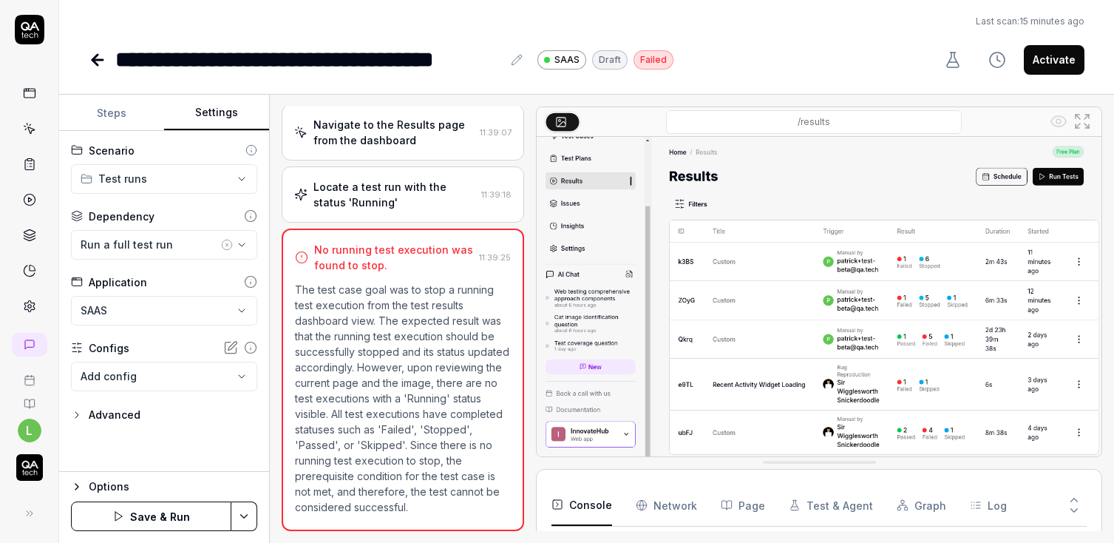
click at [183, 515] on button "Save & Run" at bounding box center [151, 516] width 160 height 30
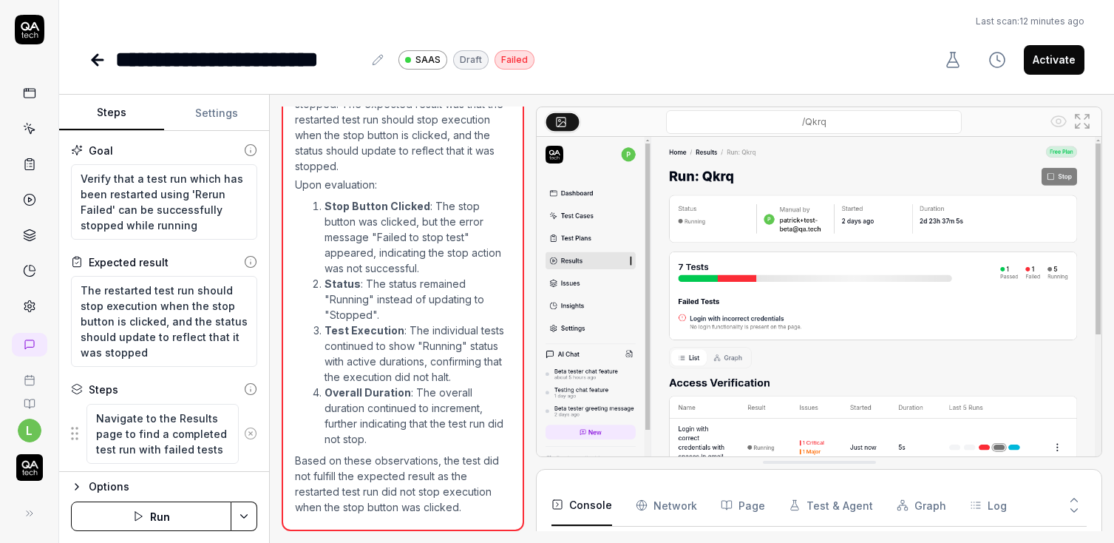
scroll to position [126, 0]
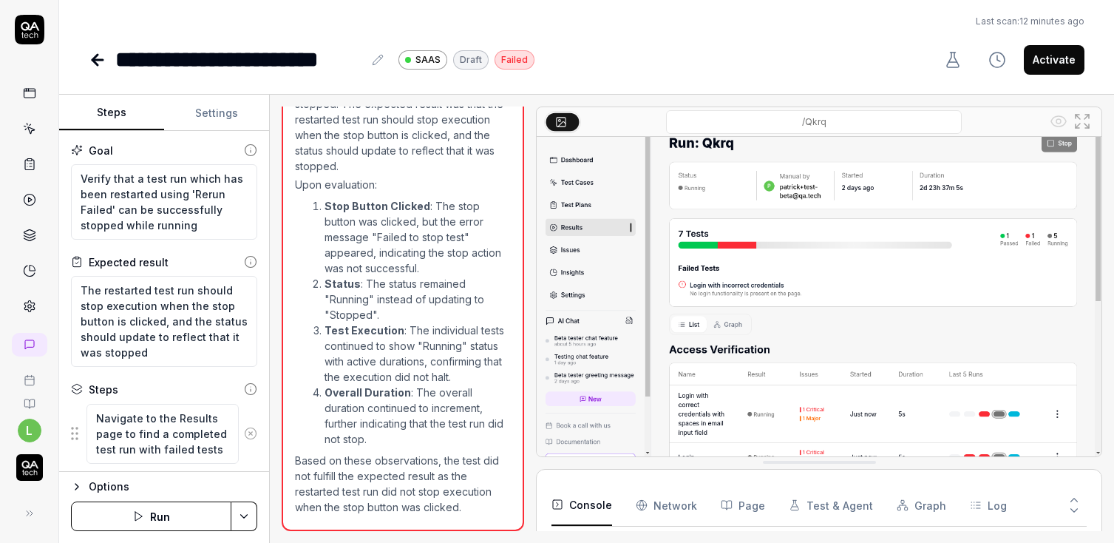
click at [970, 509] on icon "button" at bounding box center [976, 505] width 12 height 12
click at [1075, 501] on icon at bounding box center [1073, 499] width 13 height 13
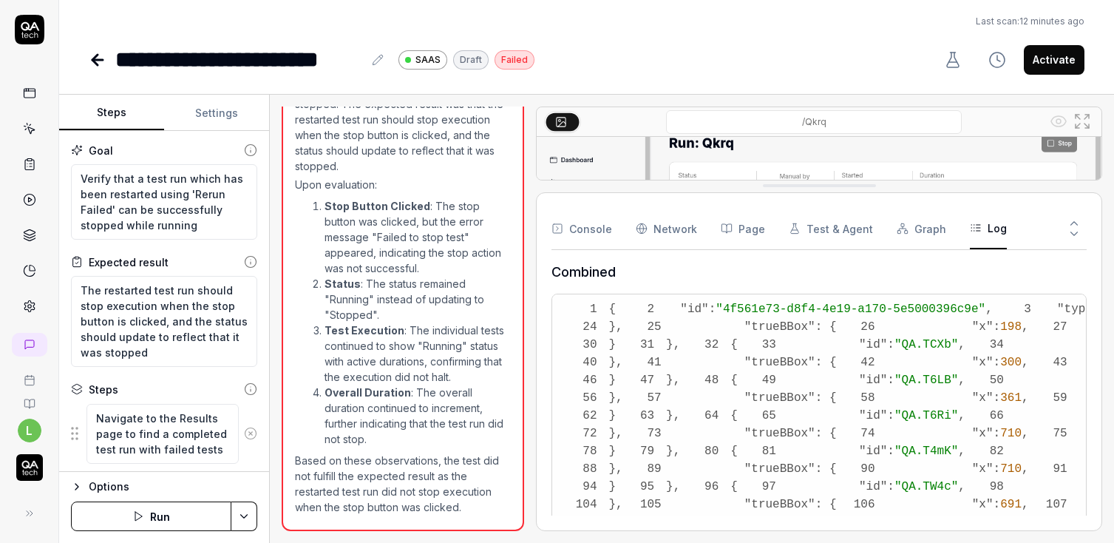
click at [984, 232] on button "Log" at bounding box center [988, 228] width 37 height 41
click at [922, 234] on button "Graph" at bounding box center [922, 228] width 50 height 41
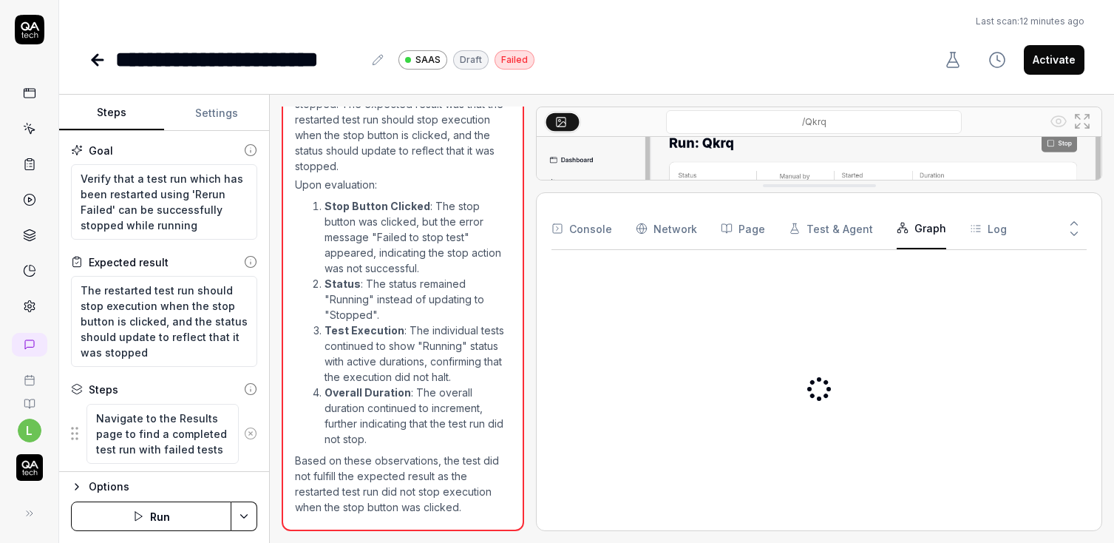
click at [978, 234] on button "Log" at bounding box center [988, 228] width 37 height 41
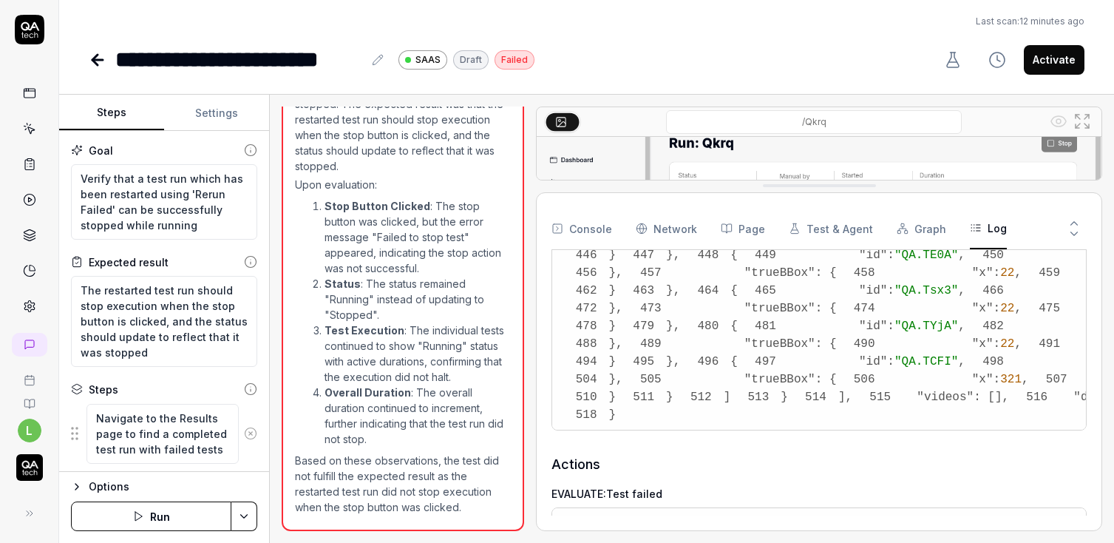
scroll to position [1092, 0]
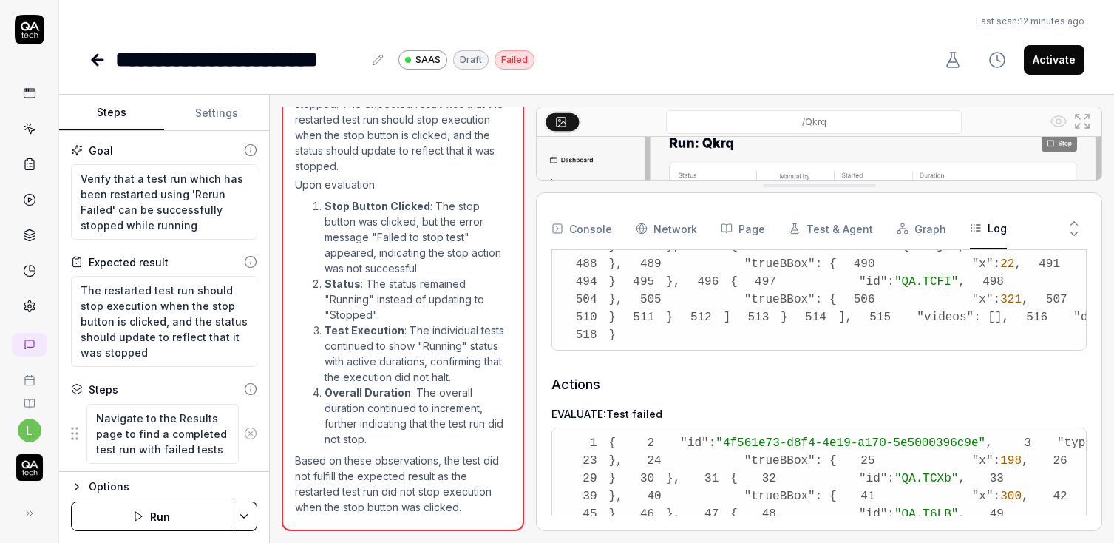
click at [591, 228] on button "Console" at bounding box center [581, 228] width 61 height 41
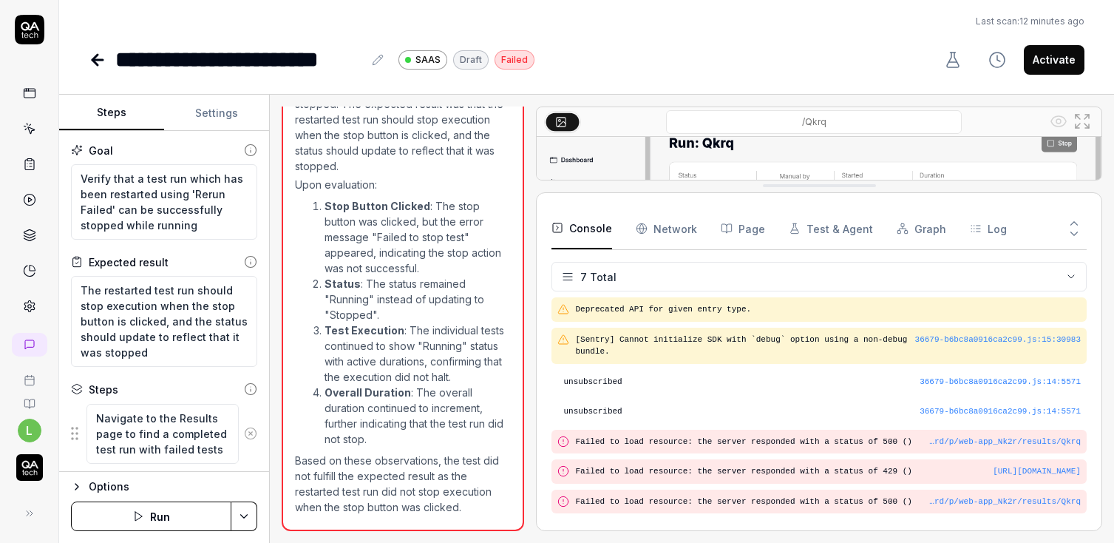
scroll to position [9, 0]
click at [977, 435] on div "…rd/p/web-app_Nk2r/results/Qkrq" at bounding box center [1005, 441] width 152 height 13
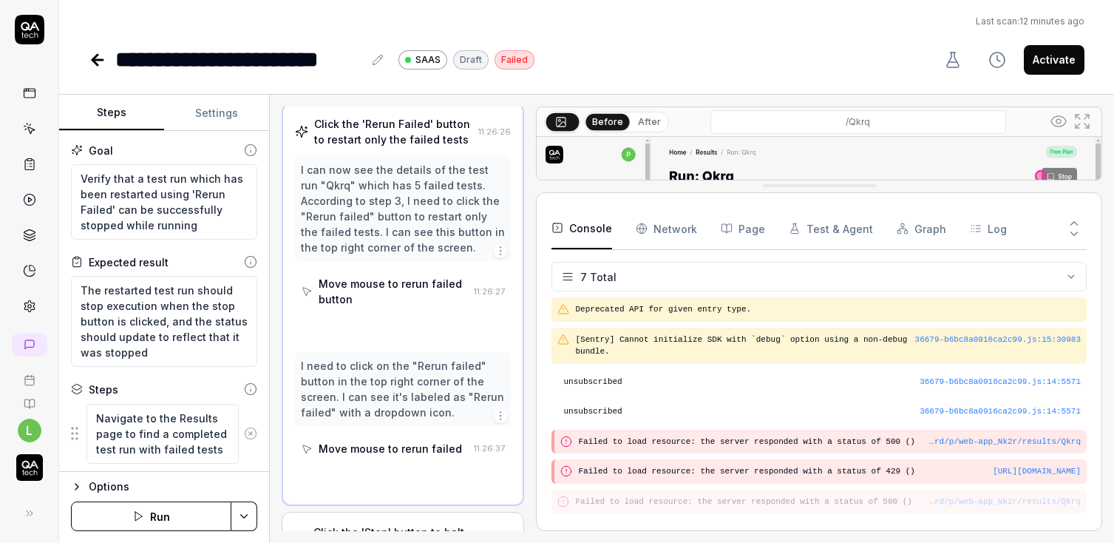
scroll to position [187, 0]
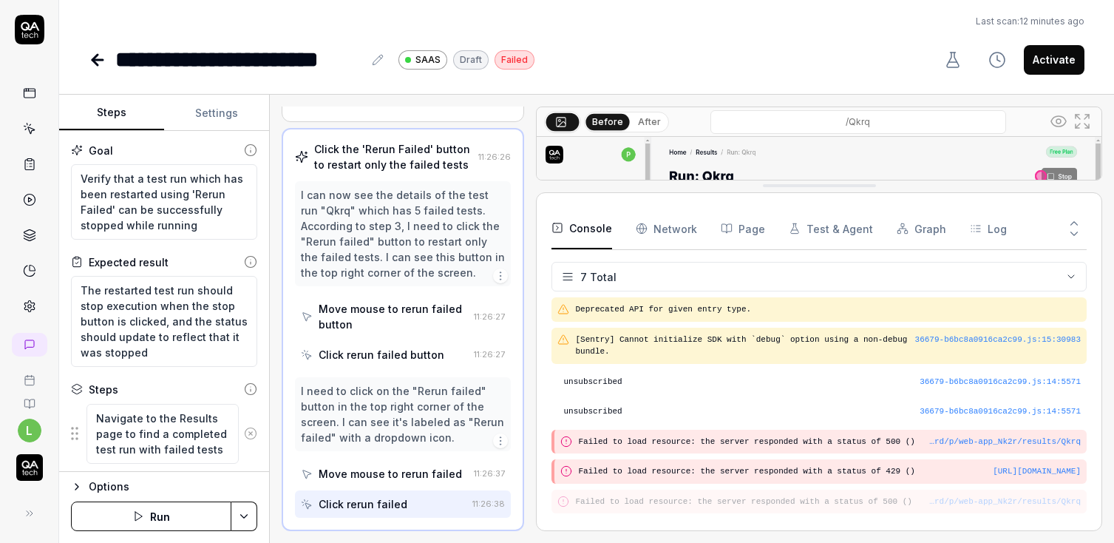
click at [1044, 63] on button "Activate" at bounding box center [1054, 60] width 61 height 30
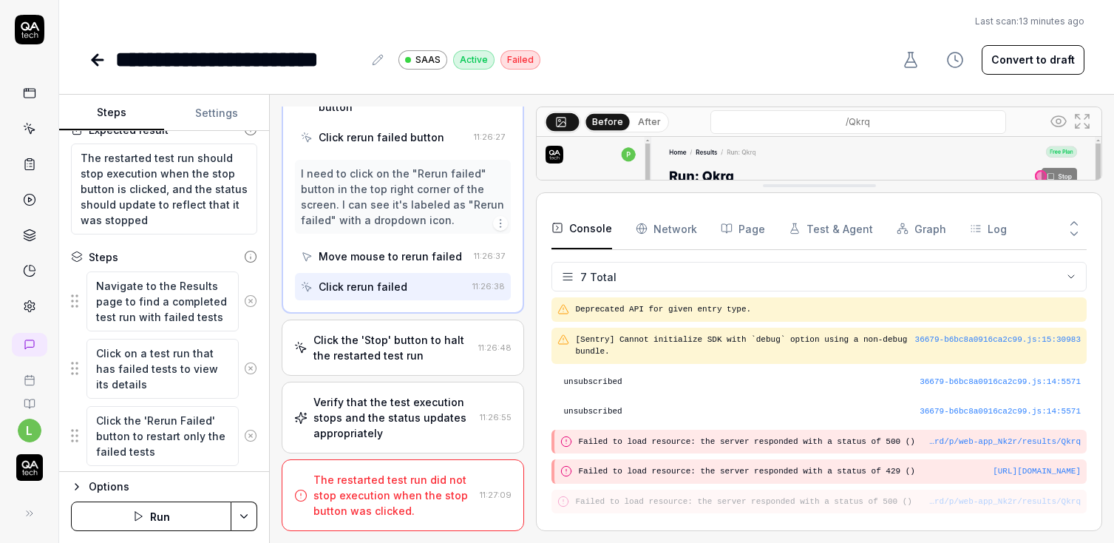
scroll to position [171, 0]
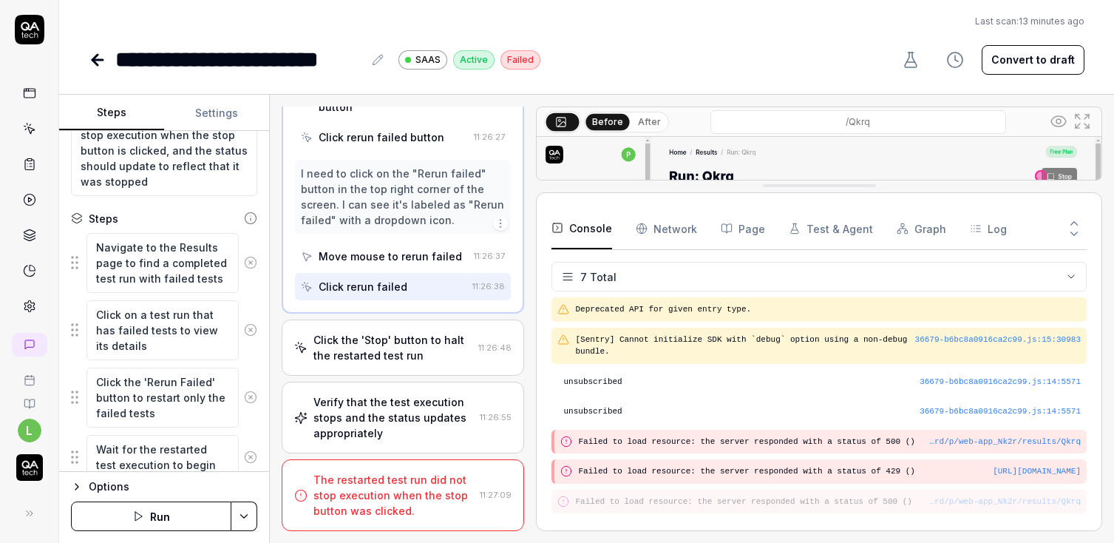
click at [200, 85] on div "**********" at bounding box center [586, 271] width 1055 height 543
click at [201, 106] on button "Settings" at bounding box center [216, 112] width 105 height 35
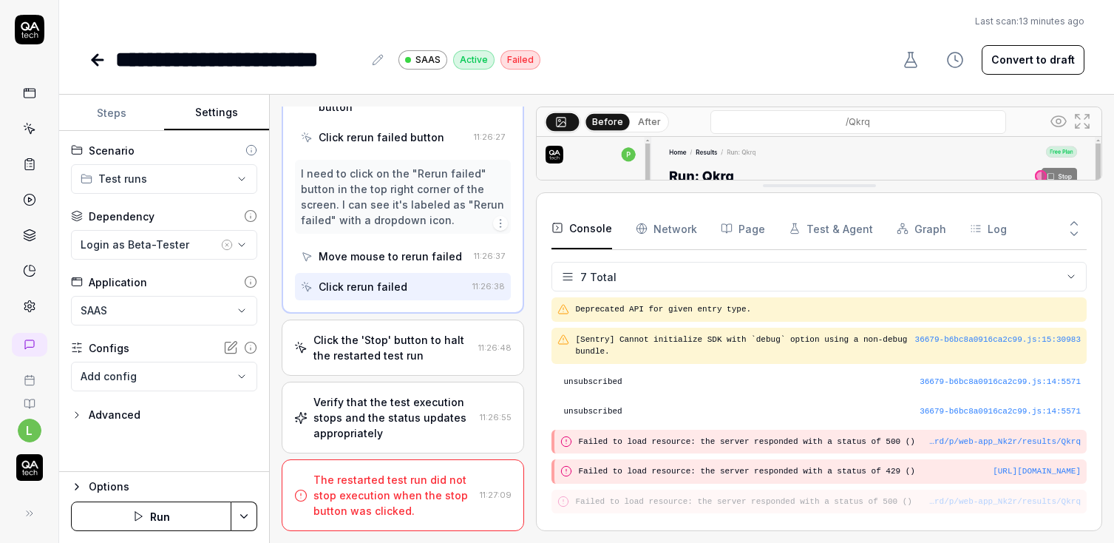
click at [109, 120] on button "Steps" at bounding box center [111, 112] width 105 height 35
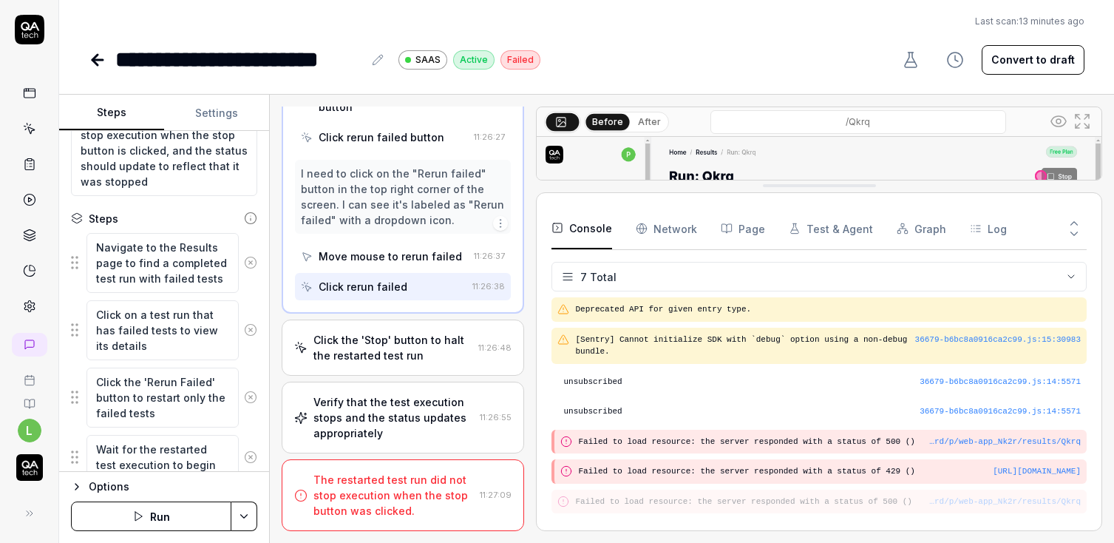
click at [388, 339] on div "Click the 'Stop' button to halt the restarted test run" at bounding box center [392, 347] width 159 height 31
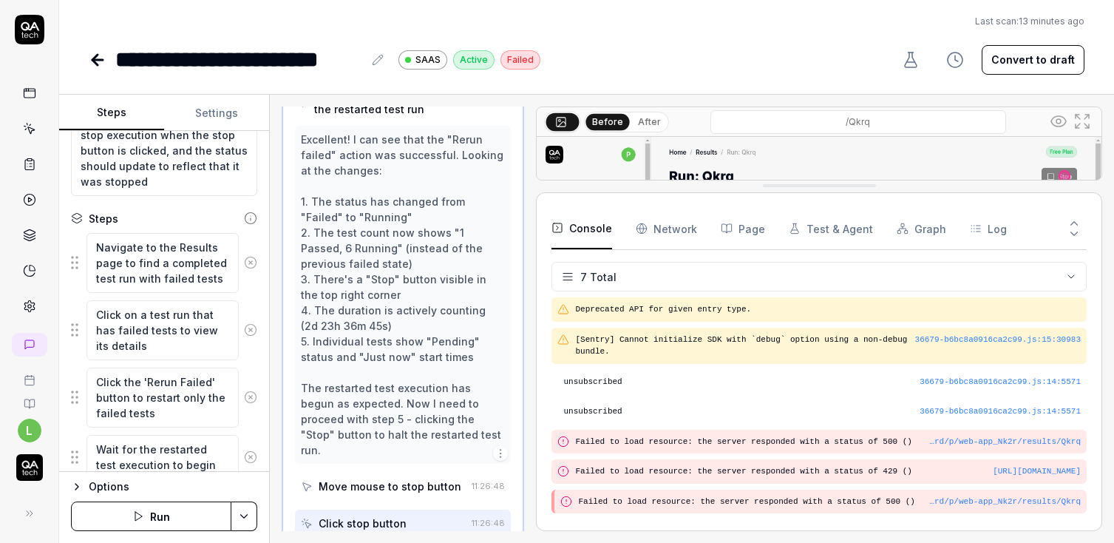
scroll to position [302, 0]
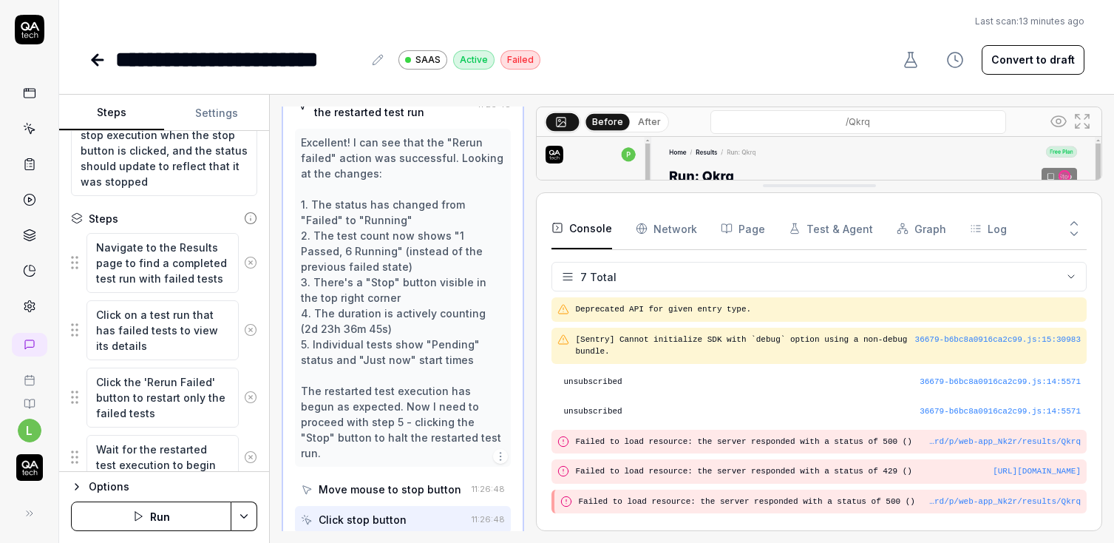
click at [755, 515] on div "Console Network Page Test & Agent Graph Log 7 Total Deprecated API for given en…" at bounding box center [819, 361] width 566 height 339
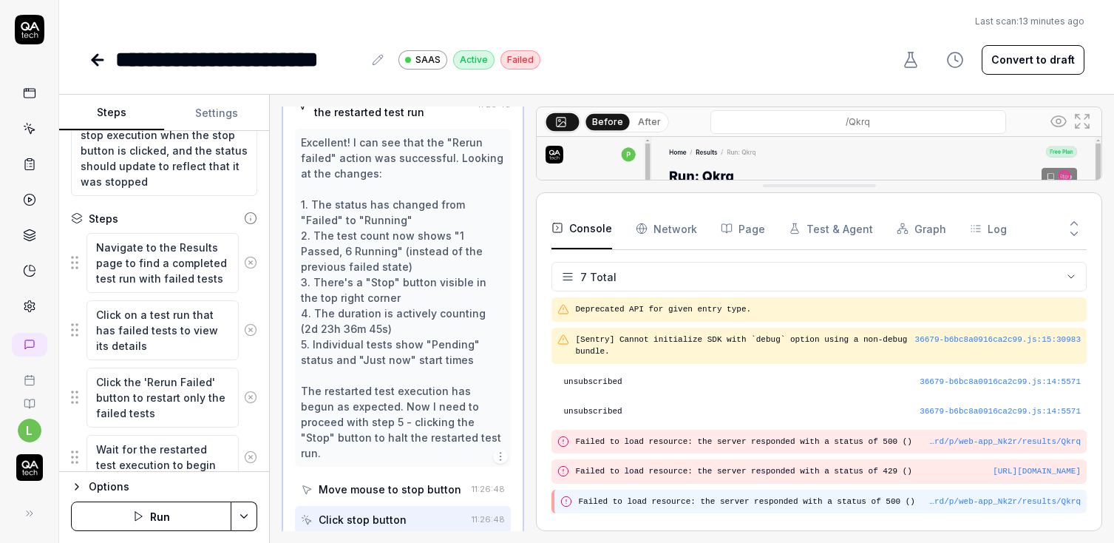
click at [767, 500] on pre "Failed to load resource: the server responded with a status of 500 ()" at bounding box center [829, 501] width 503 height 13
type textarea "*"
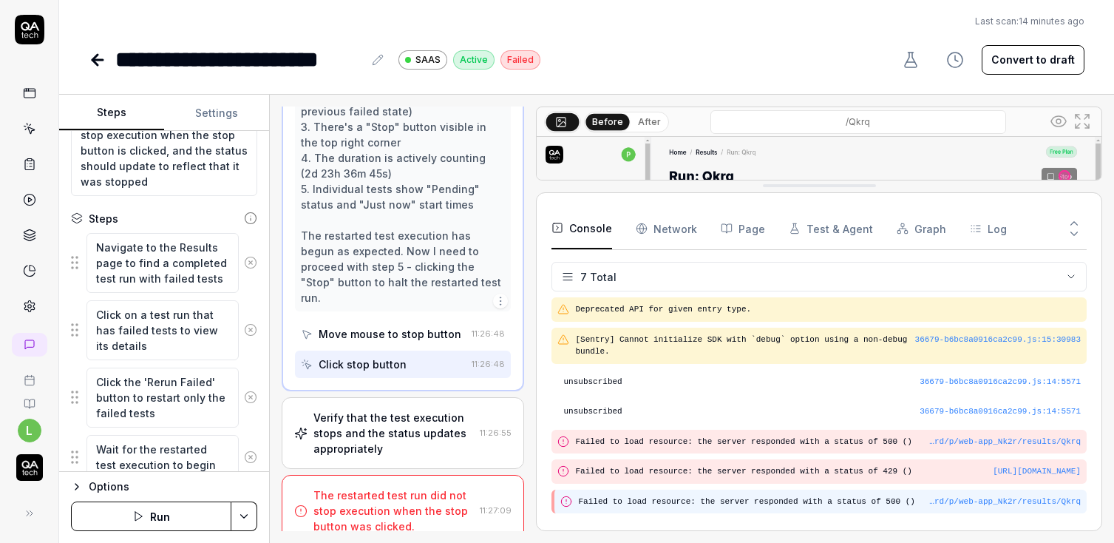
scroll to position [0, 0]
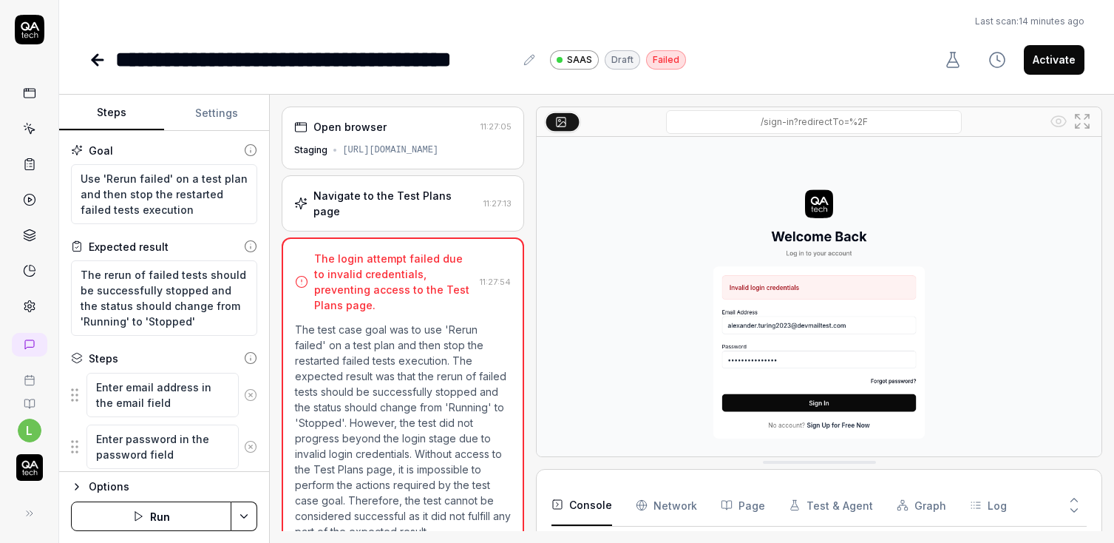
scroll to position [48, 0]
type textarea "*"
click at [200, 112] on button "Settings" at bounding box center [216, 112] width 105 height 35
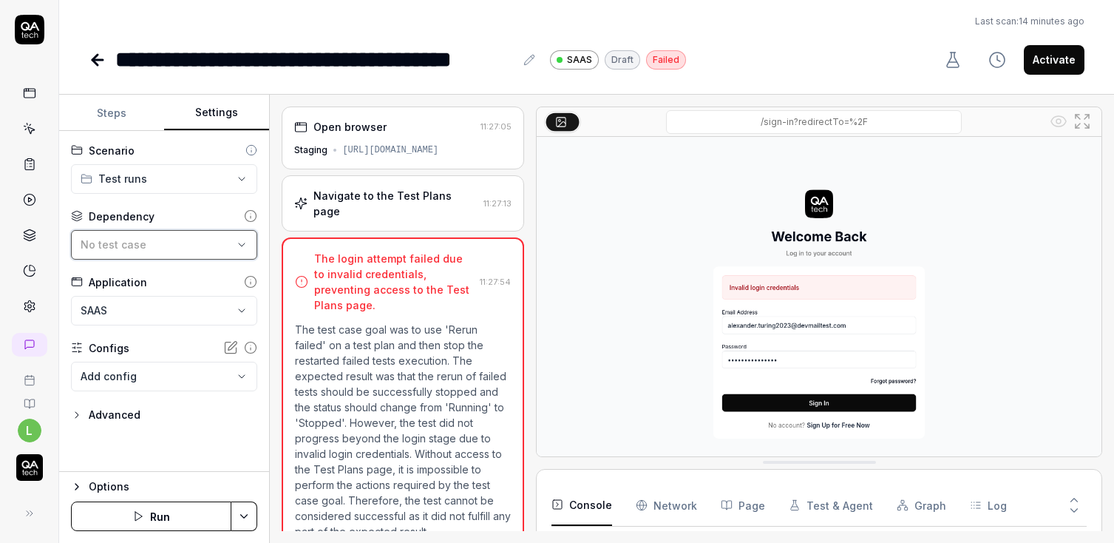
click at [164, 240] on div "No test case" at bounding box center [157, 245] width 152 height 16
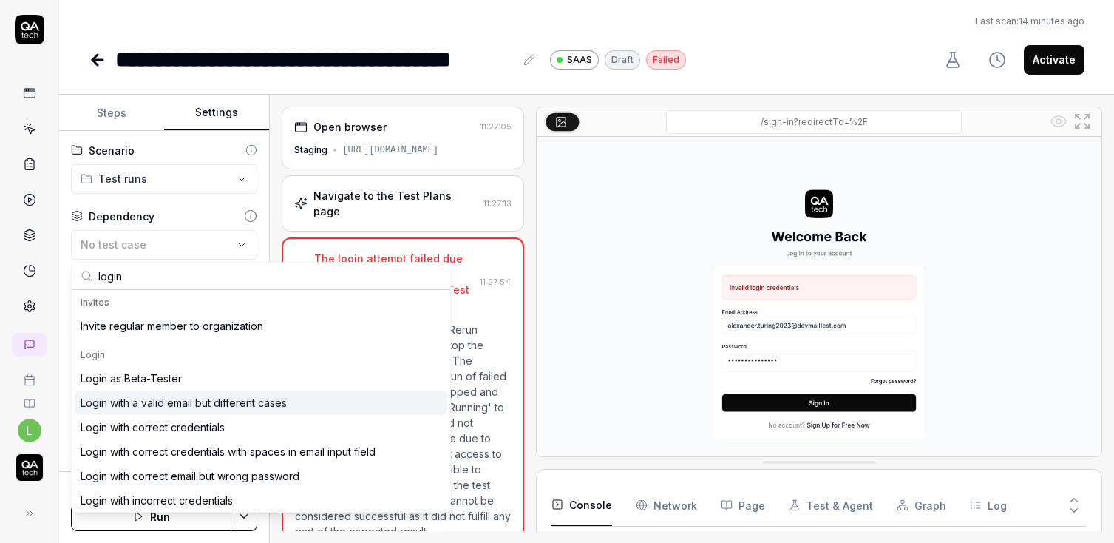
scroll to position [163, 0]
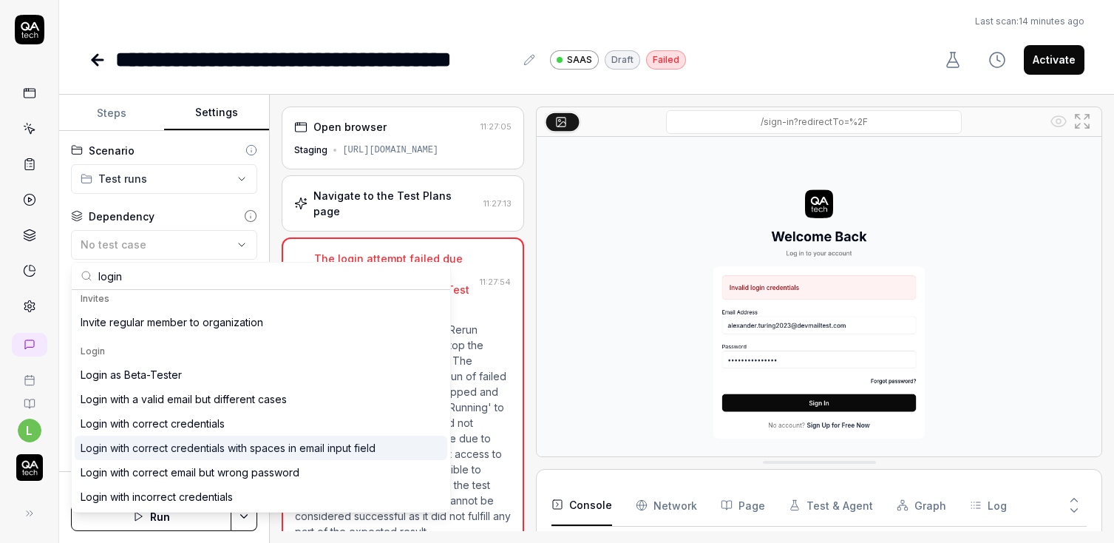
type input "login"
click at [152, 429] on div "Login with correct credentials" at bounding box center [153, 423] width 144 height 16
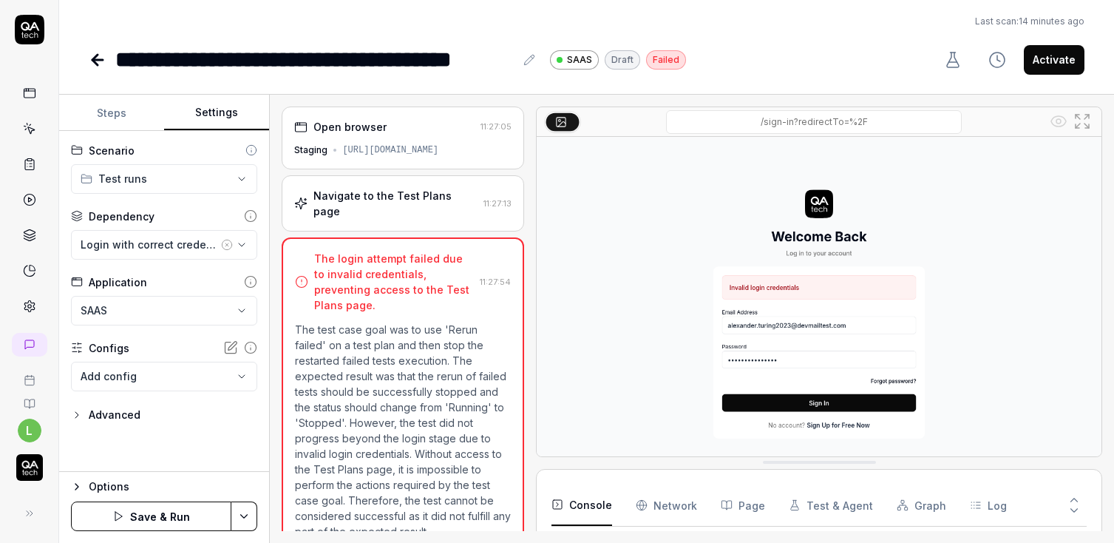
click at [147, 515] on button "Save & Run" at bounding box center [151, 516] width 160 height 30
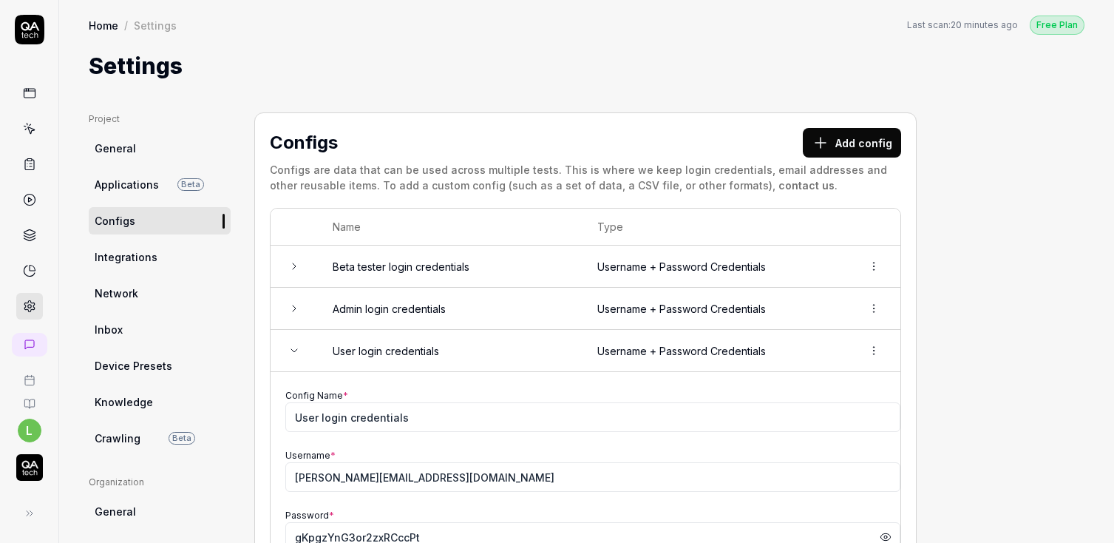
scroll to position [136, 0]
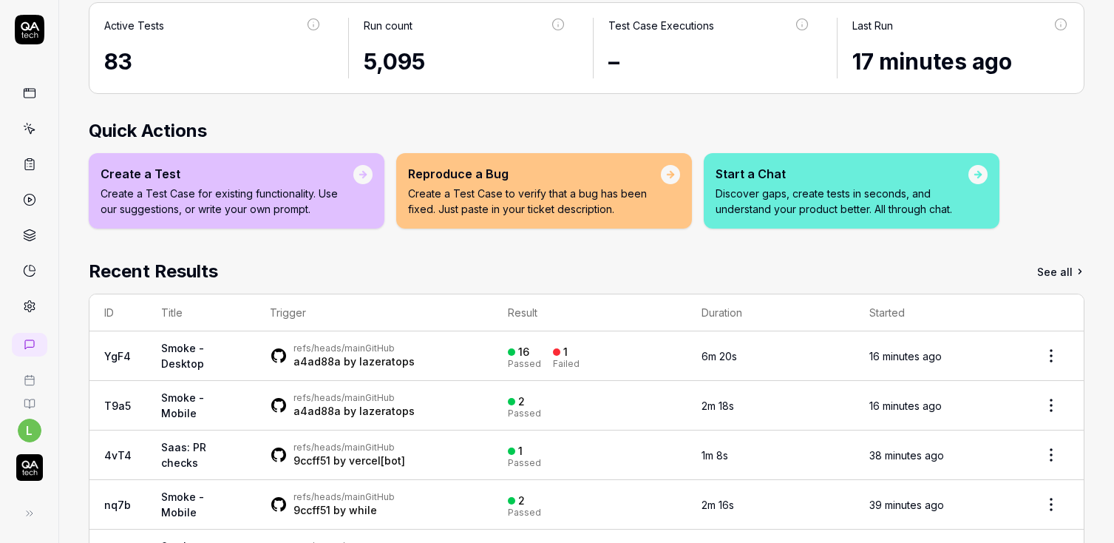
scroll to position [160, 0]
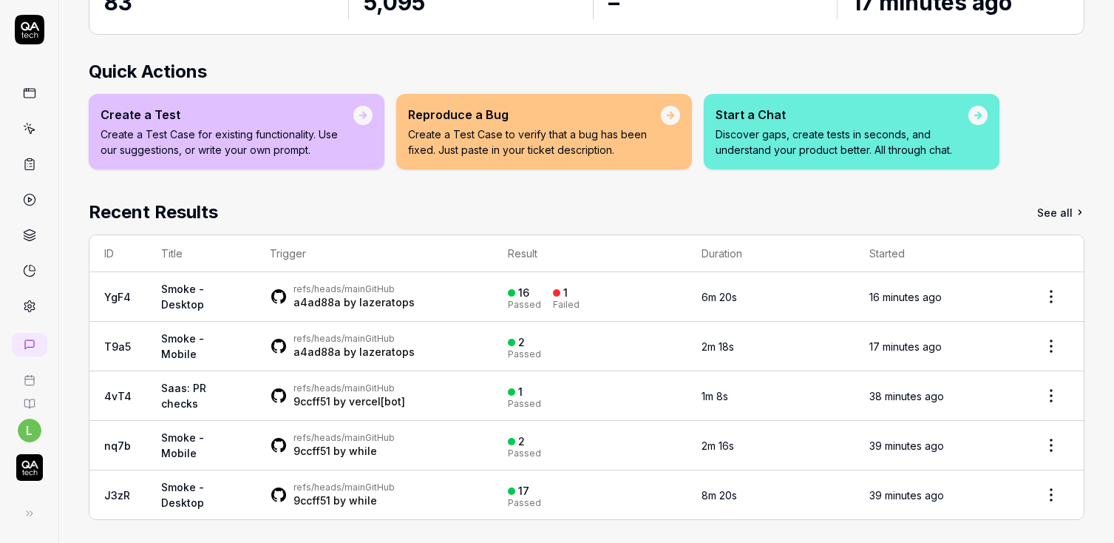
click at [177, 289] on link "Smoke - Desktop" at bounding box center [182, 296] width 43 height 28
click at [123, 290] on link "YgF4" at bounding box center [117, 296] width 27 height 13
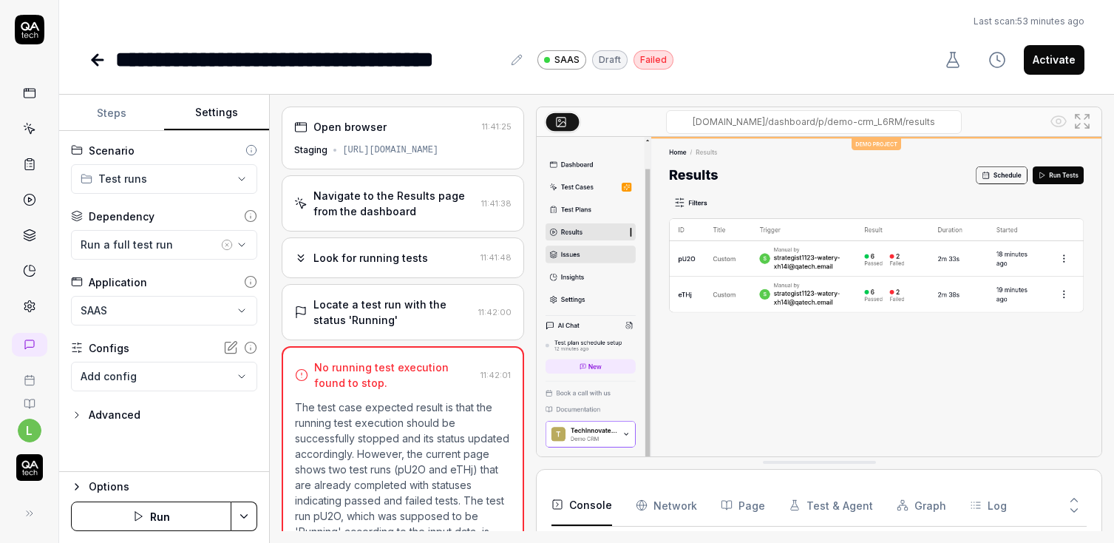
click at [376, 260] on div "Look for running tests" at bounding box center [370, 258] width 115 height 16
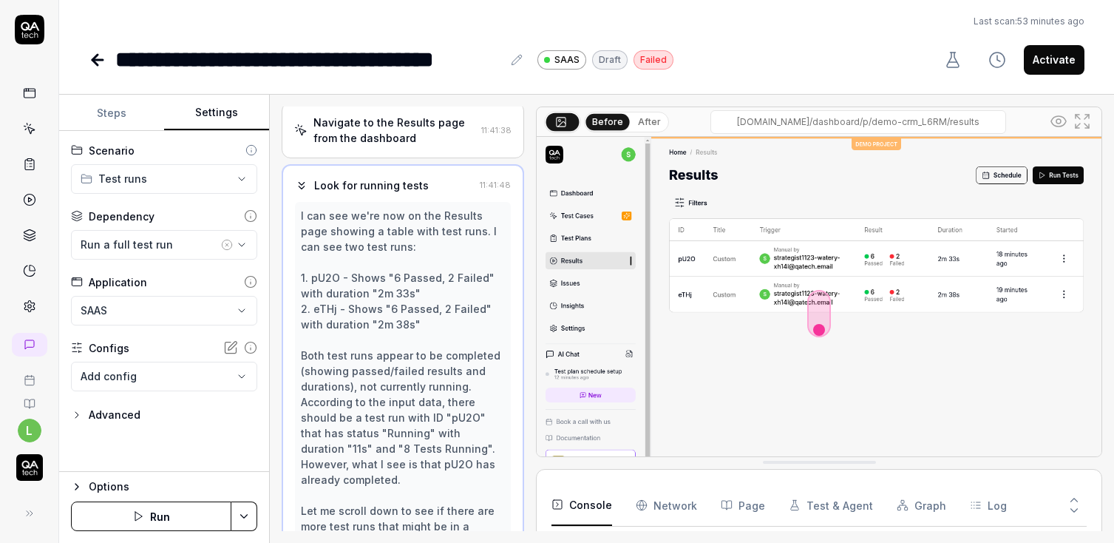
scroll to position [147, 0]
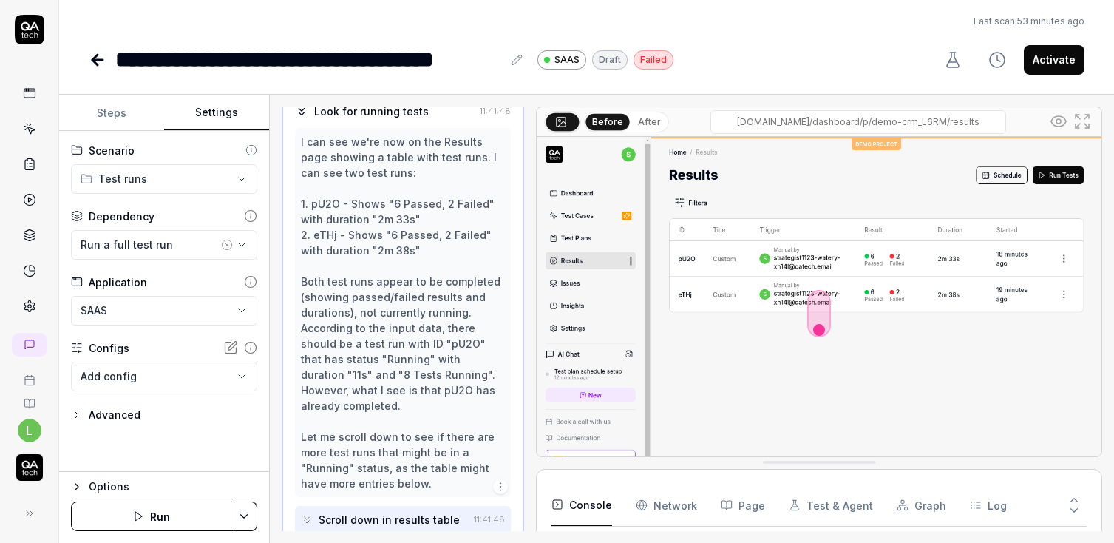
click at [120, 114] on button "Steps" at bounding box center [111, 112] width 105 height 35
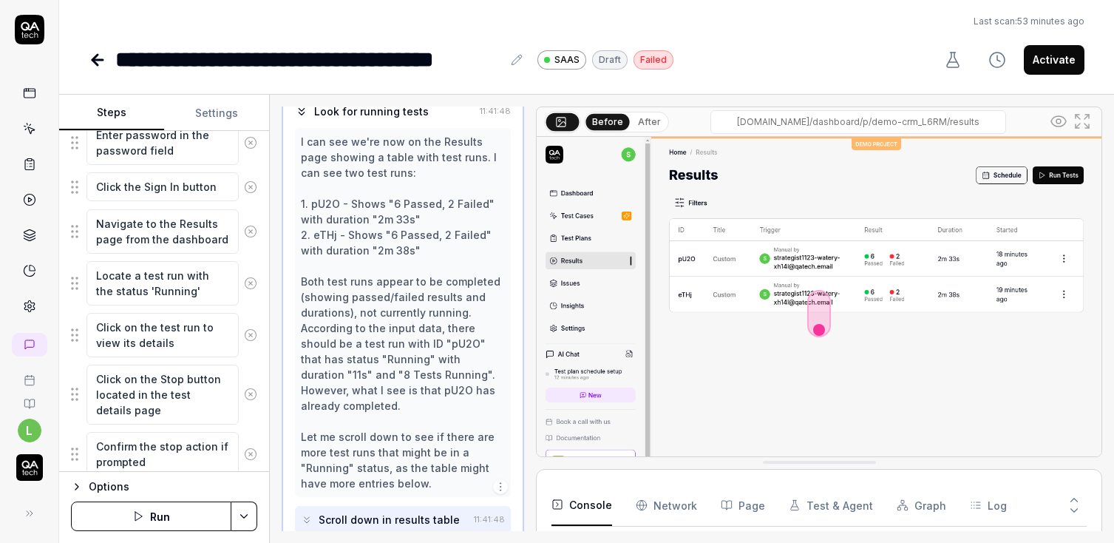
scroll to position [422, 0]
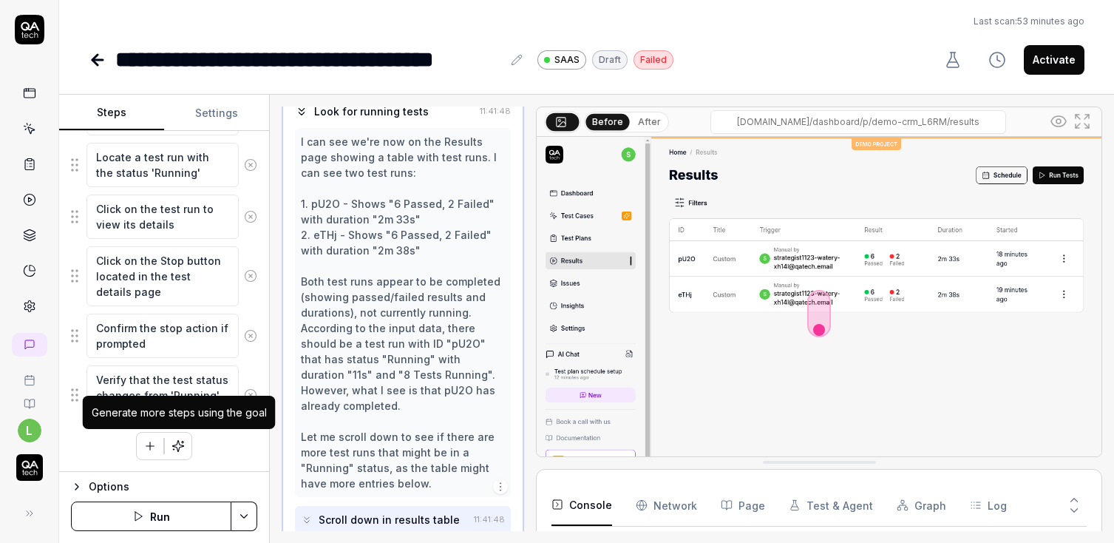
click at [184, 449] on icon "button" at bounding box center [177, 445] width 13 height 13
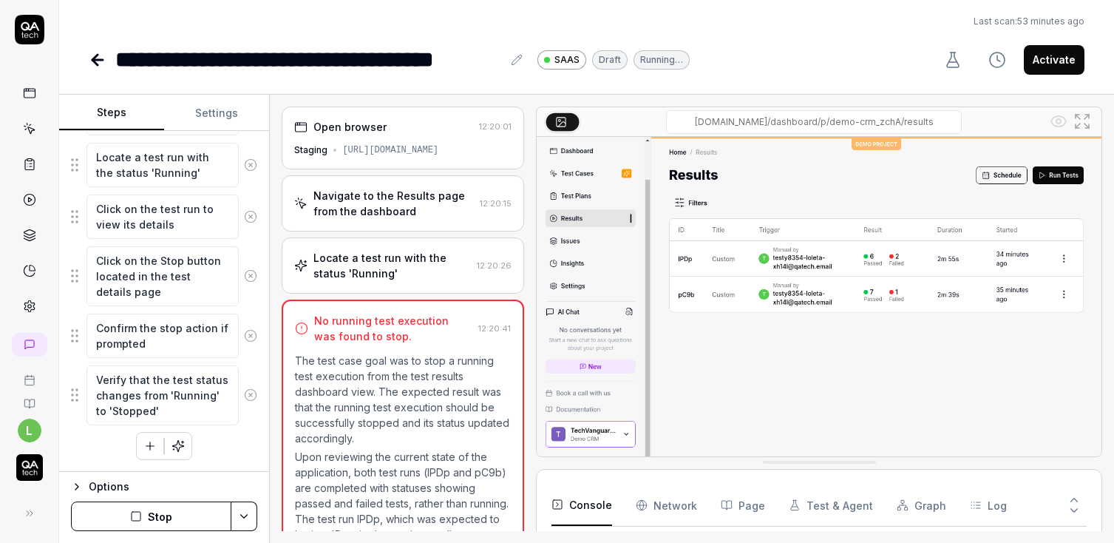
scroll to position [506, 0]
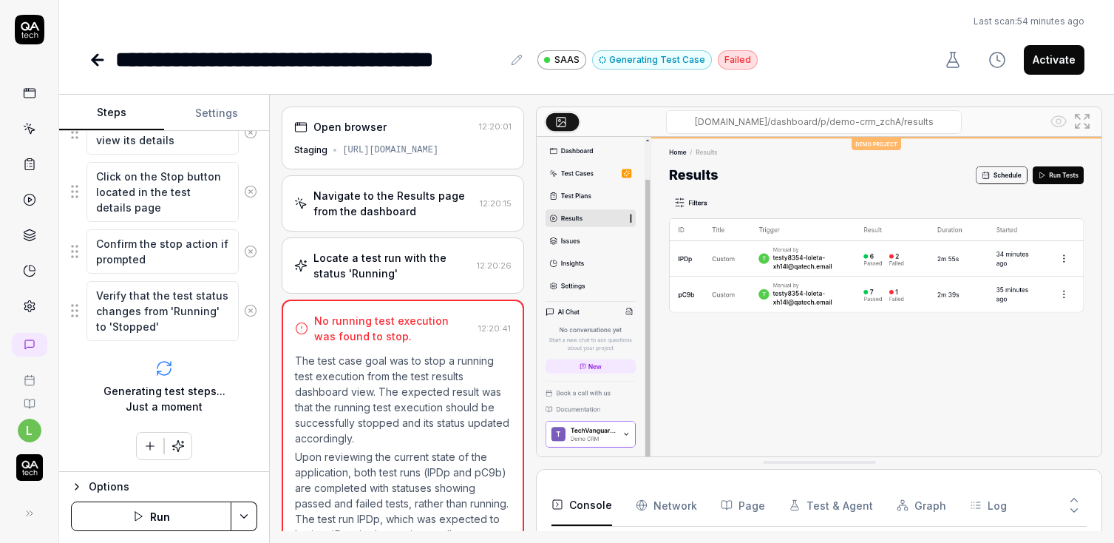
type textarea "*"
